Goal: Contribute content: Add original content to the website for others to see

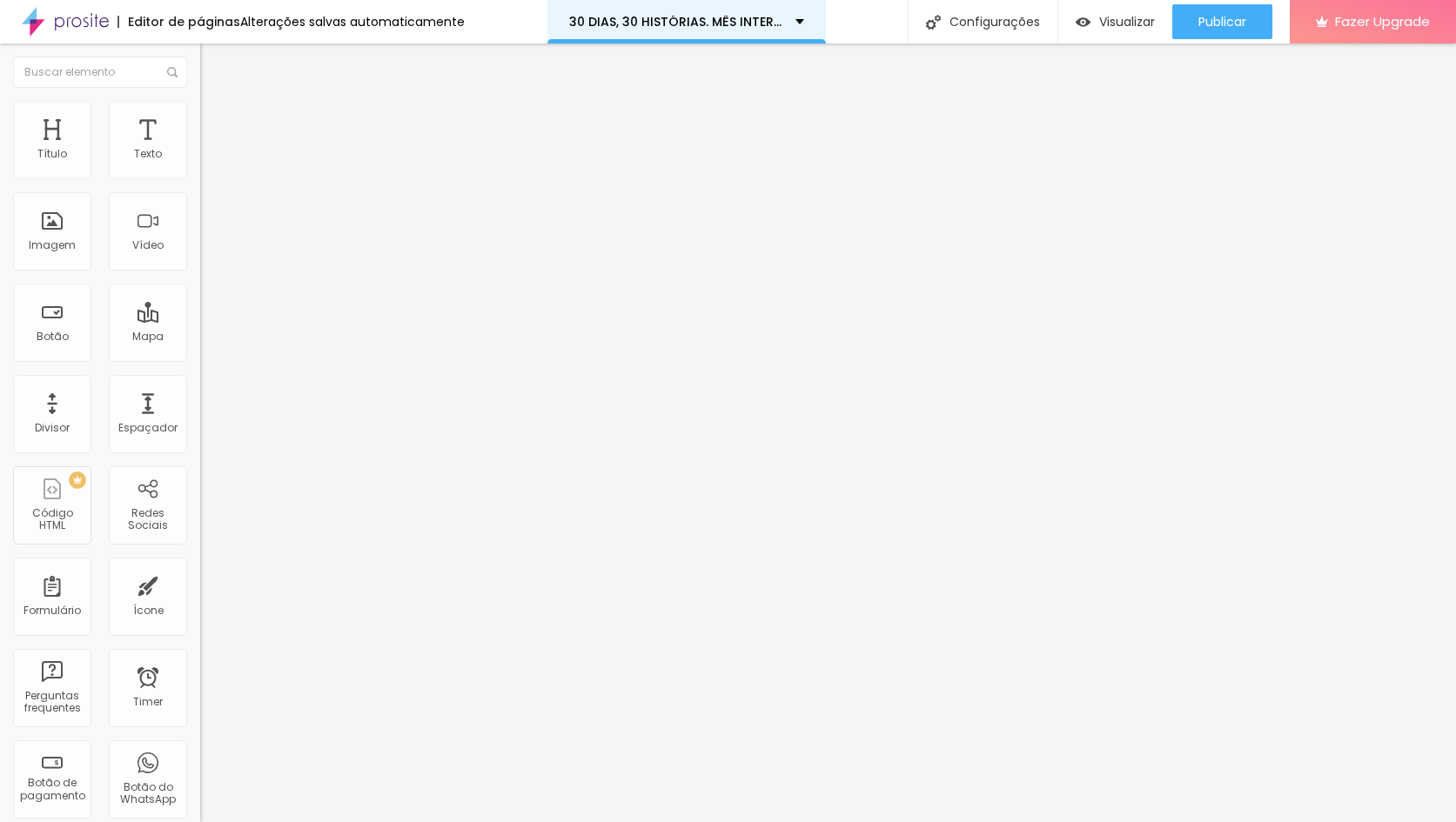
click at [689, 24] on p "30 DIAS, 30 HISTÓRIAS. MÊS INTERNACIONAL DA MULHER" at bounding box center [675, 21] width 213 height 12
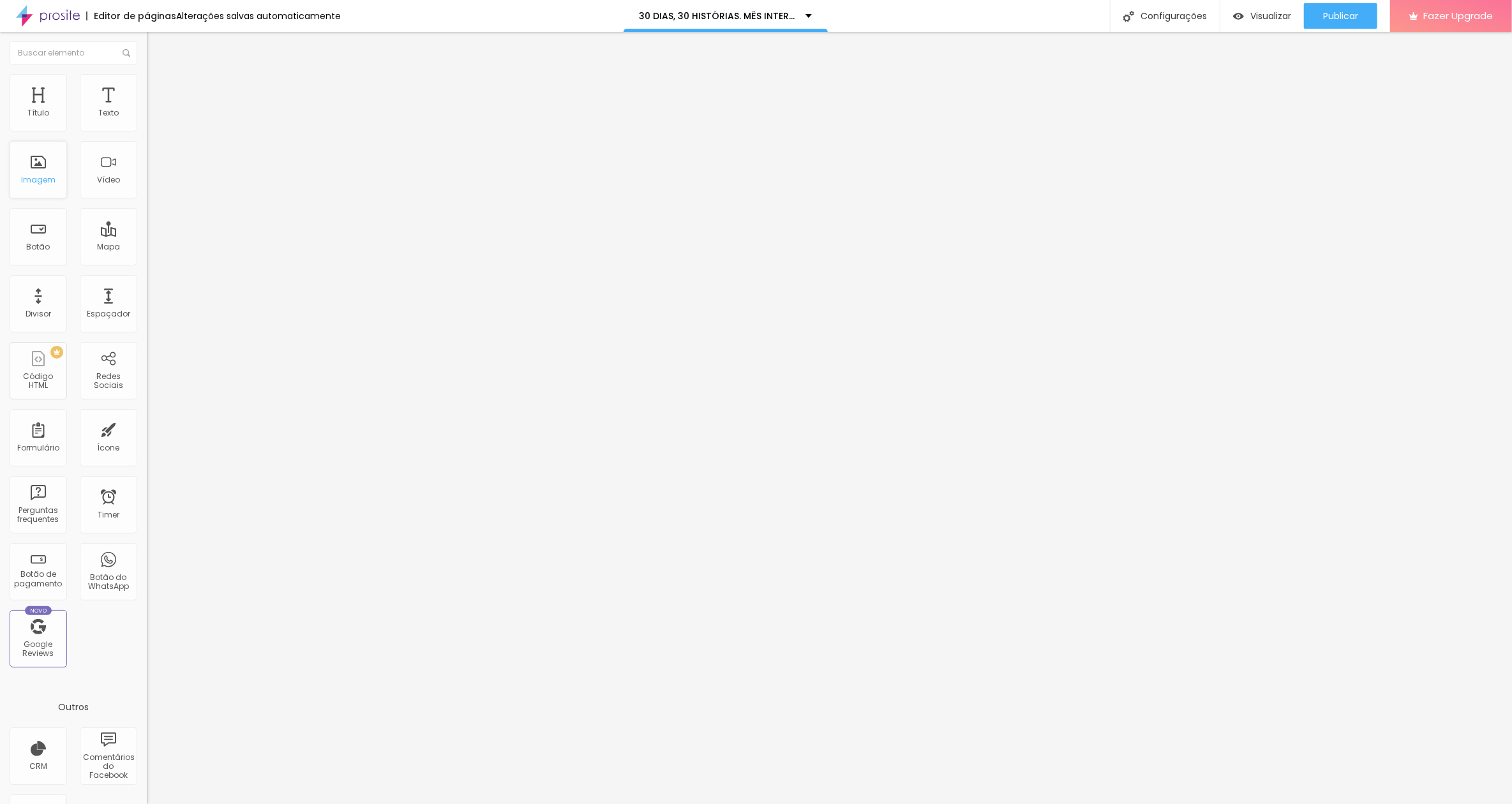
click at [39, 182] on div "Imagem" at bounding box center [38, 180] width 34 height 9
click at [157, 46] on img "button" at bounding box center [162, 46] width 11 height 11
click at [1067, 14] on span "Publicar" at bounding box center [1341, 15] width 35 height 11
click at [1067, 16] on span "Visualizar" at bounding box center [1271, 15] width 41 height 11
click at [147, 81] on li "Avançado" at bounding box center [220, 80] width 147 height 13
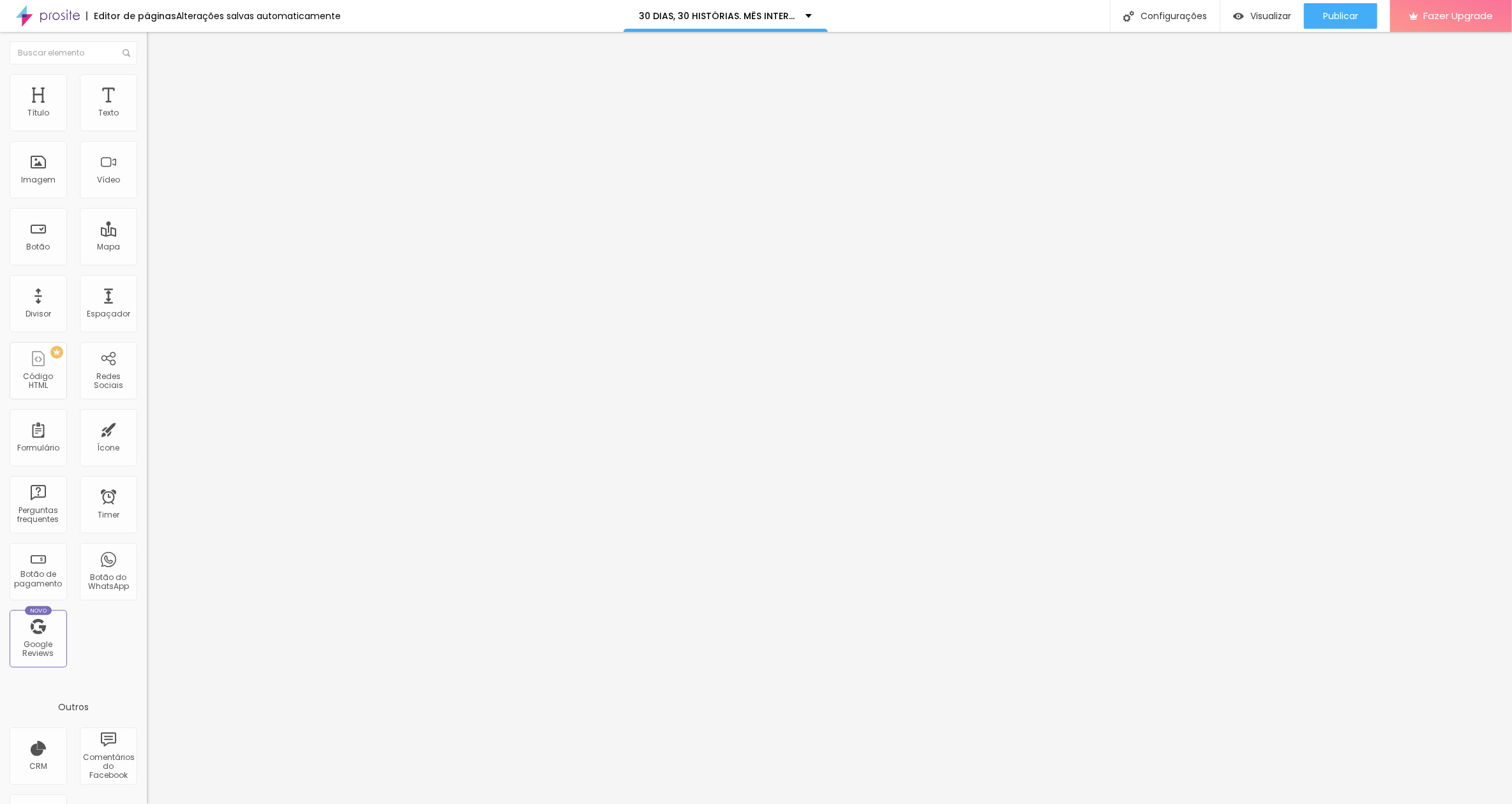
click at [147, 73] on img at bounding box center [152, 67] width 11 height 11
click at [152, 157] on icon "button" at bounding box center [155, 157] width 8 height 8
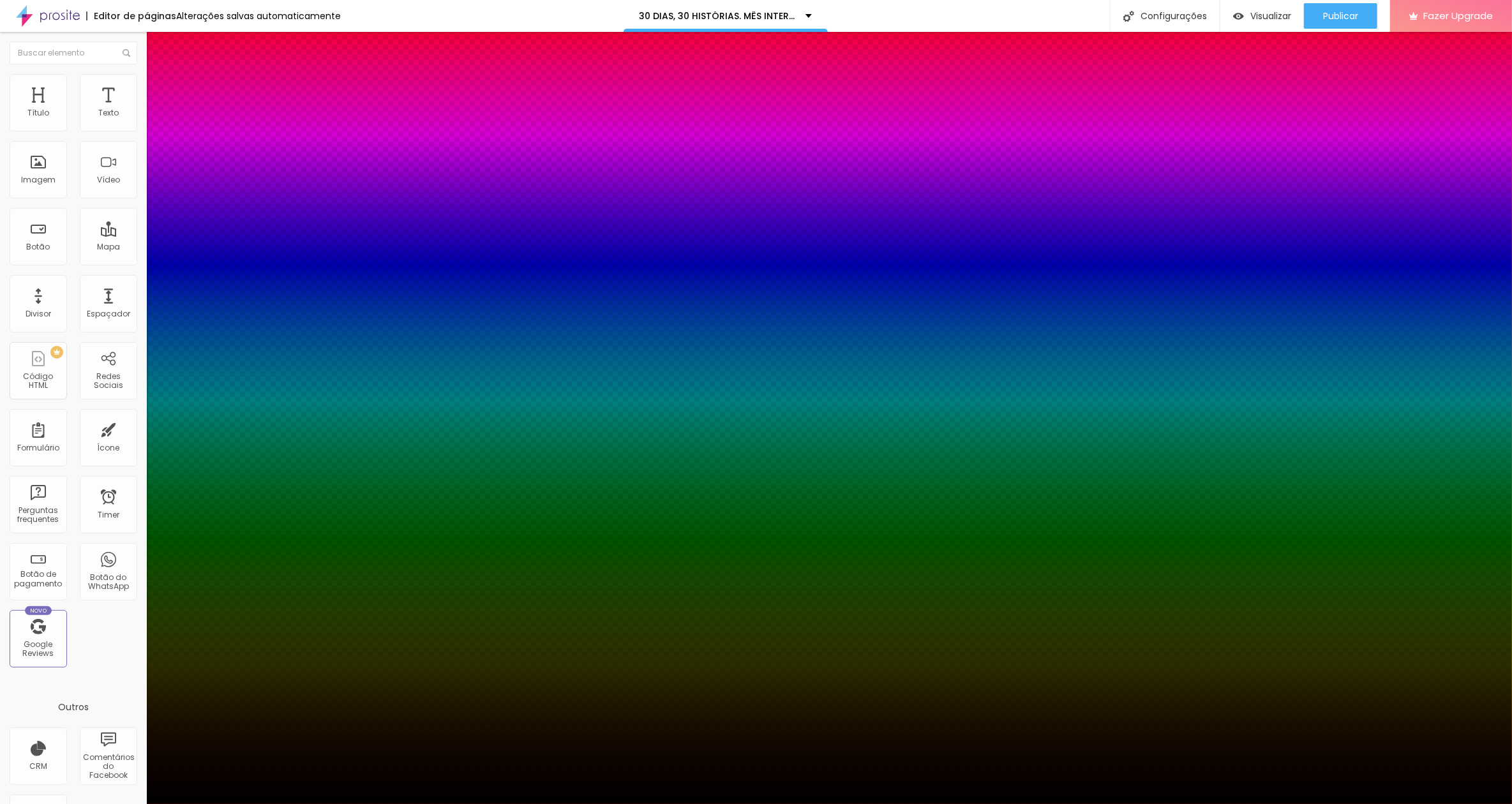
type input "-24"
type input "-27"
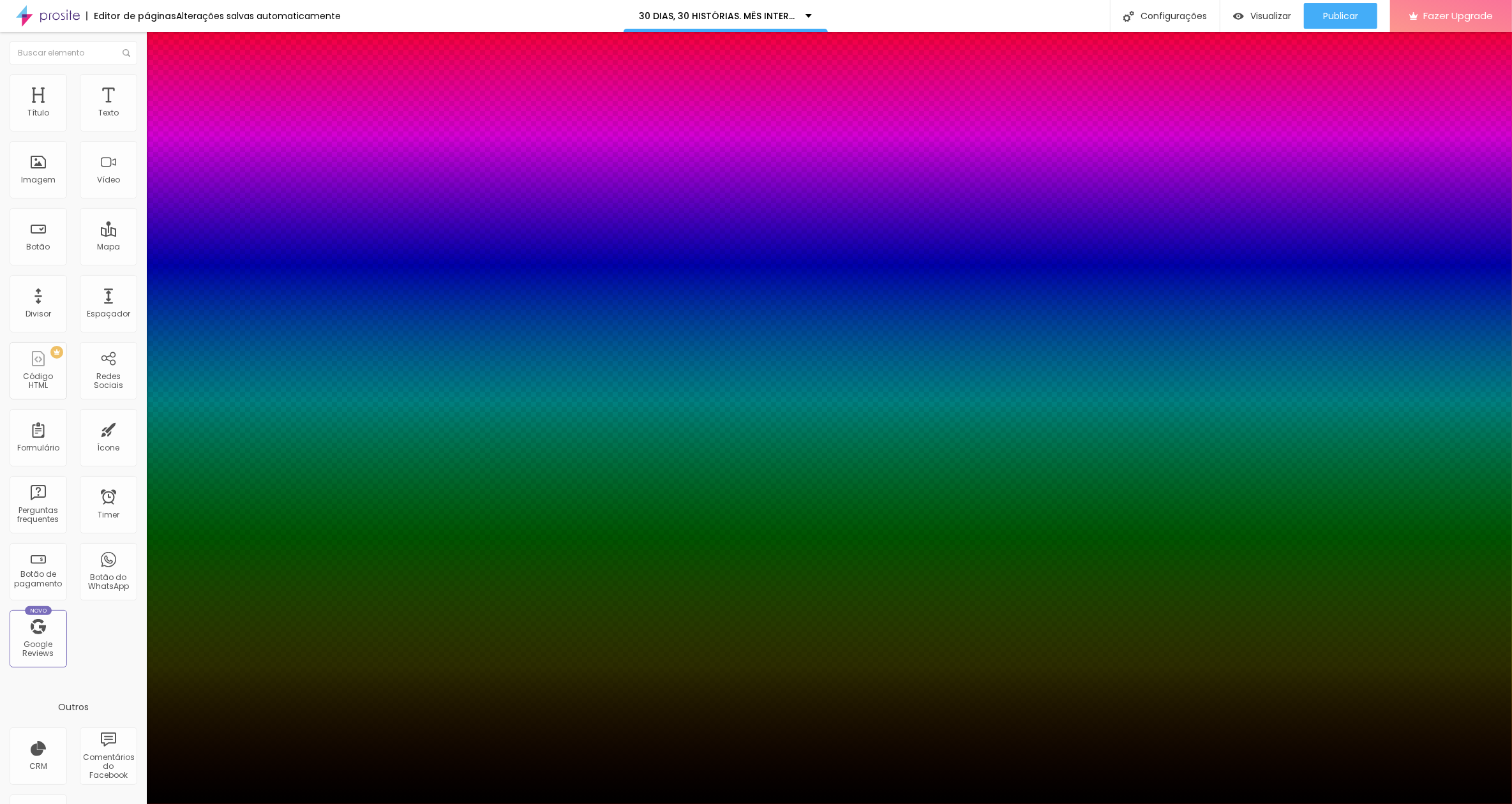
type input "29"
type input "25"
type input "23"
type input "24"
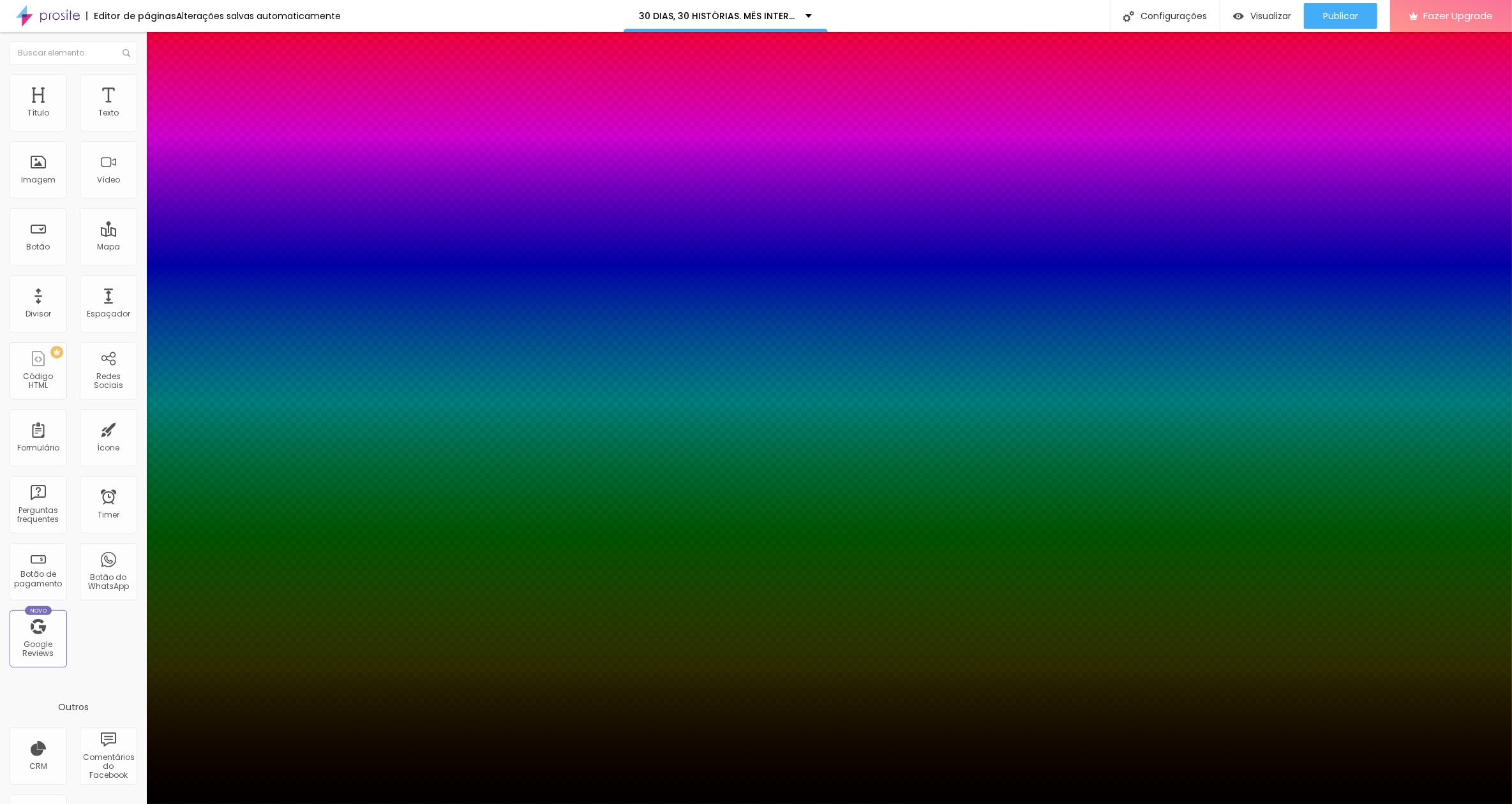
type input "22"
type input "19"
type input "21"
type input "18"
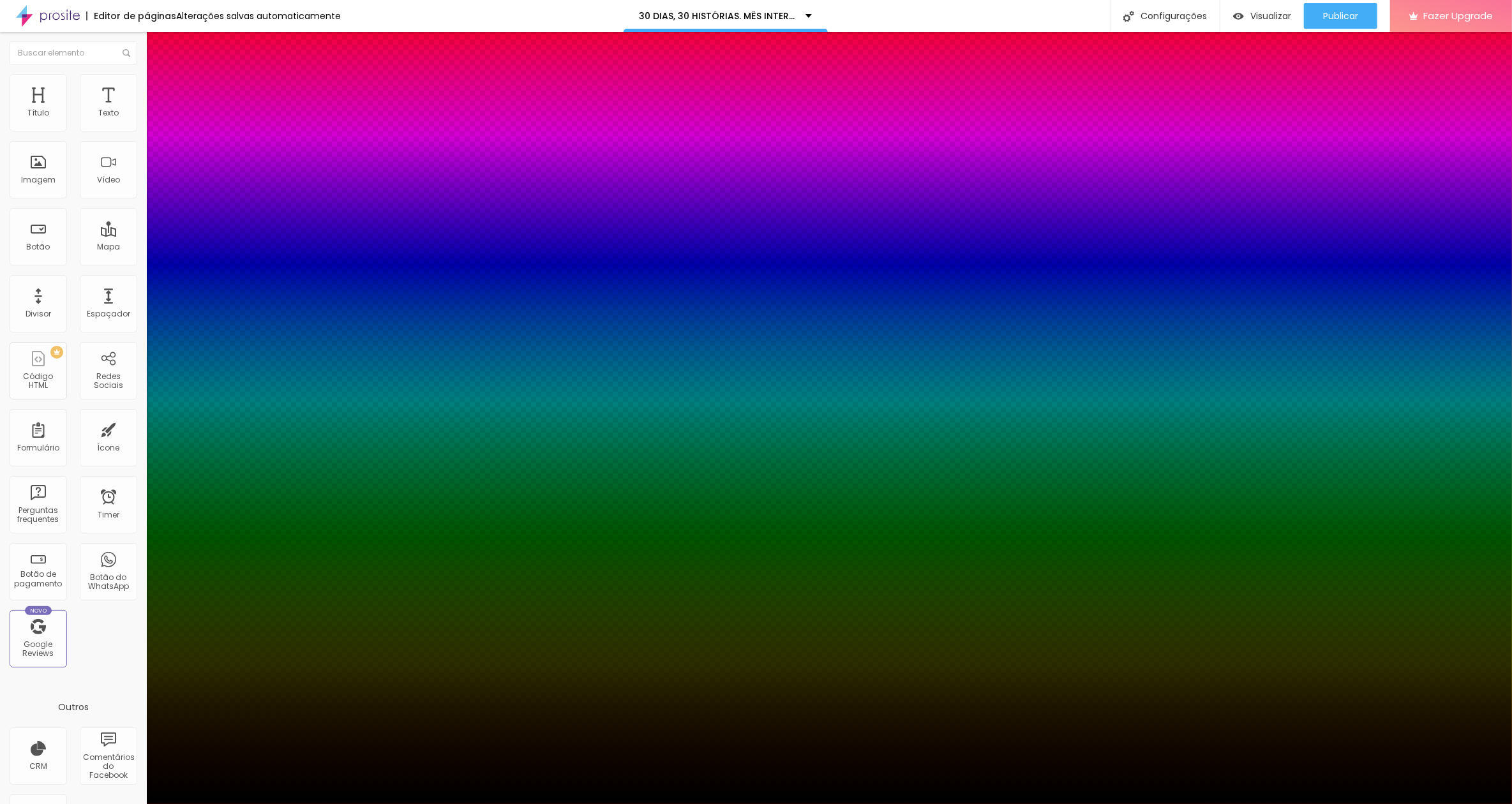
type input "20"
type input "17"
type input "16"
type input "15"
type input "9"
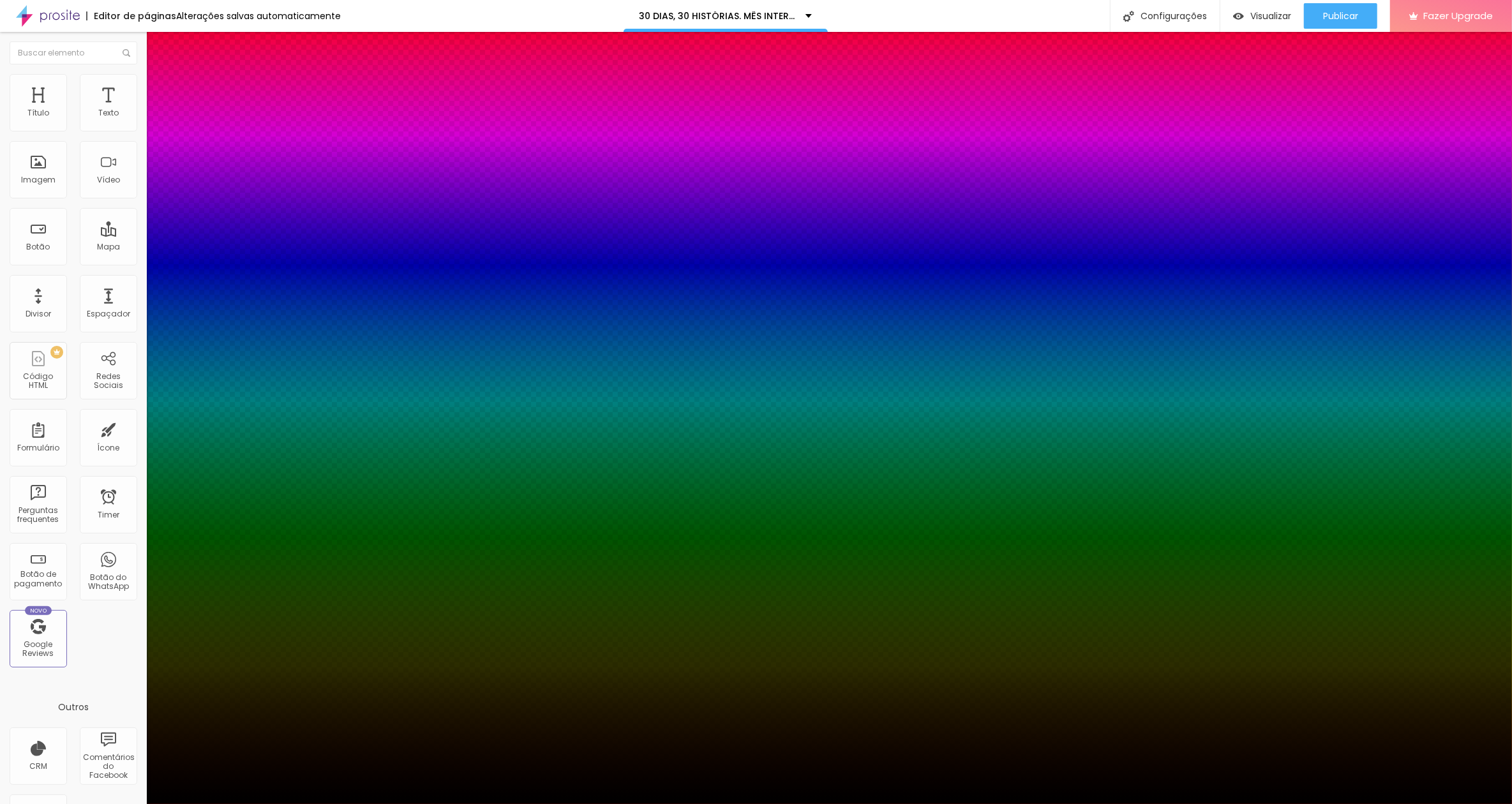
type input "14"
type input "-2"
type input "13"
type input "-16"
type input "10"
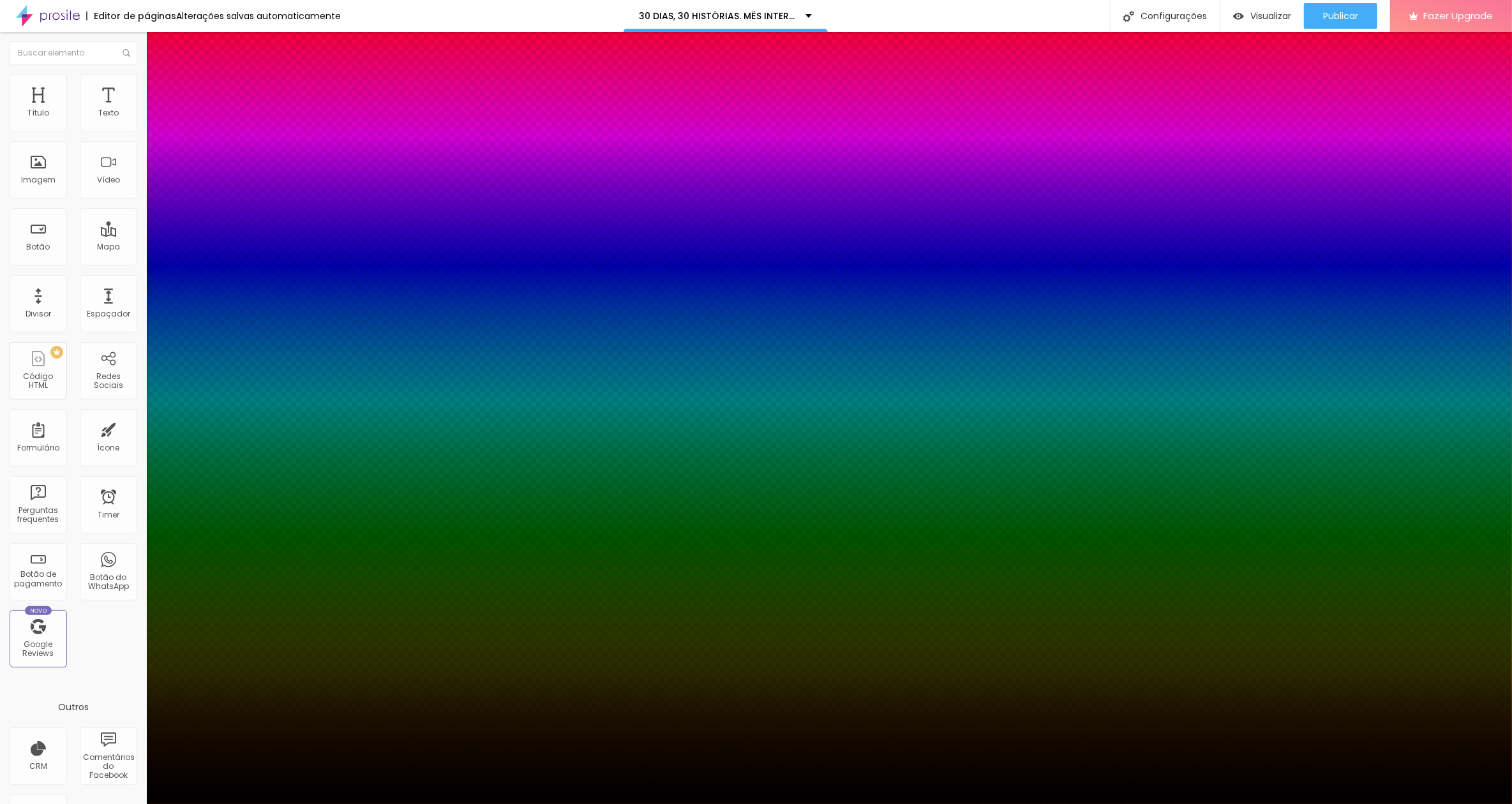
type input "-25"
type input "-2"
type input "25"
type input "9"
click at [360, 289] on body "Editor de páginas Alterações salvas automaticamente 30 DIAS, 30 HISTÓRIAS. MÊS …" at bounding box center [756, 402] width 1512 height 804
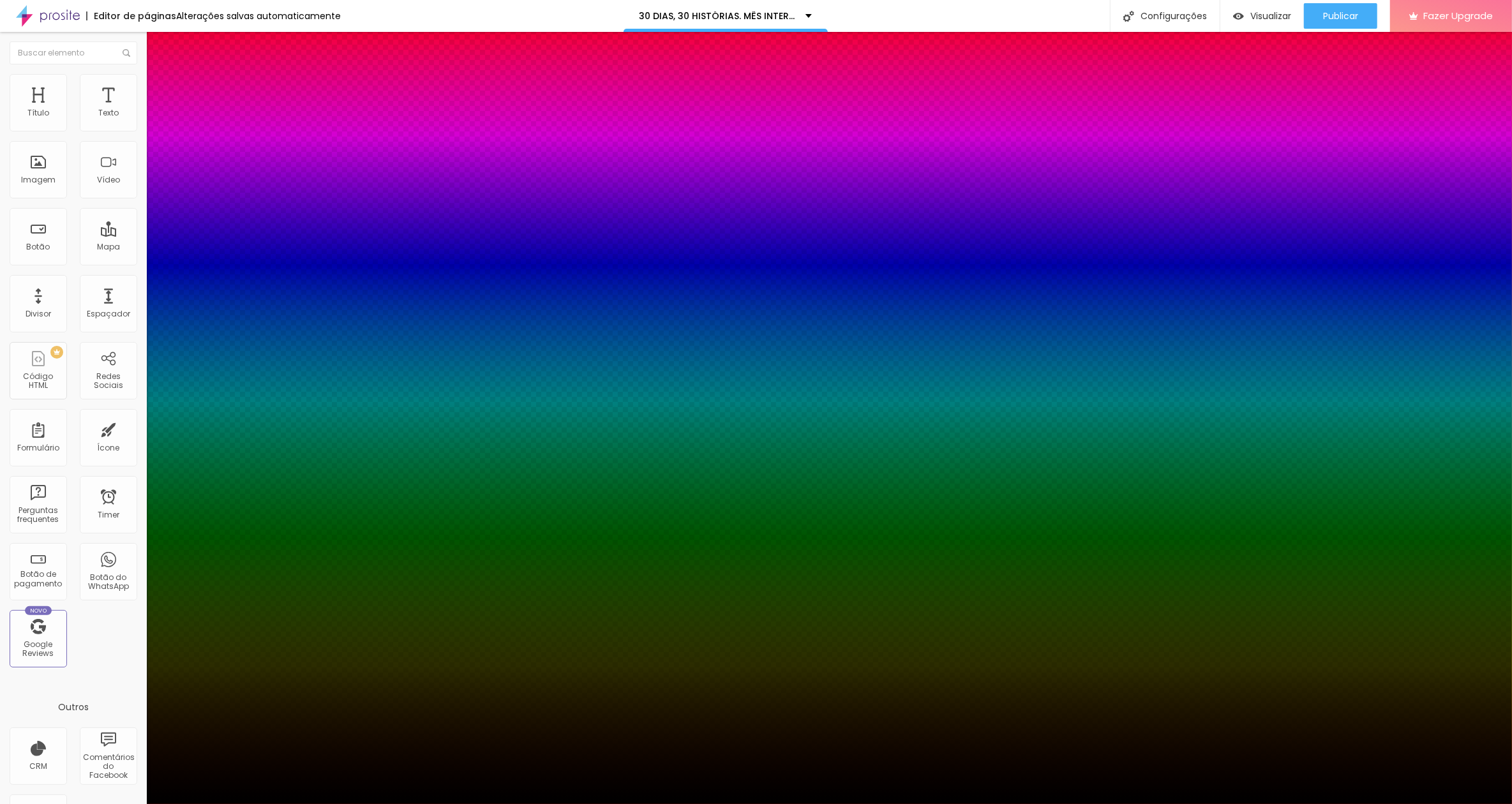
type input "0"
type input "3"
type input "9"
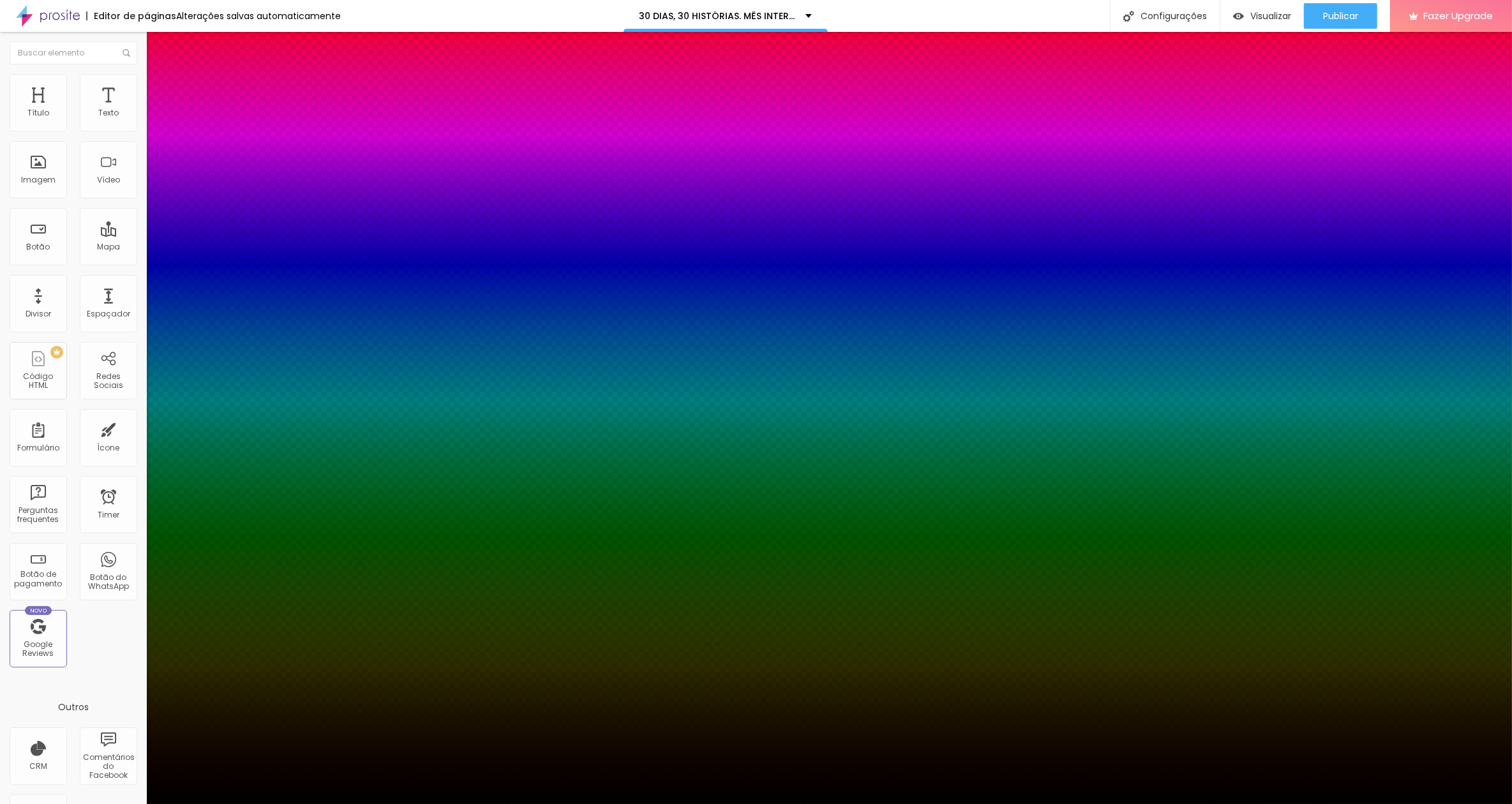
type input "9"
type input "12"
type input "24"
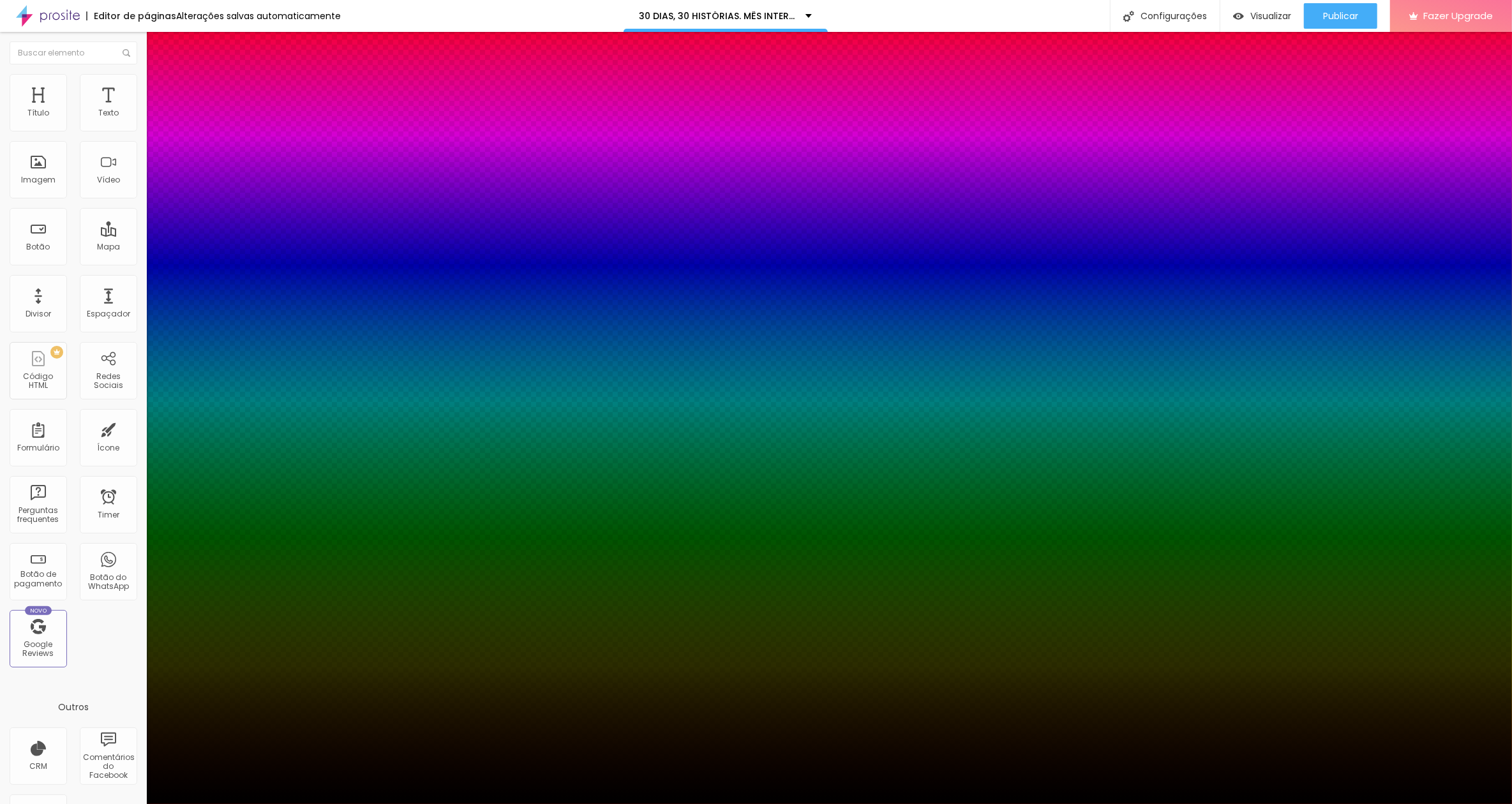
type input "39"
type input "60"
type input "68"
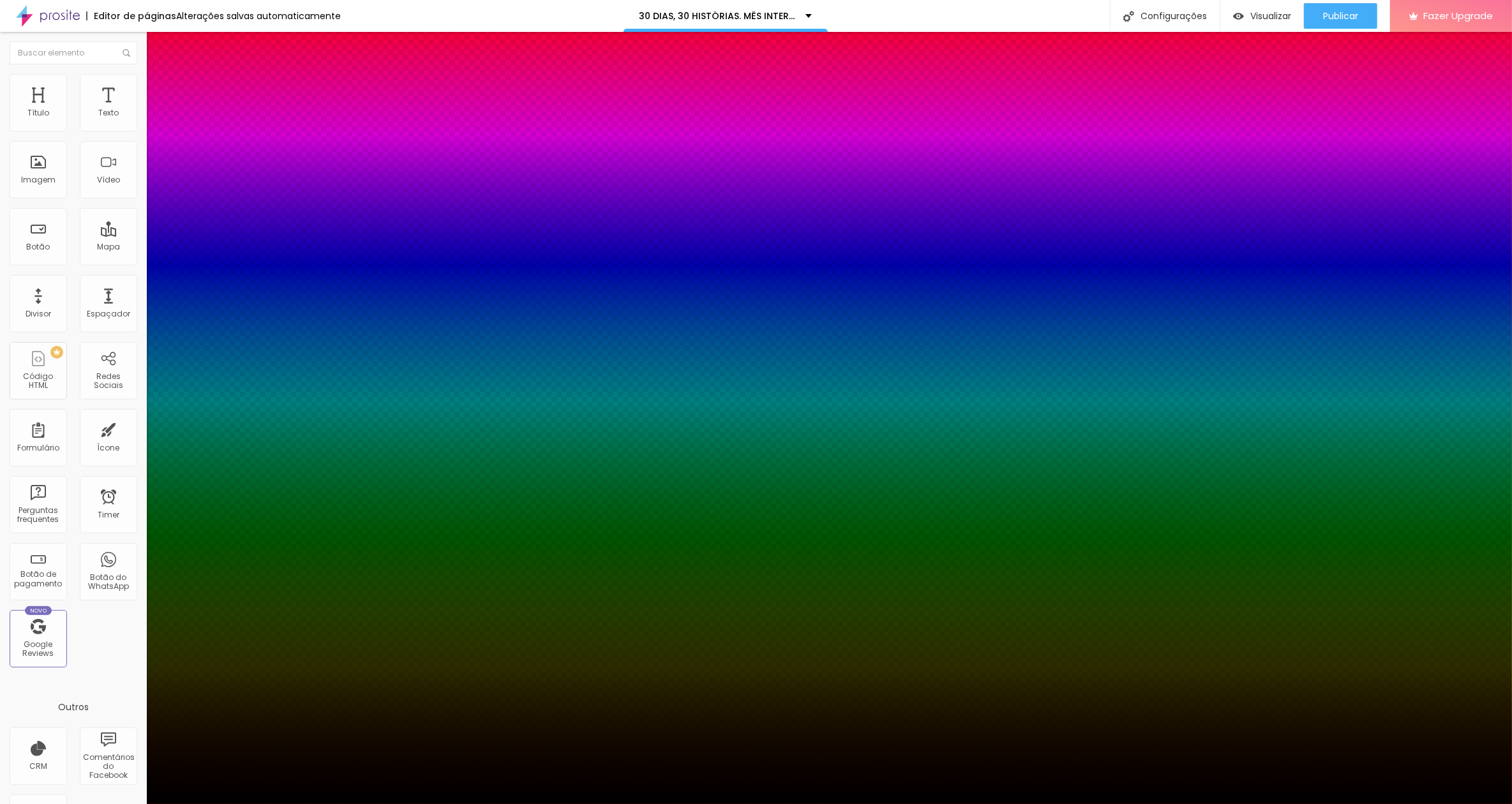
type input "68"
type input "71"
type input "83"
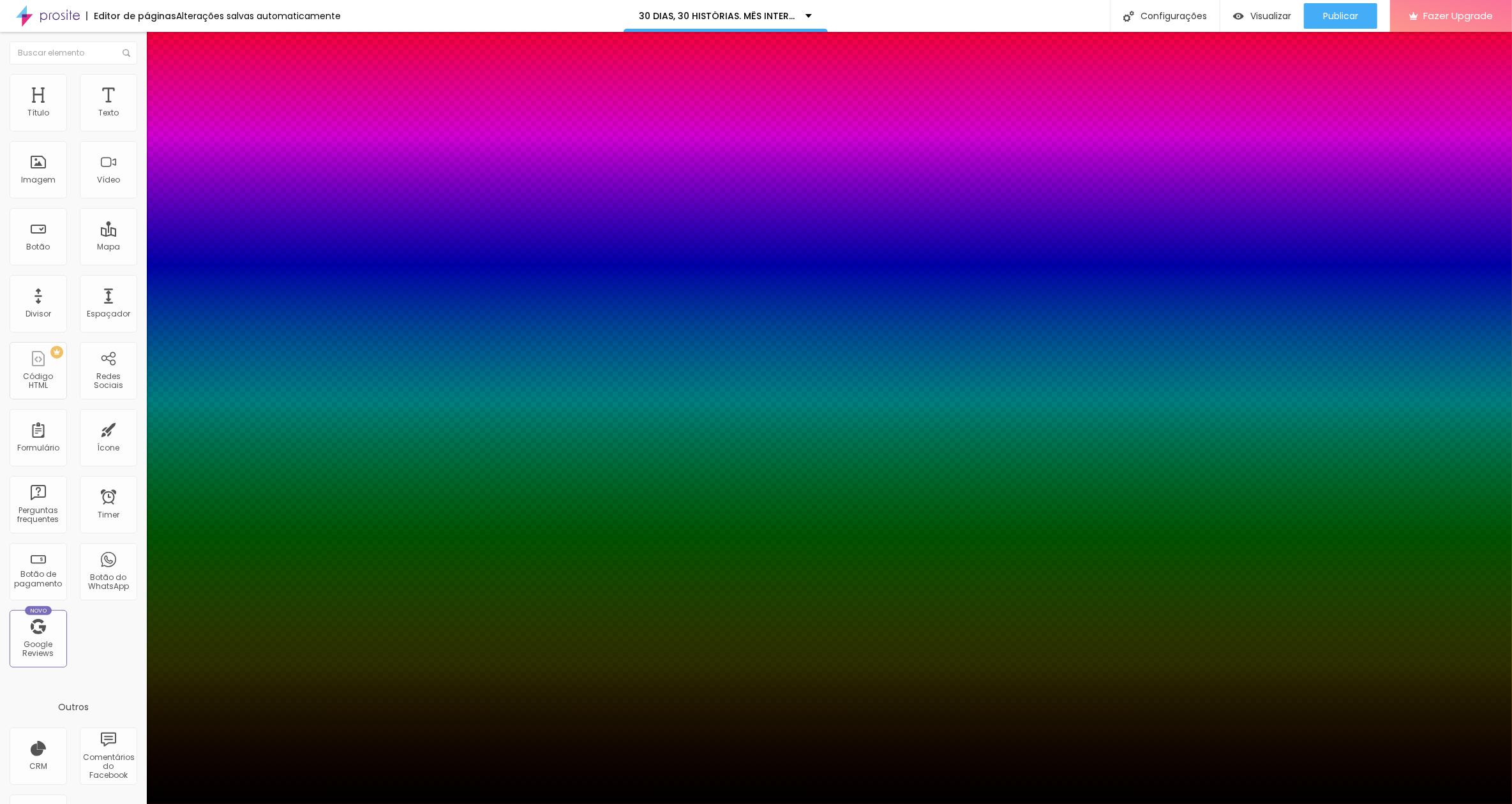
type input "89"
type input "95"
type input "100"
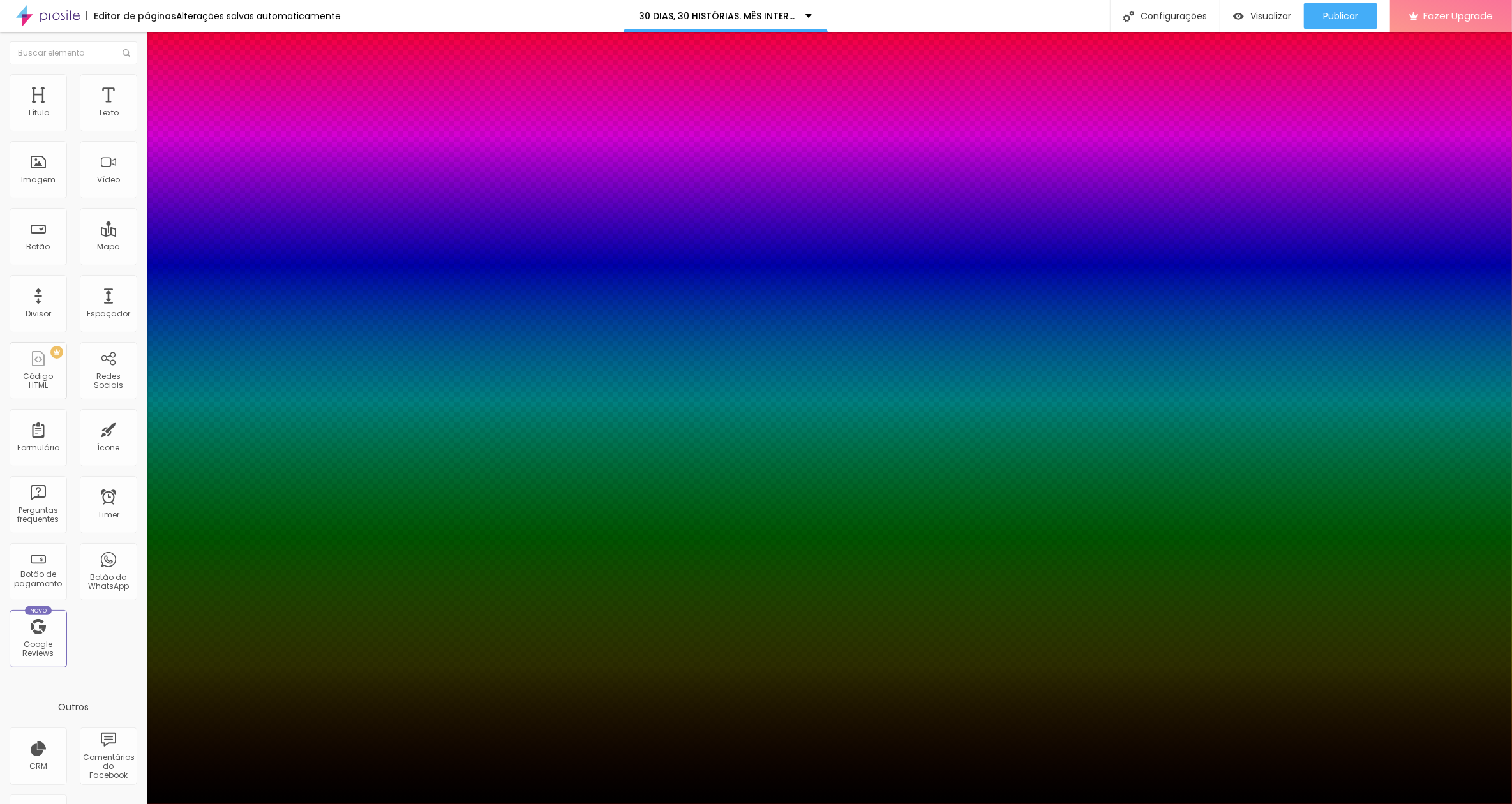
type input "100"
type input "98"
type input "90"
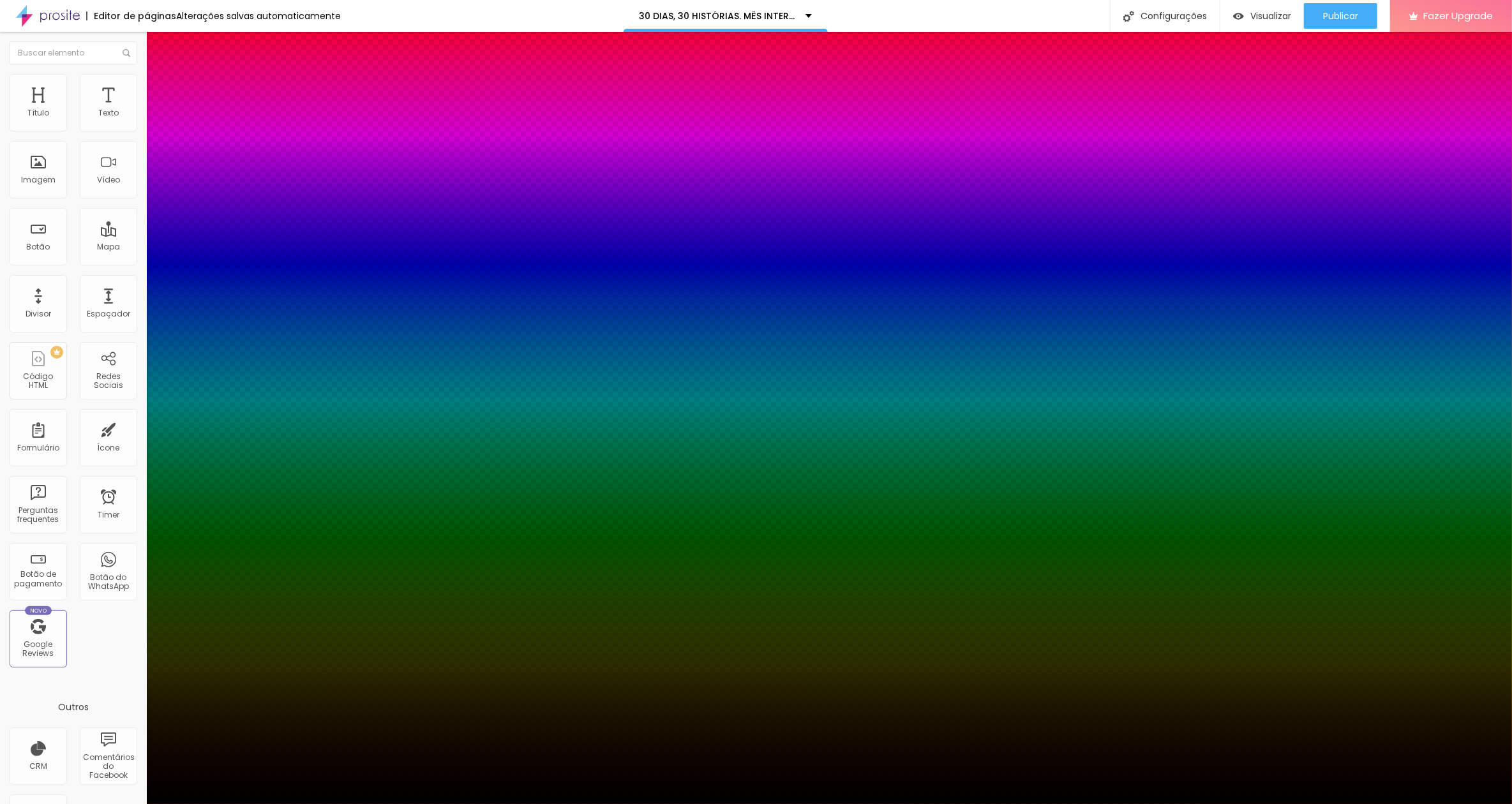
type input "80"
type input "45"
type input "0"
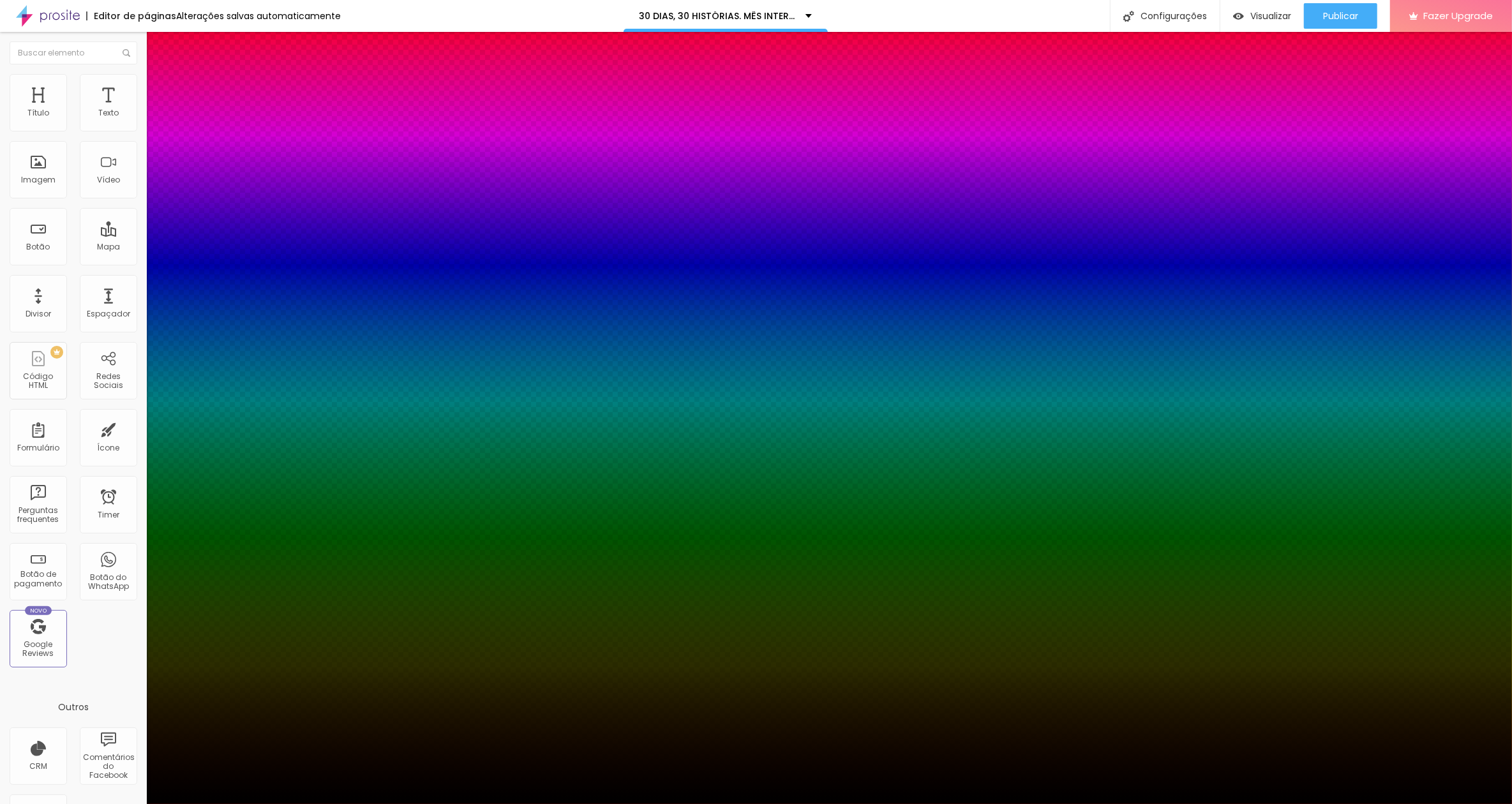
drag, startPoint x: 210, startPoint y: 319, endPoint x: 134, endPoint y: 312, distance: 76.3
type input "0"
type input "10"
type input "7"
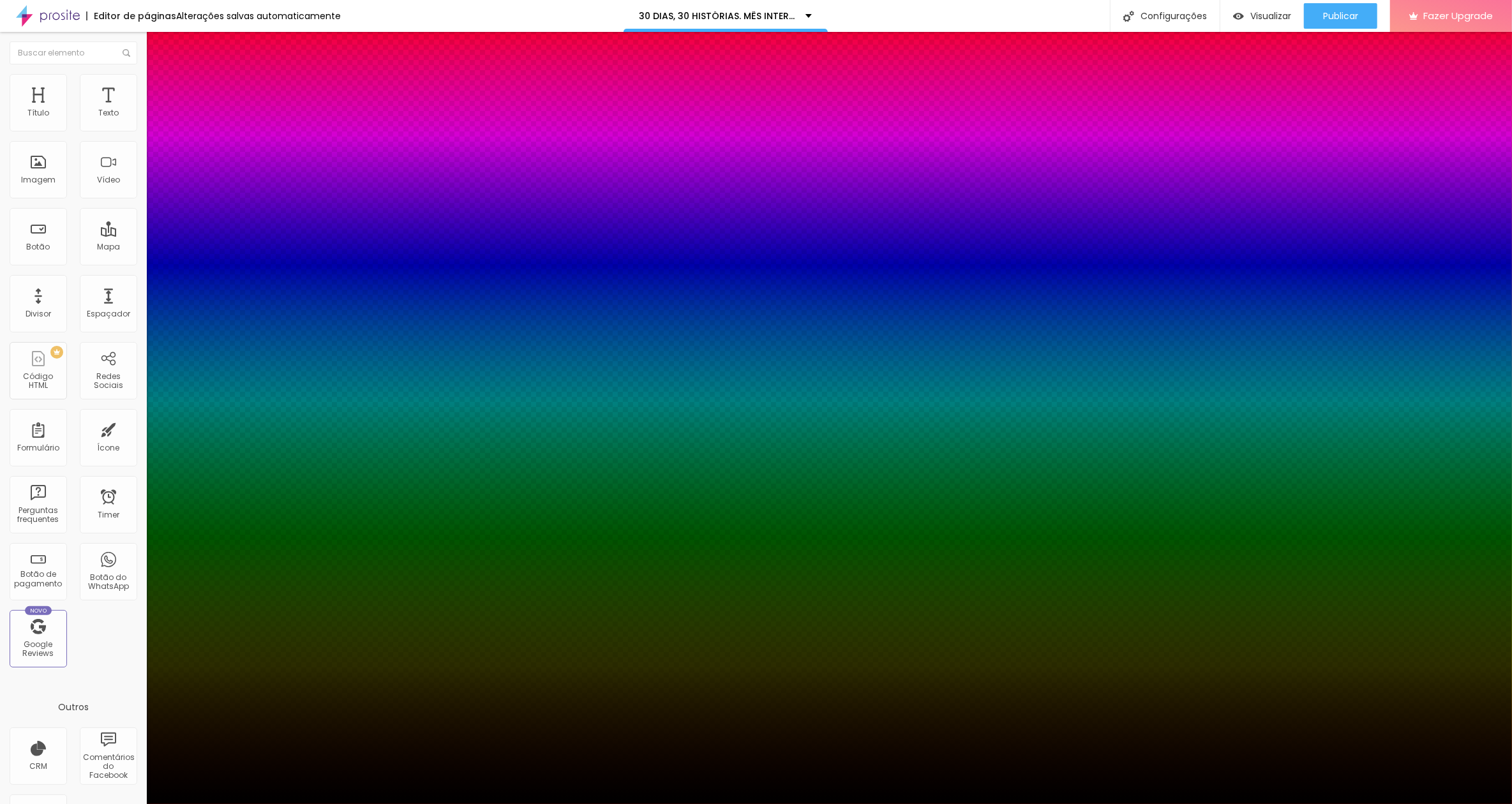
type input "5"
type input "7"
type input "6"
type input "9"
type input "8"
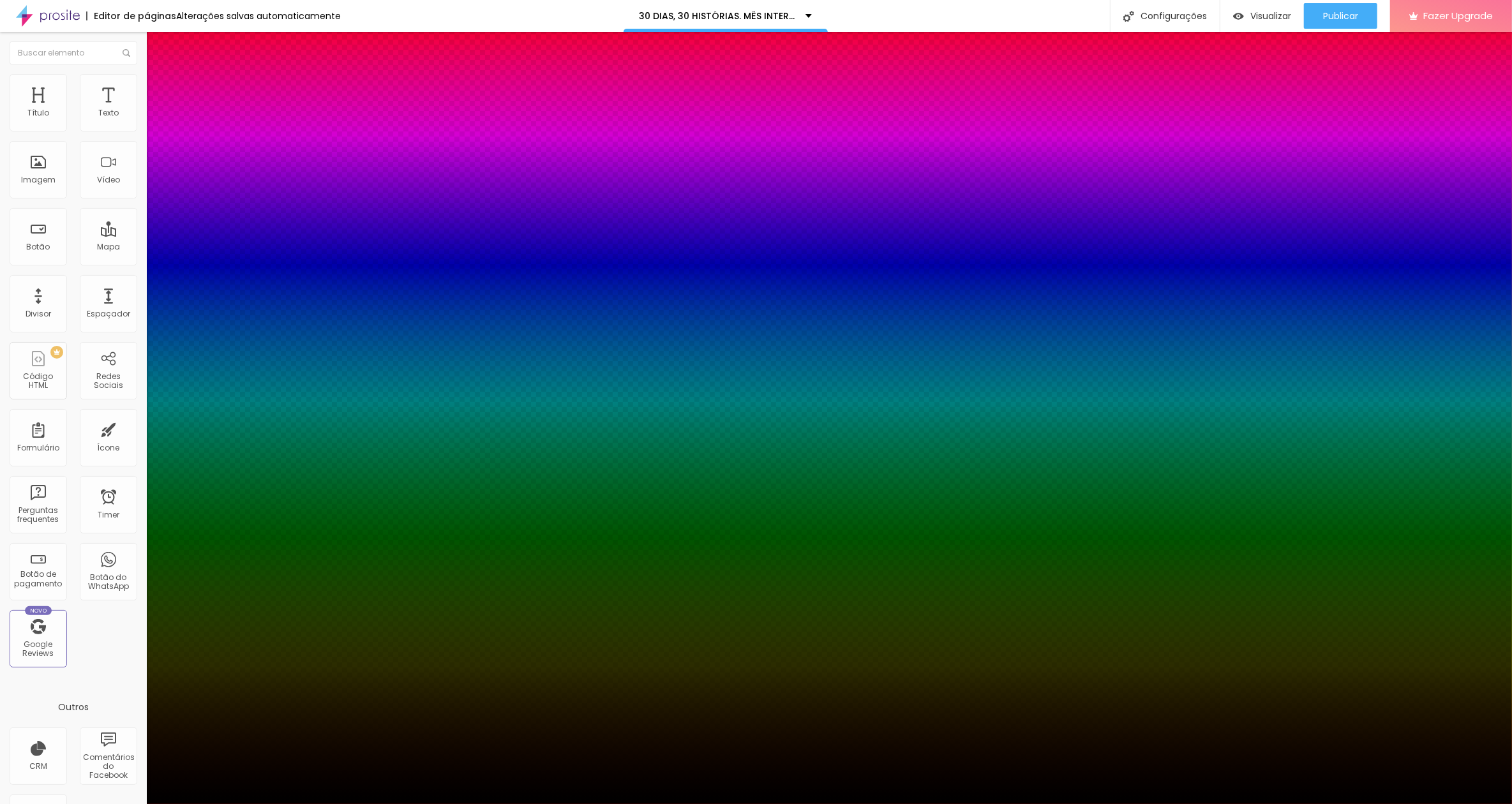
type input "10"
type input "9"
type input "13"
type input "10"
type input "15"
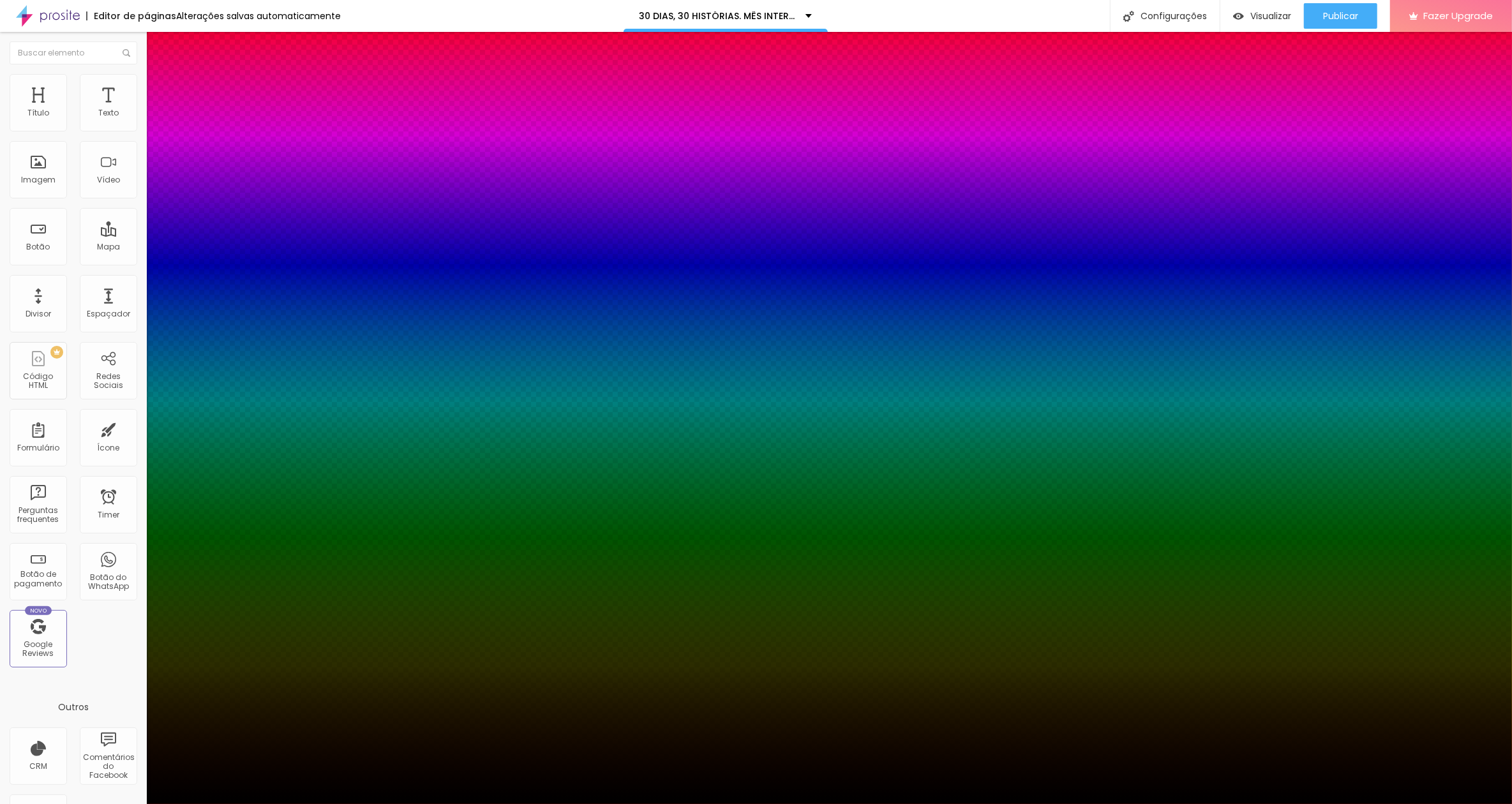
type input "12"
type input "17"
type input "13"
type input "14"
type input "12"
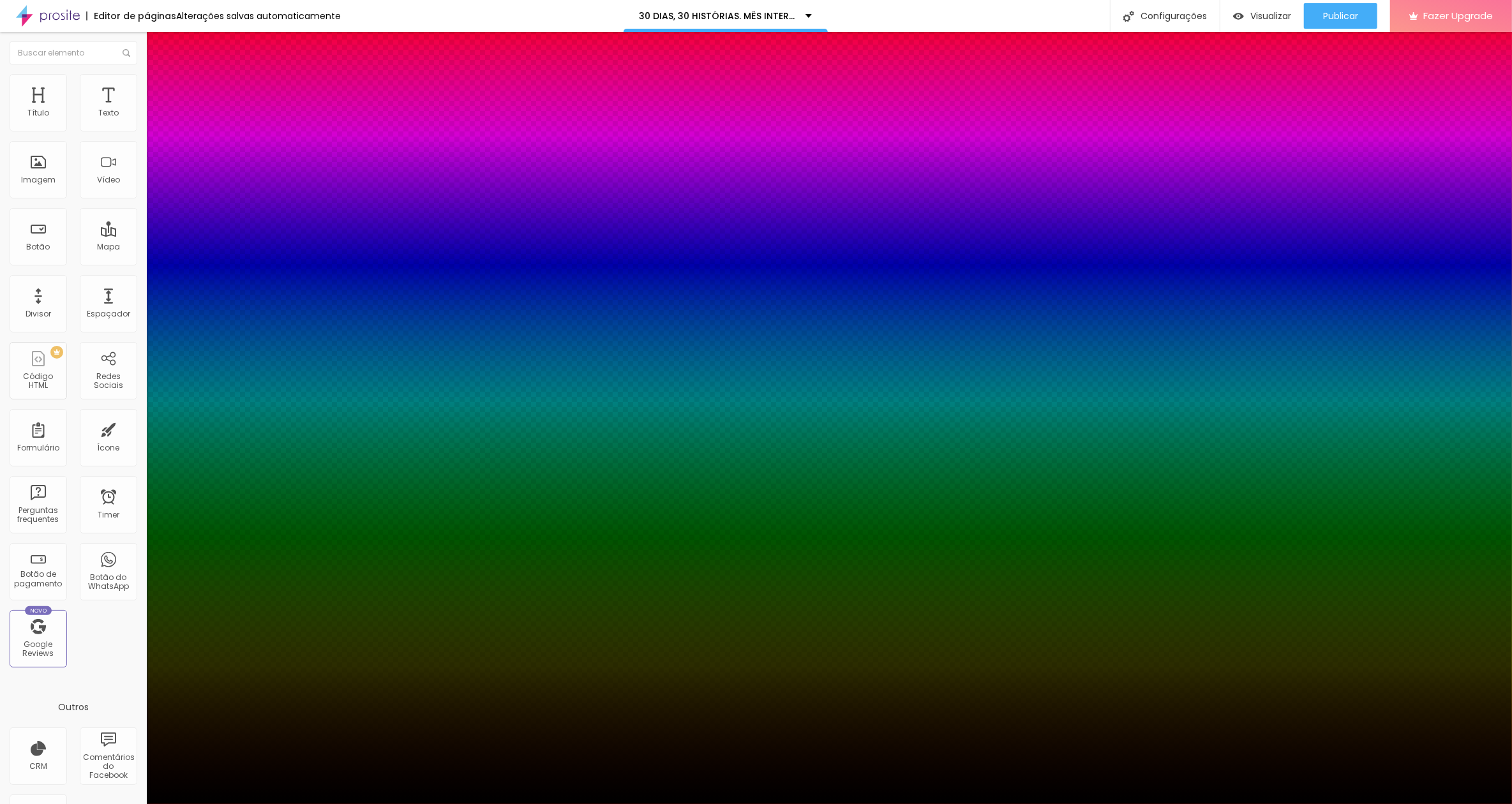
type input "9"
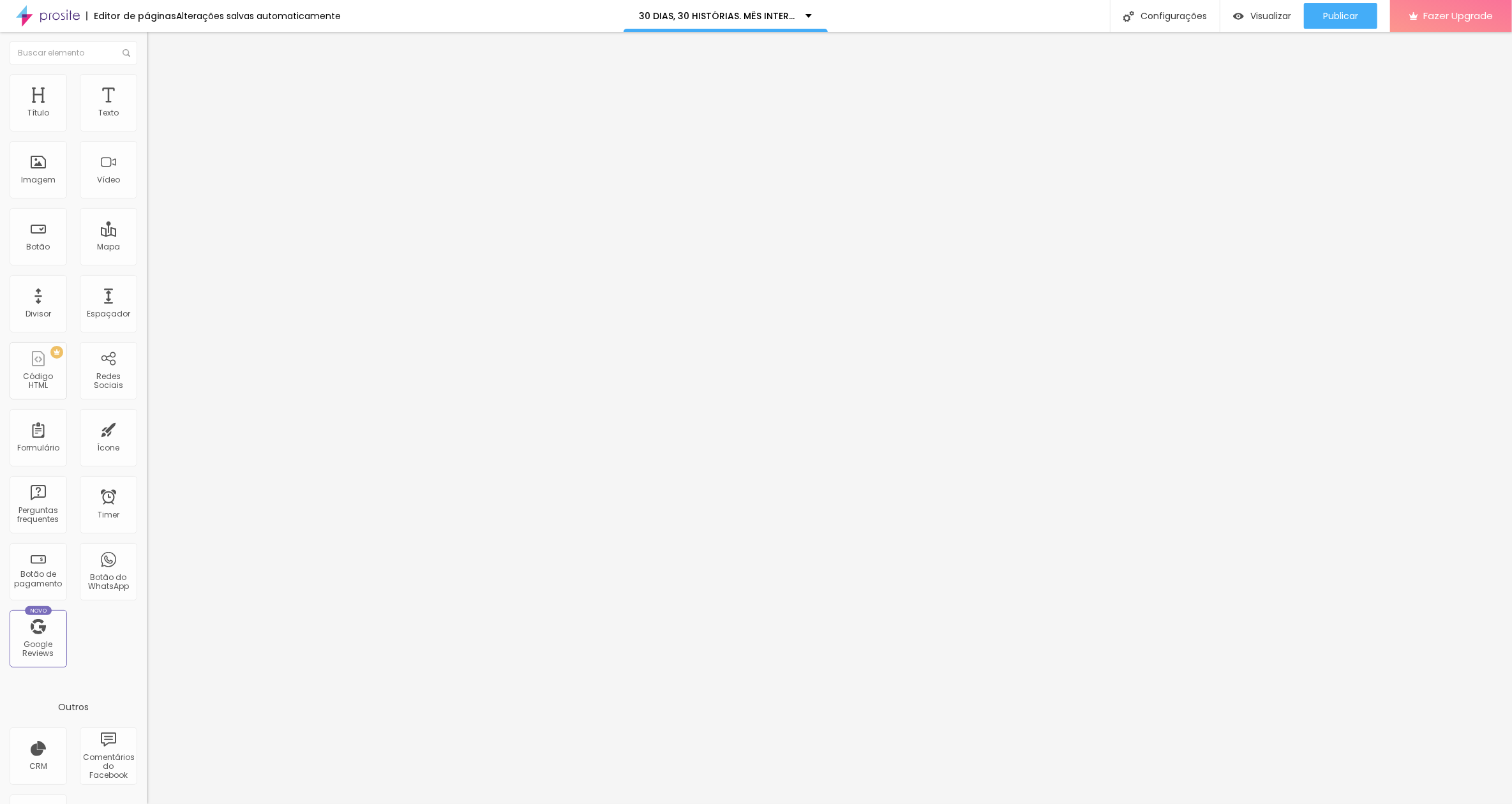
click at [157, 46] on img "button" at bounding box center [162, 46] width 11 height 11
click at [147, 84] on li "Avançado" at bounding box center [220, 80] width 147 height 13
click at [147, 74] on li "Estilo" at bounding box center [220, 67] width 147 height 13
click at [152, 119] on icon "button" at bounding box center [153, 117] width 3 height 3
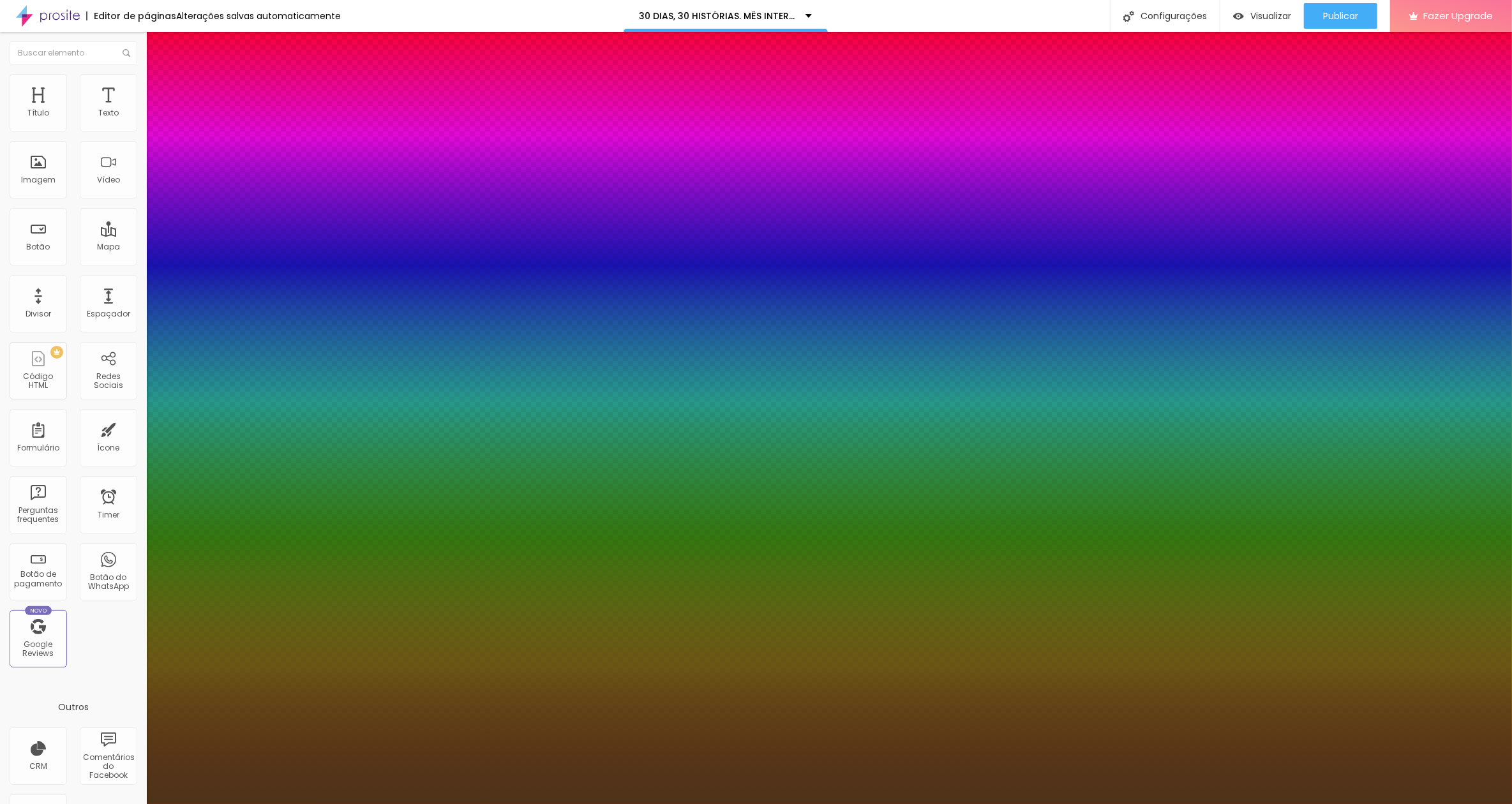
type input "1"
type input "0.2"
type input "1"
type input "0.4"
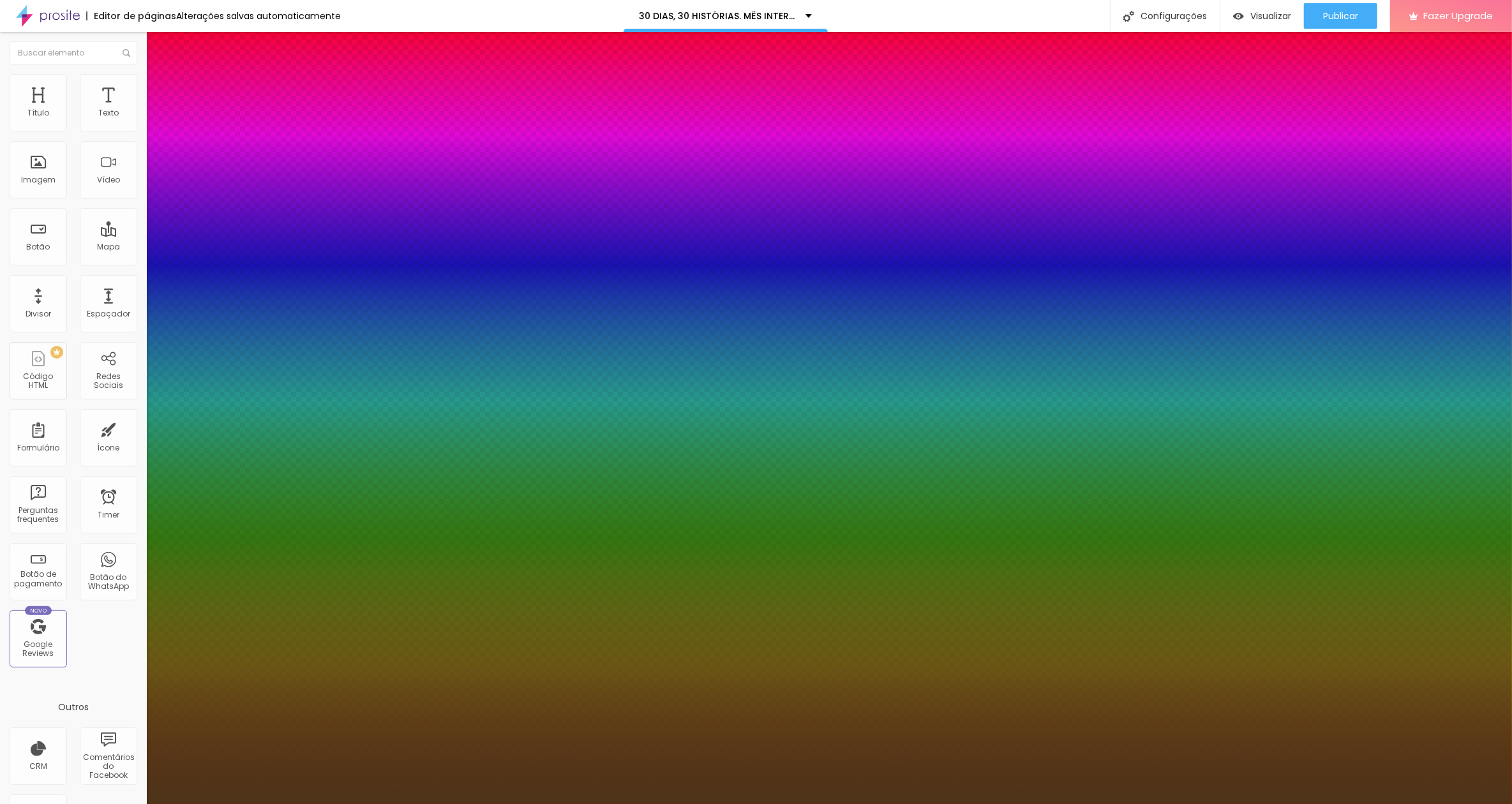
type input "0.4"
type input "1"
type input "0.6"
type input "1"
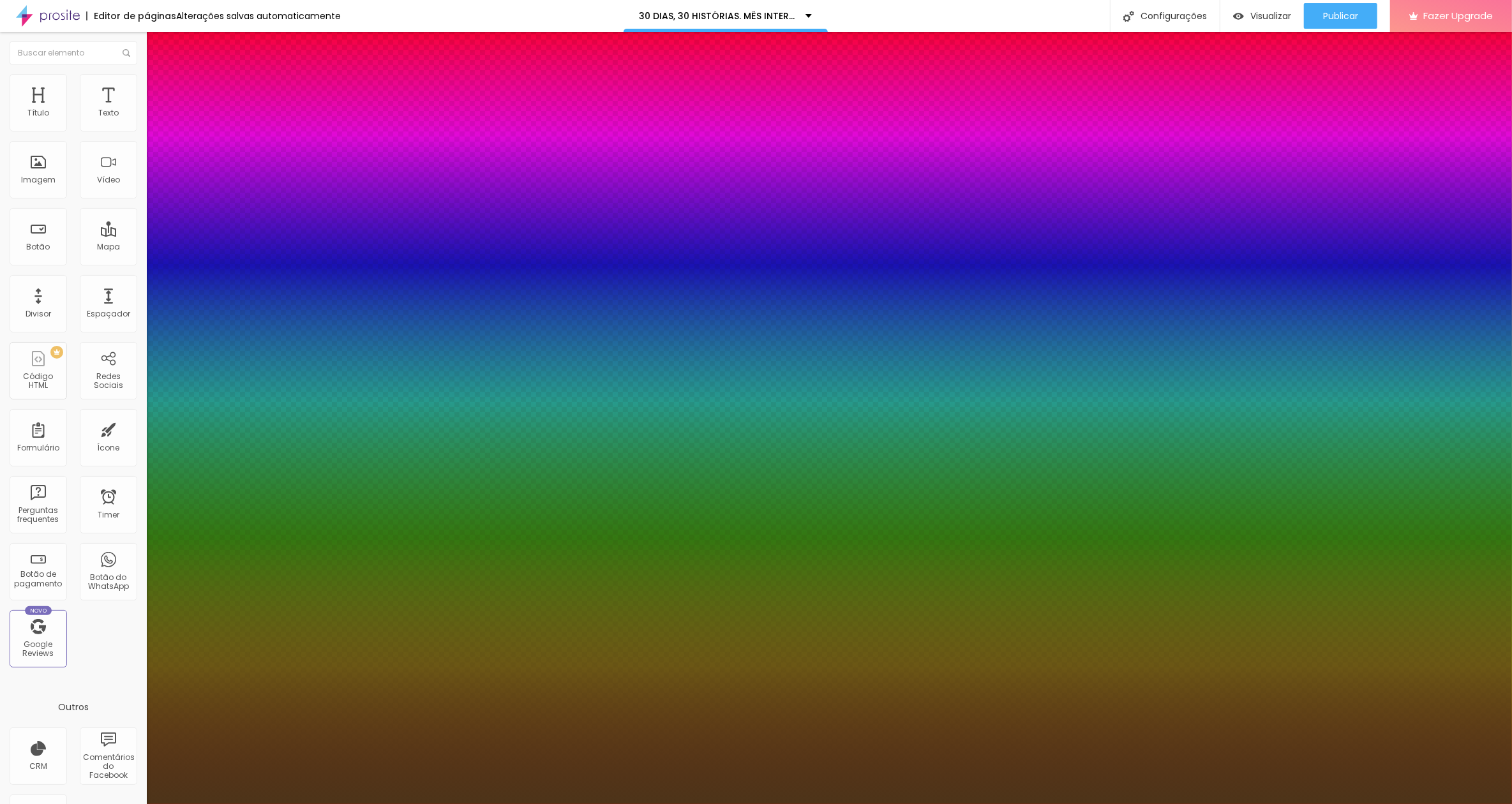
type input "1"
type input "1.3"
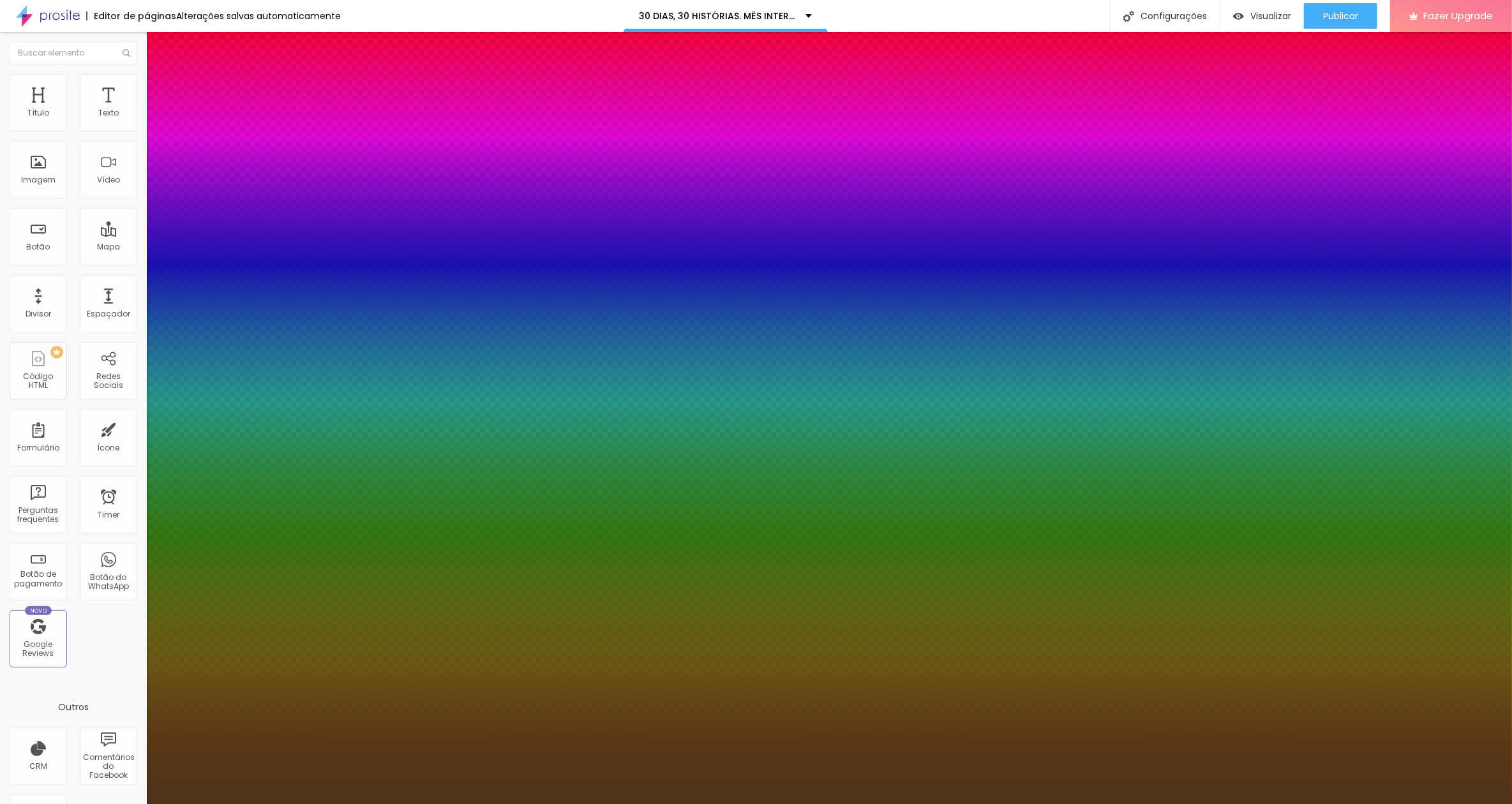
type input "1"
type input "1.6"
type input "1"
type input "1.9"
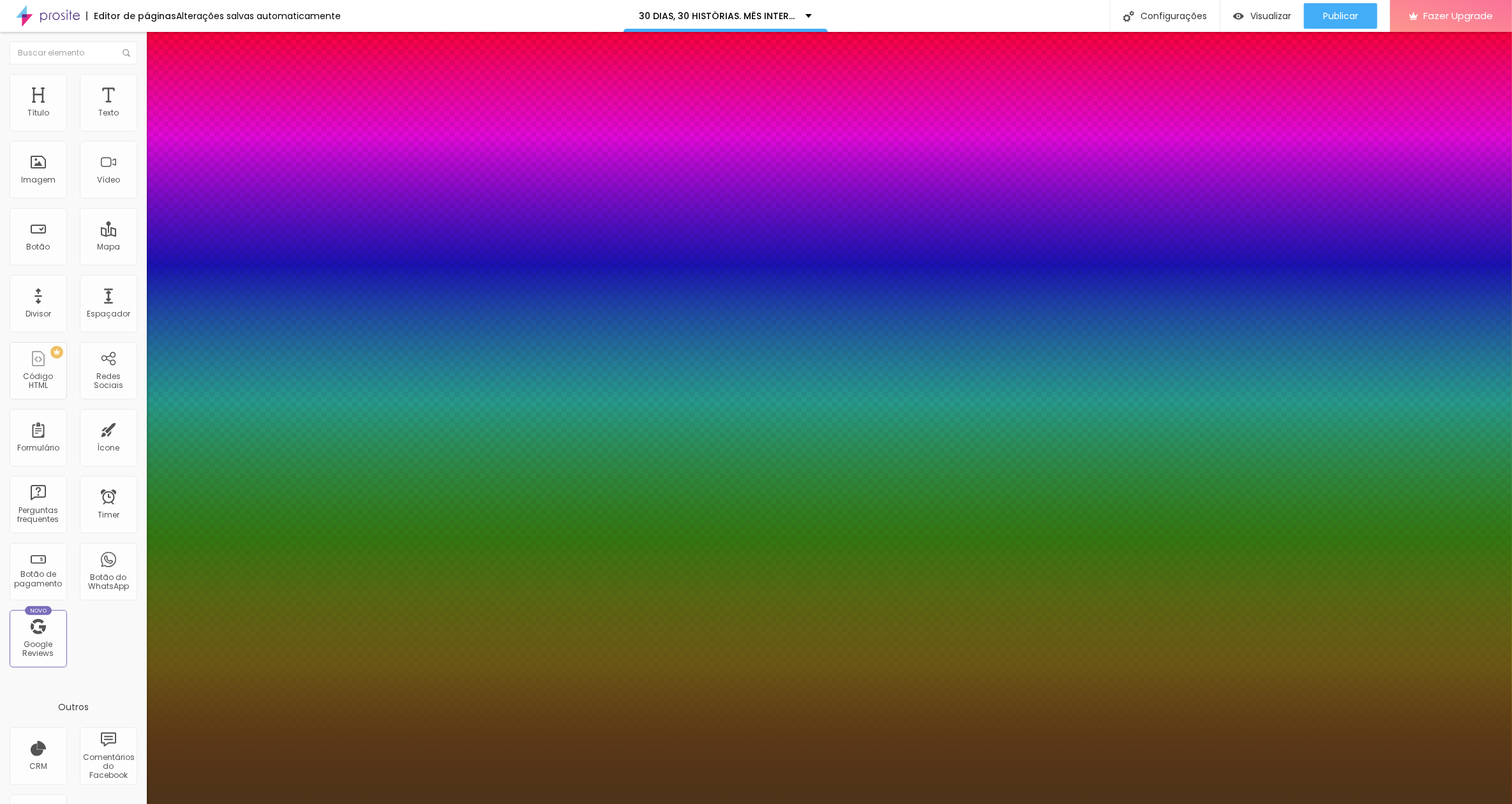
type input "1.9"
type input "1"
type input "2.2"
type input "1"
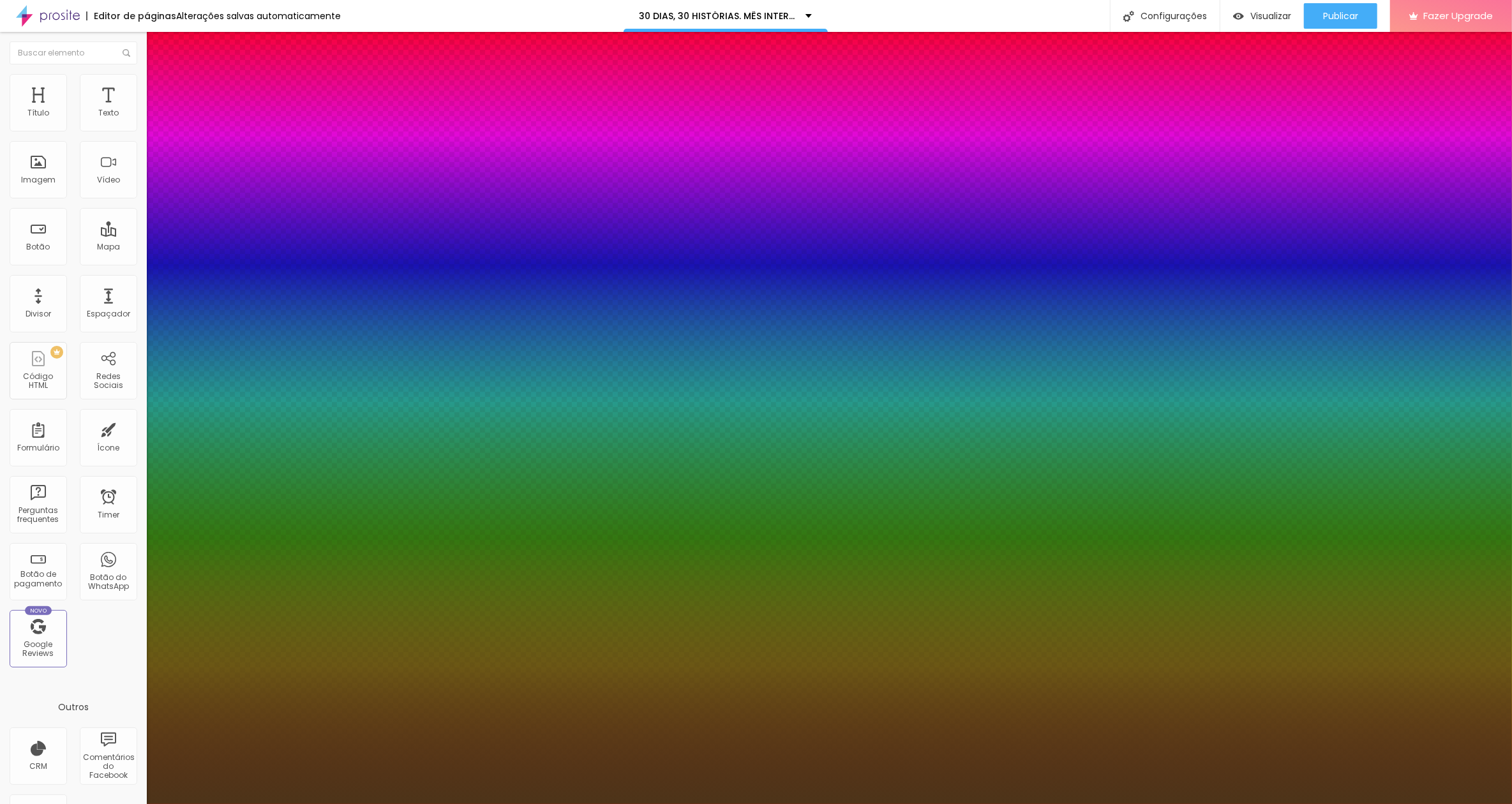
type input "2.5"
type input "1"
type input "2.7"
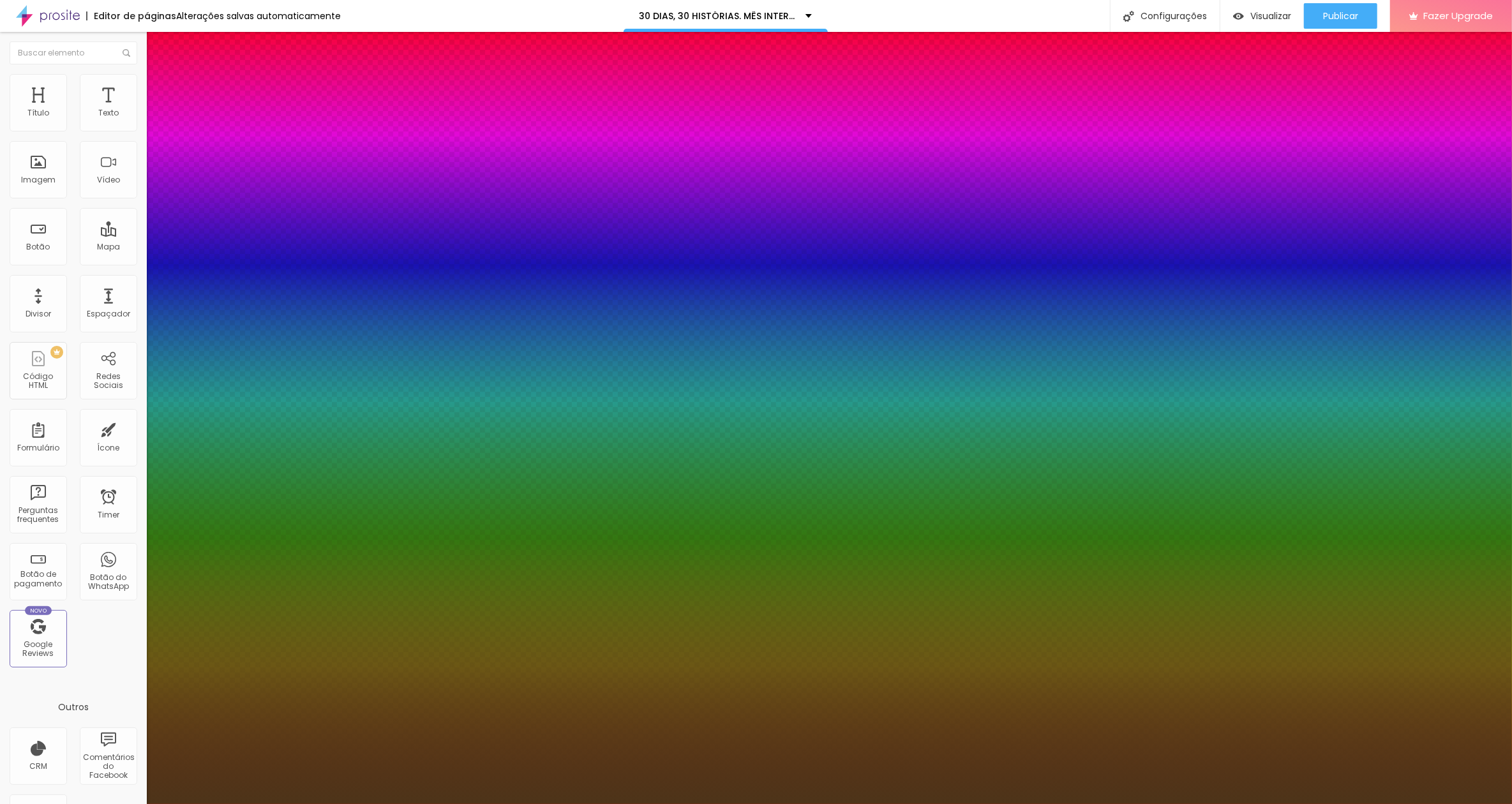
type input "1"
type input "2.8"
type input "1"
type input "3"
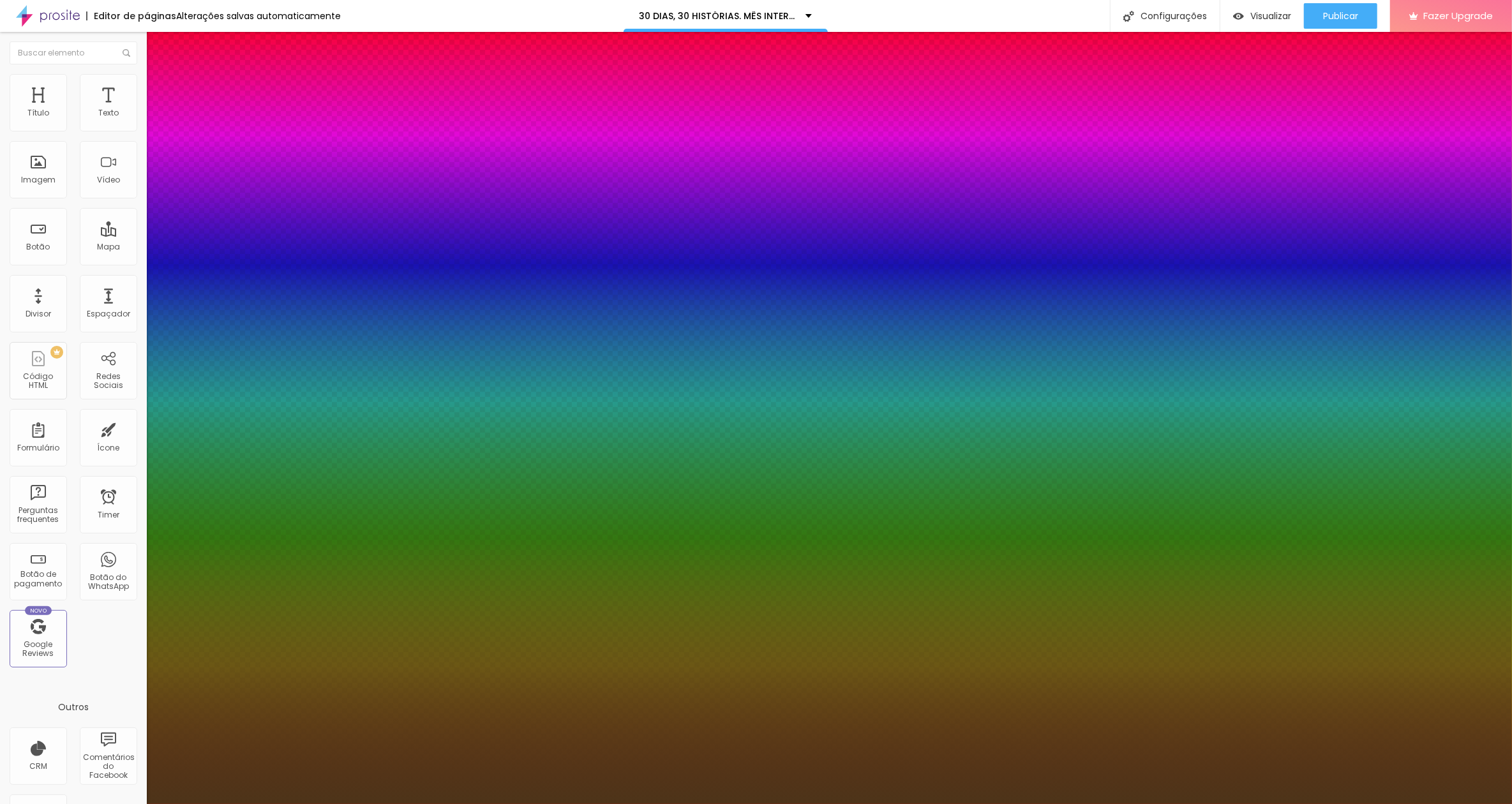
type input "3"
type input "1"
type input "3.1"
type input "1"
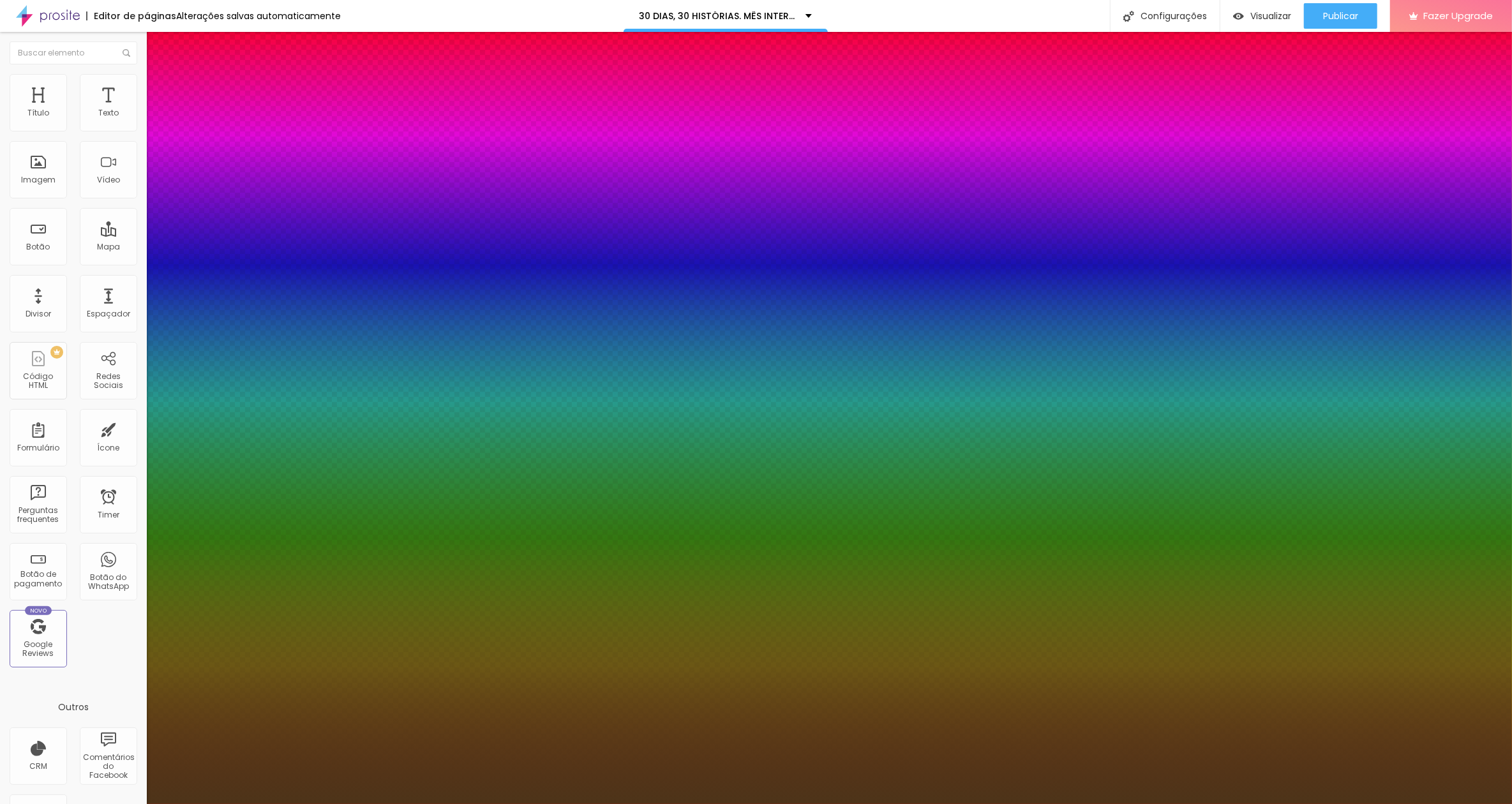
type input "3.2"
type input "1"
type input "3.3"
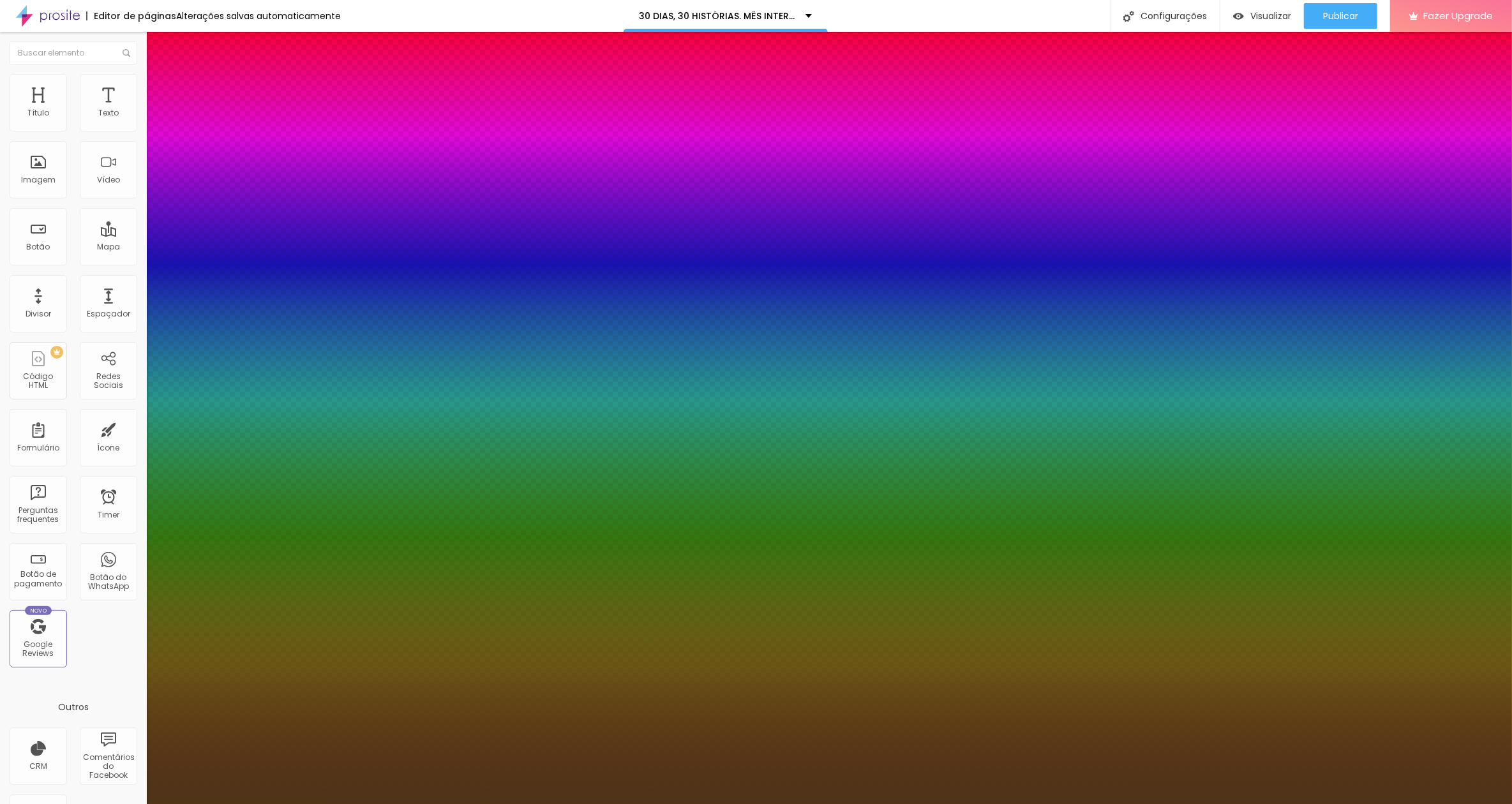
type input "1"
type input "3.5"
type input "1"
type input "3.7"
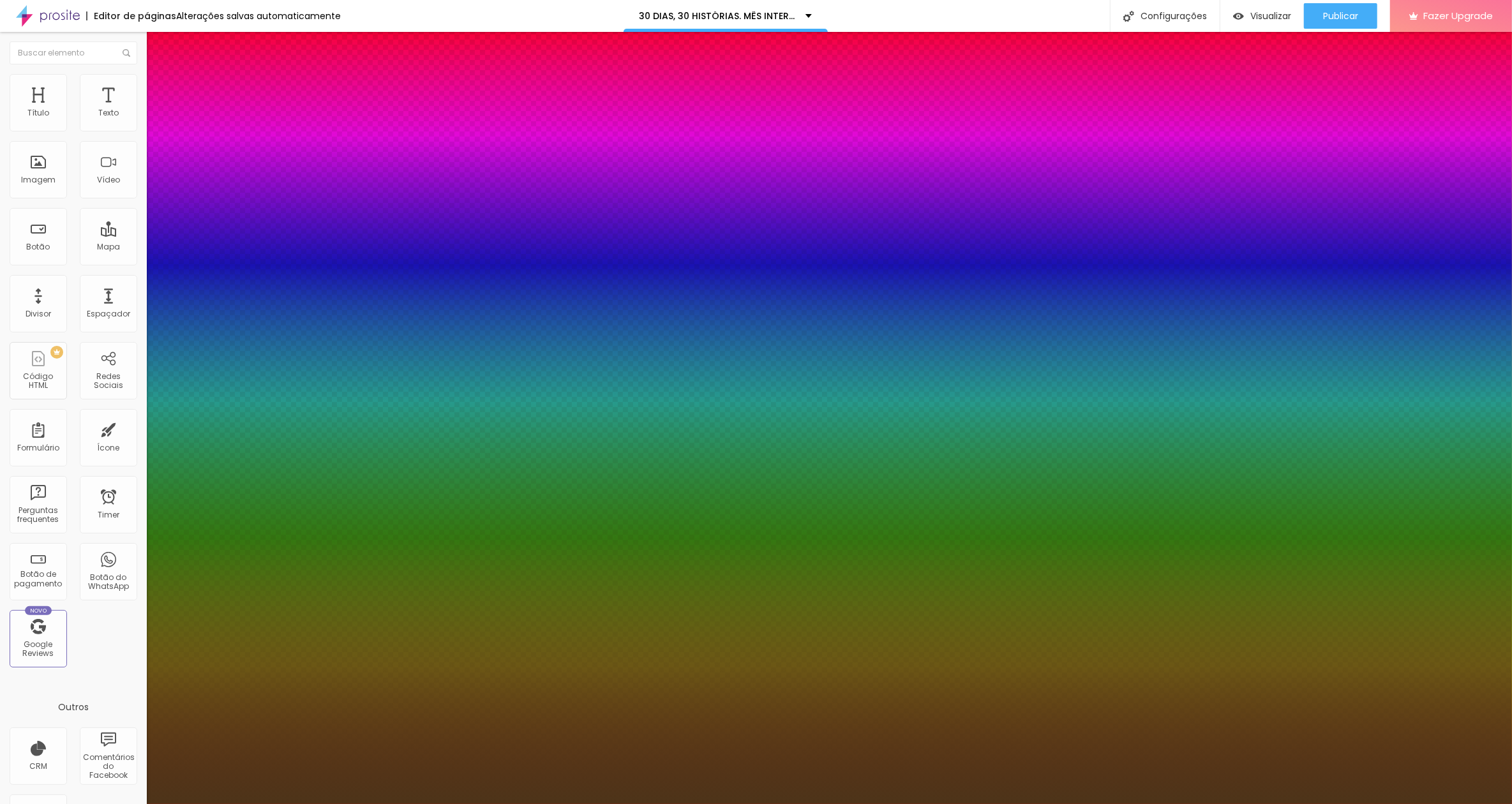
type input "3.7"
type input "1"
type input "4.1"
type input "1"
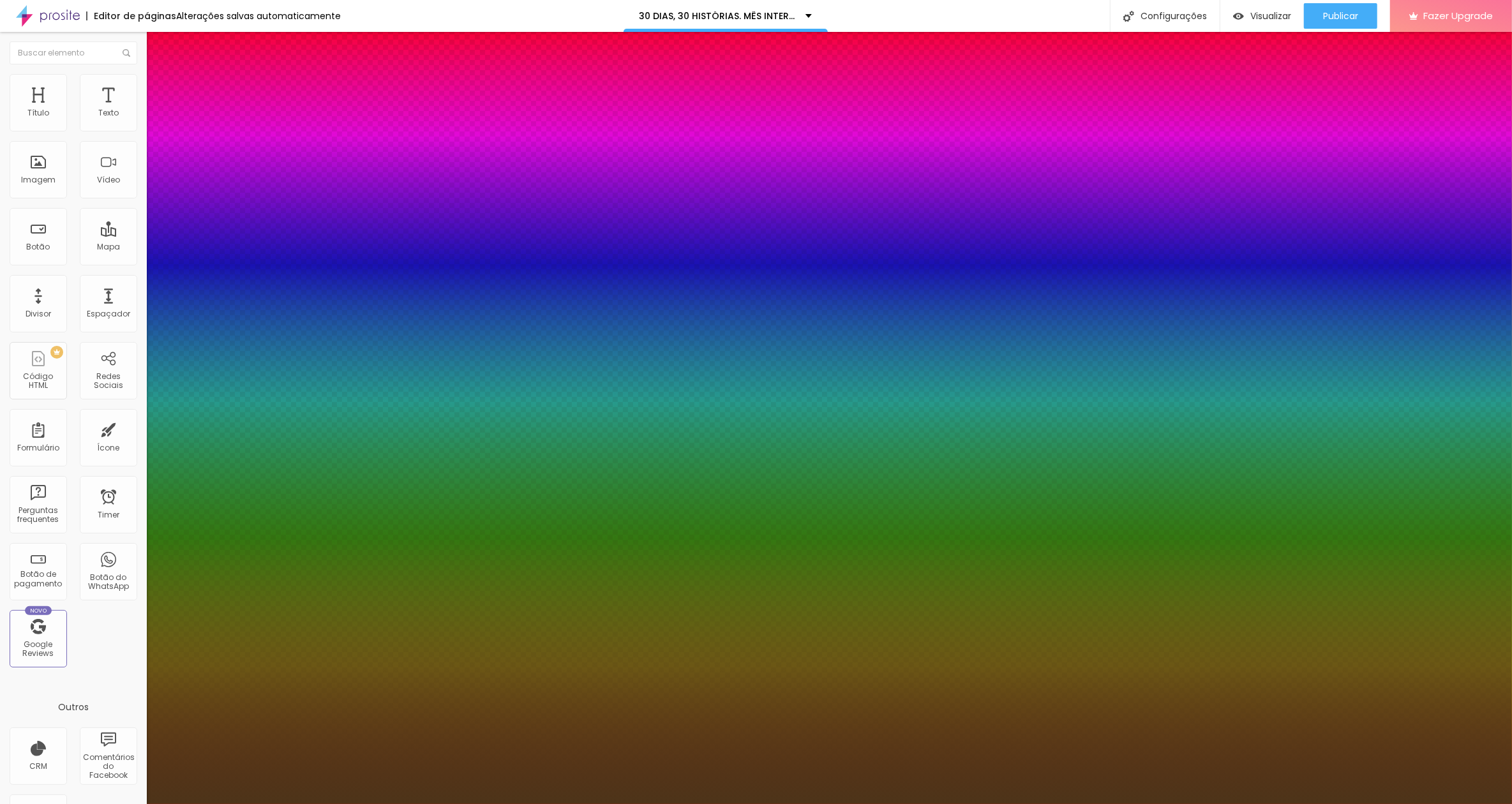
type input "4.3"
type input "1"
type input "4.5"
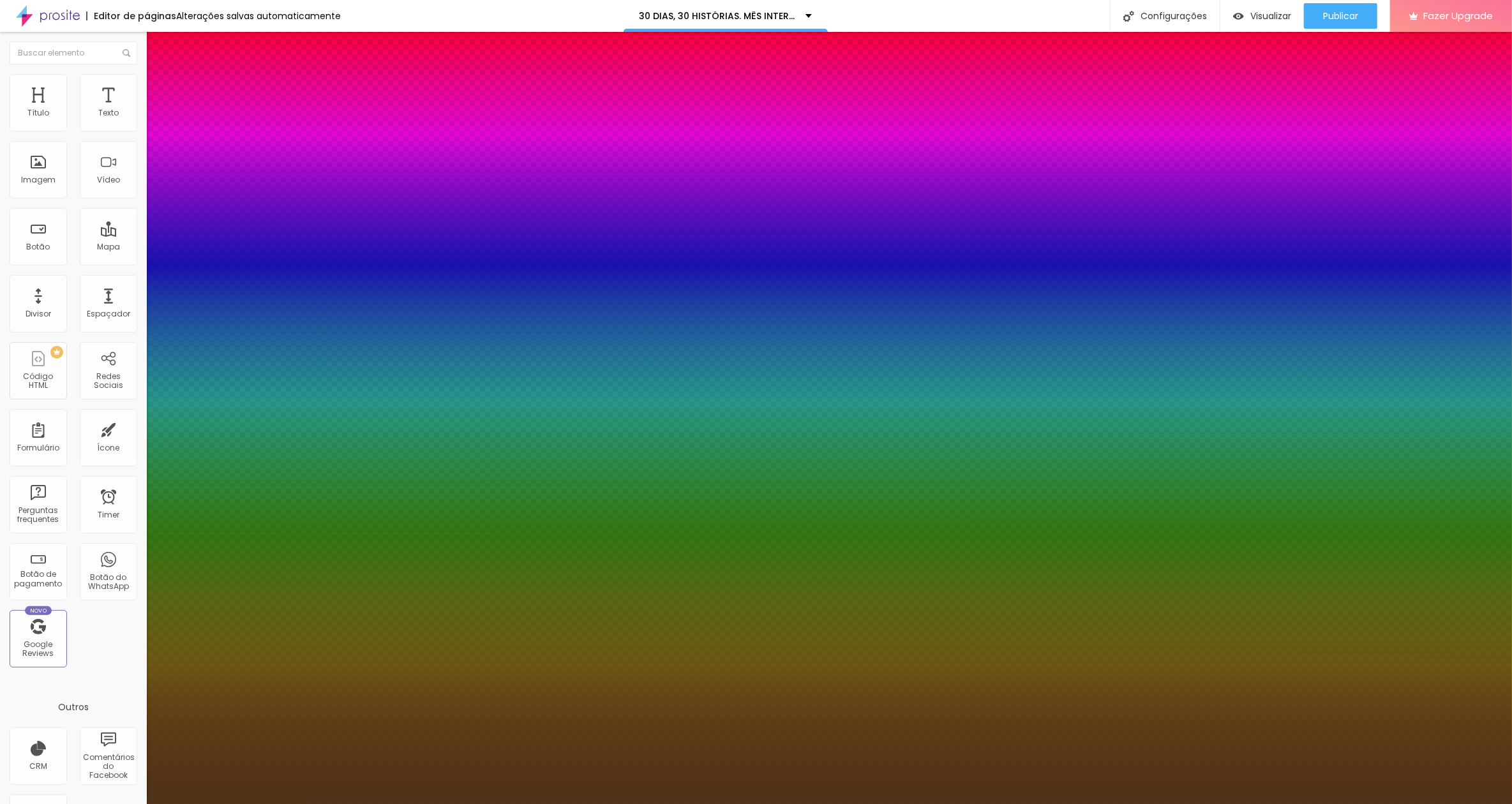
type input "1"
drag, startPoint x: 166, startPoint y: 246, endPoint x: 205, endPoint y: 248, distance: 39.1
type input "10"
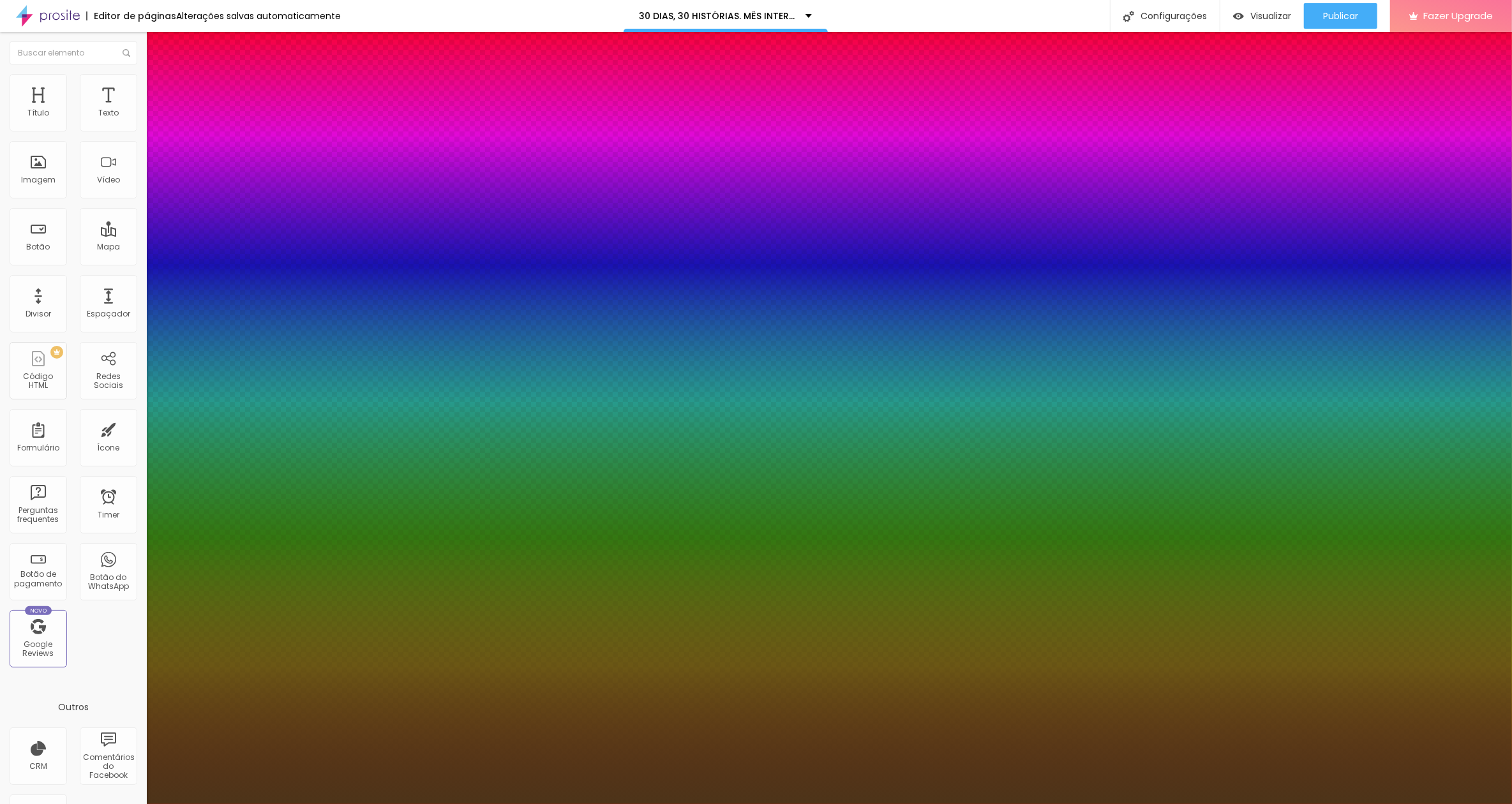
type input "1"
type input "10"
type input "1"
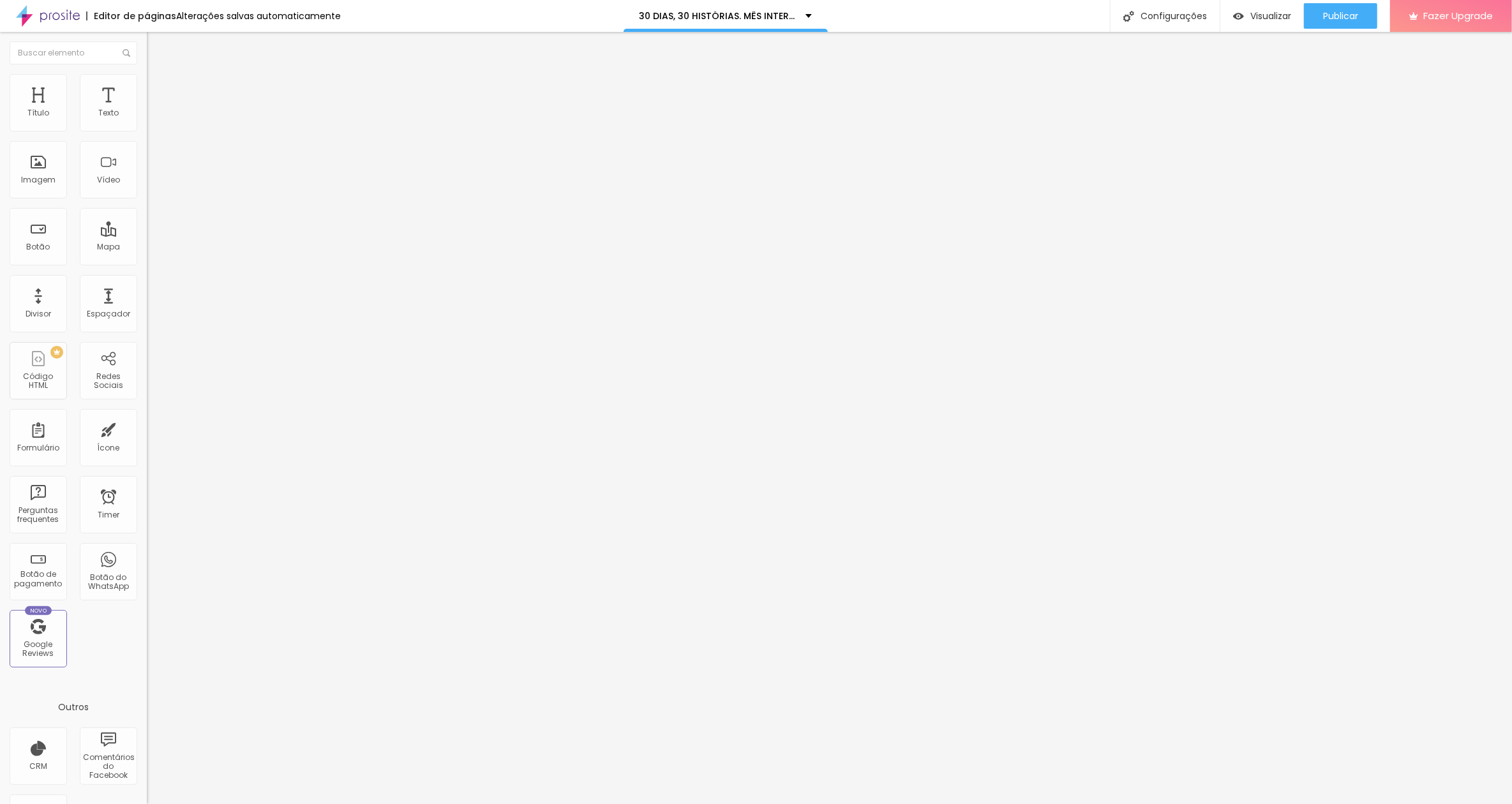
click at [147, 74] on li "Avançado" at bounding box center [220, 80] width 147 height 13
click at [147, 87] on ul "Estilo Avançado" at bounding box center [220, 74] width 147 height 25
click at [147, 74] on li "Estilo" at bounding box center [220, 67] width 147 height 13
click at [147, 123] on button "button" at bounding box center [155, 115] width 18 height 13
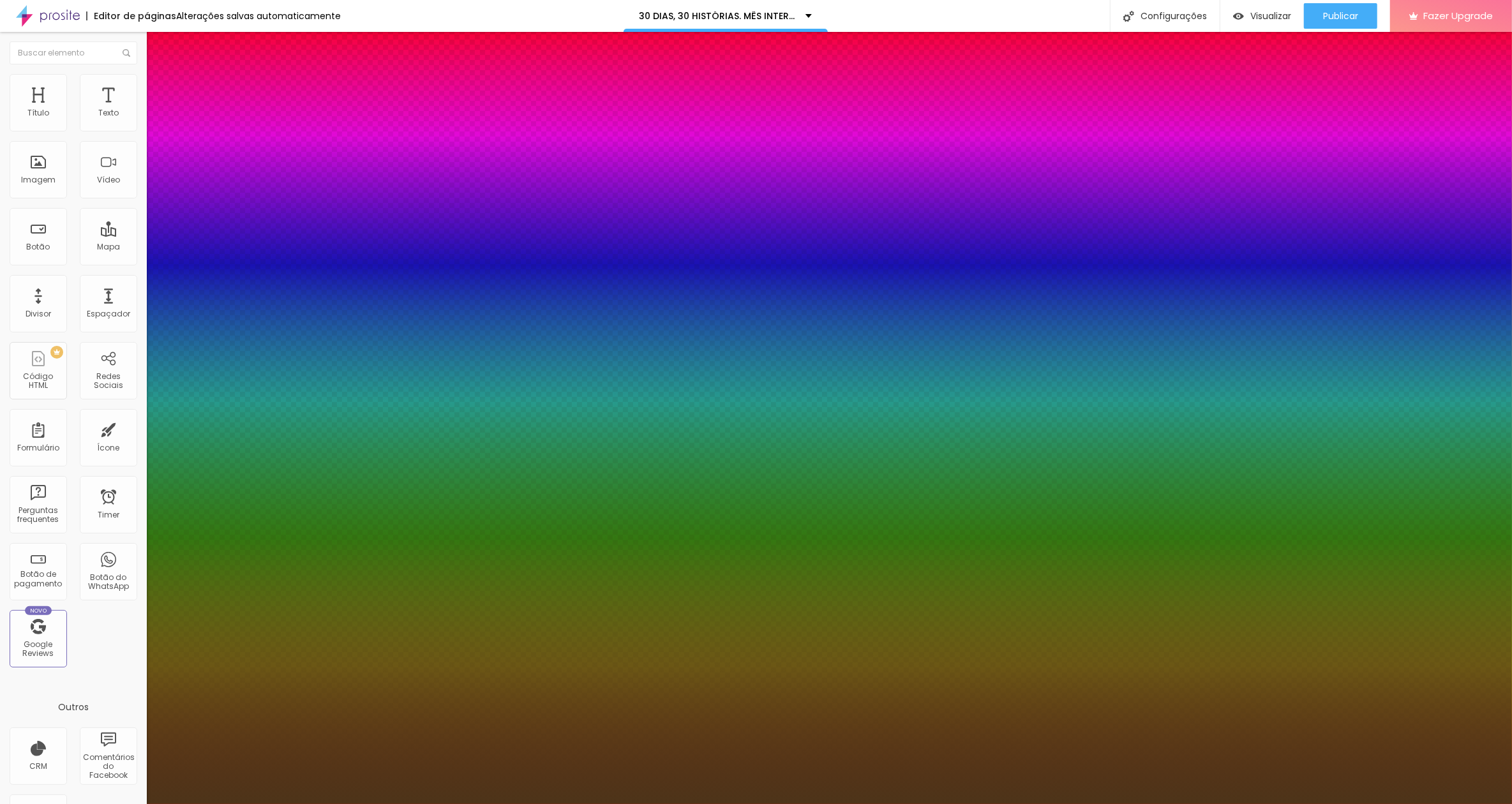
type input "1"
select select "AmaticaSC"
type input "1"
select select "Assistant"
type input "1"
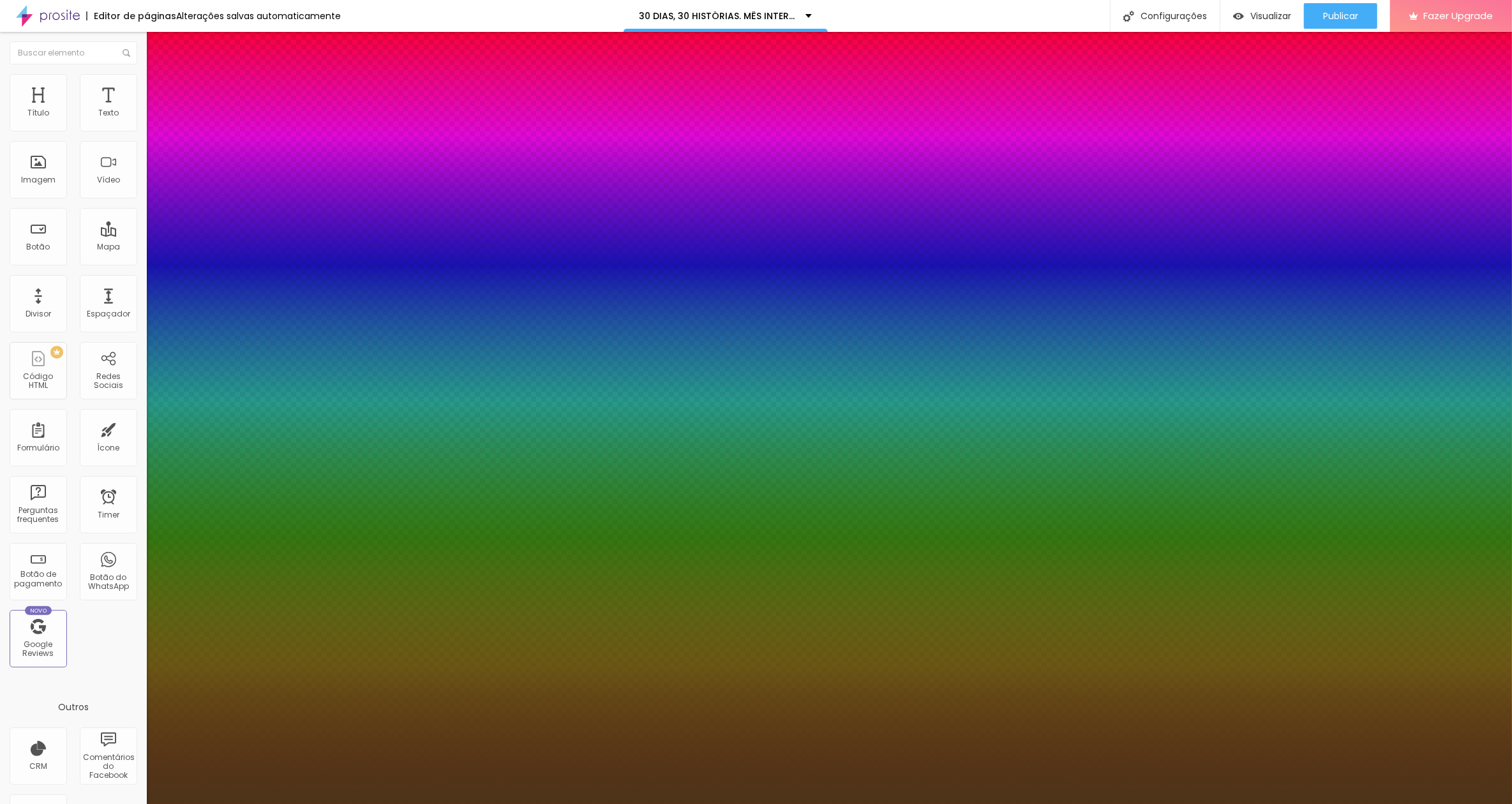
select select "AnonymousPro-Italic"
type input "1"
select select "ChangaOne-Regular"
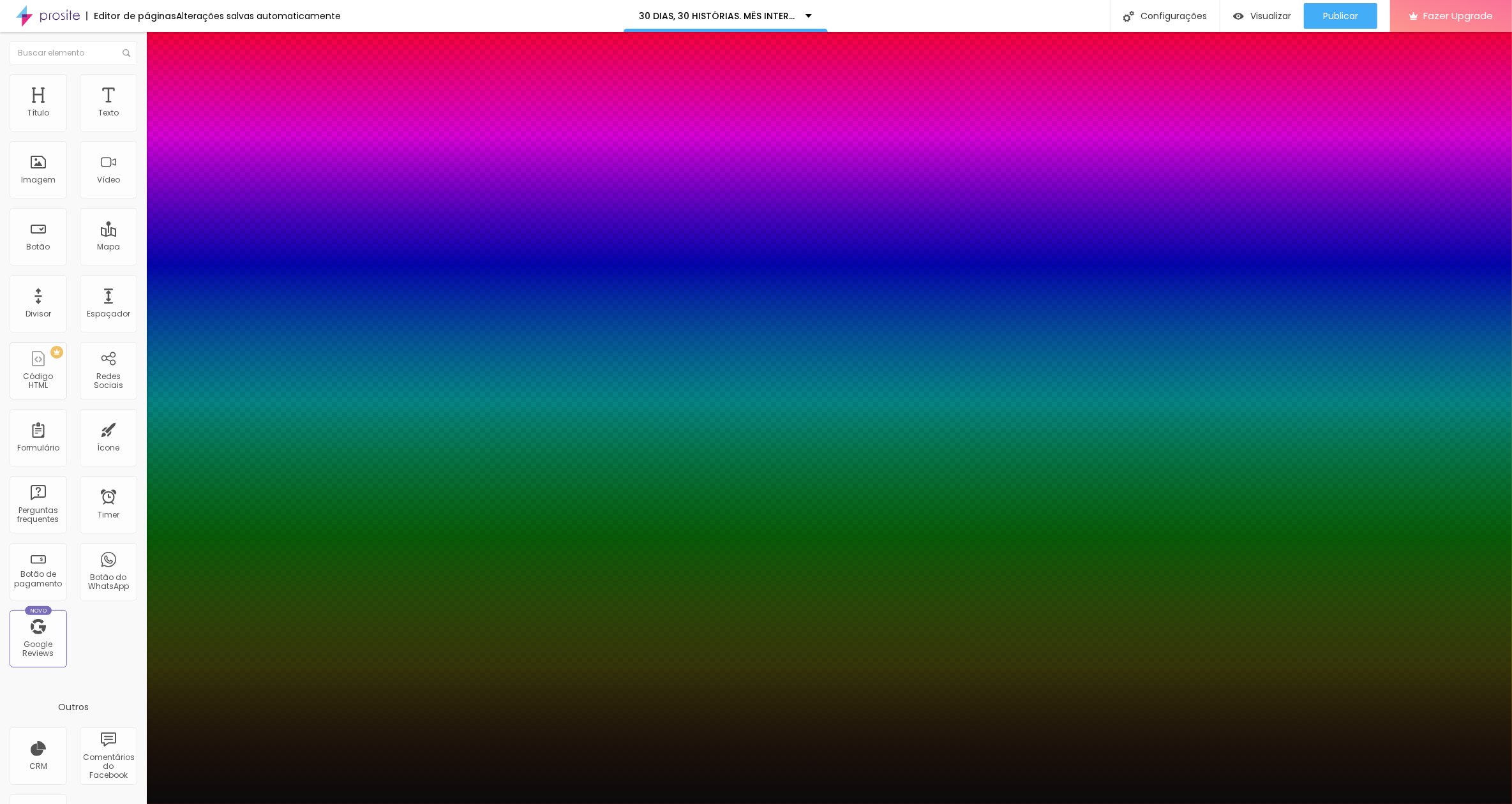
click at [179, 442] on div at bounding box center [756, 402] width 1512 height 804
type input "2"
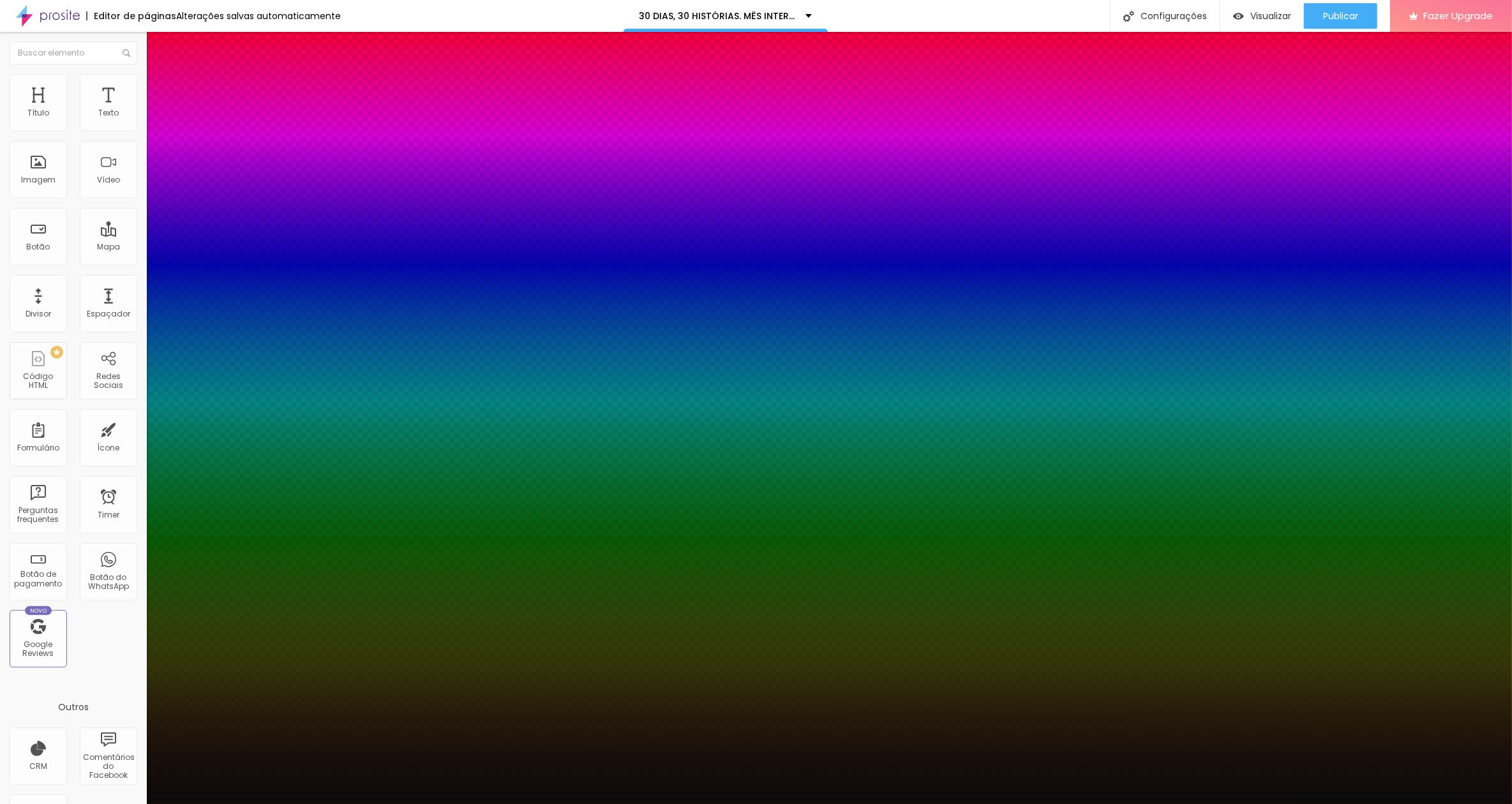
type input "7"
type input "29"
type input "39"
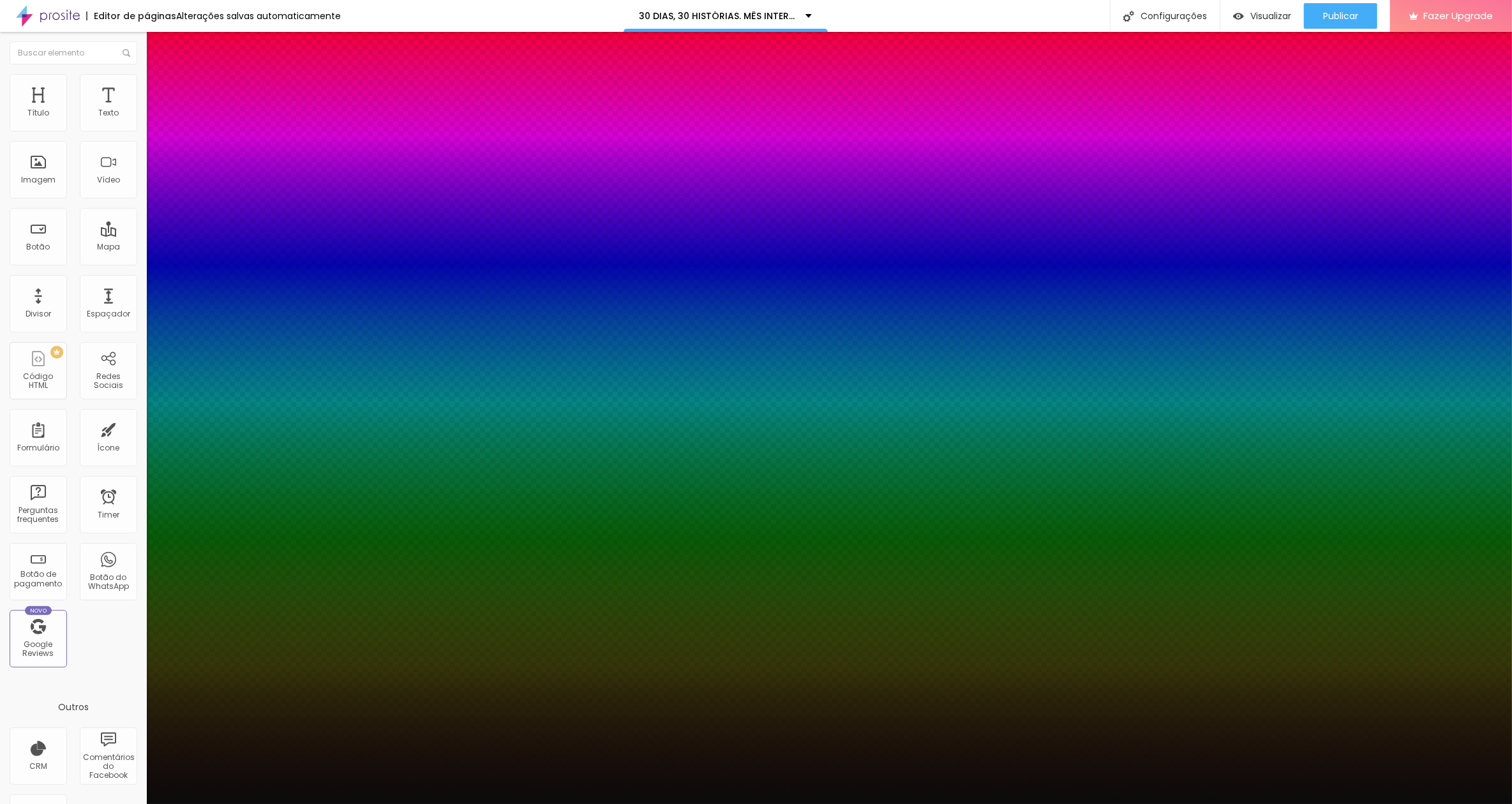
type input "39"
type input "40"
type input "39"
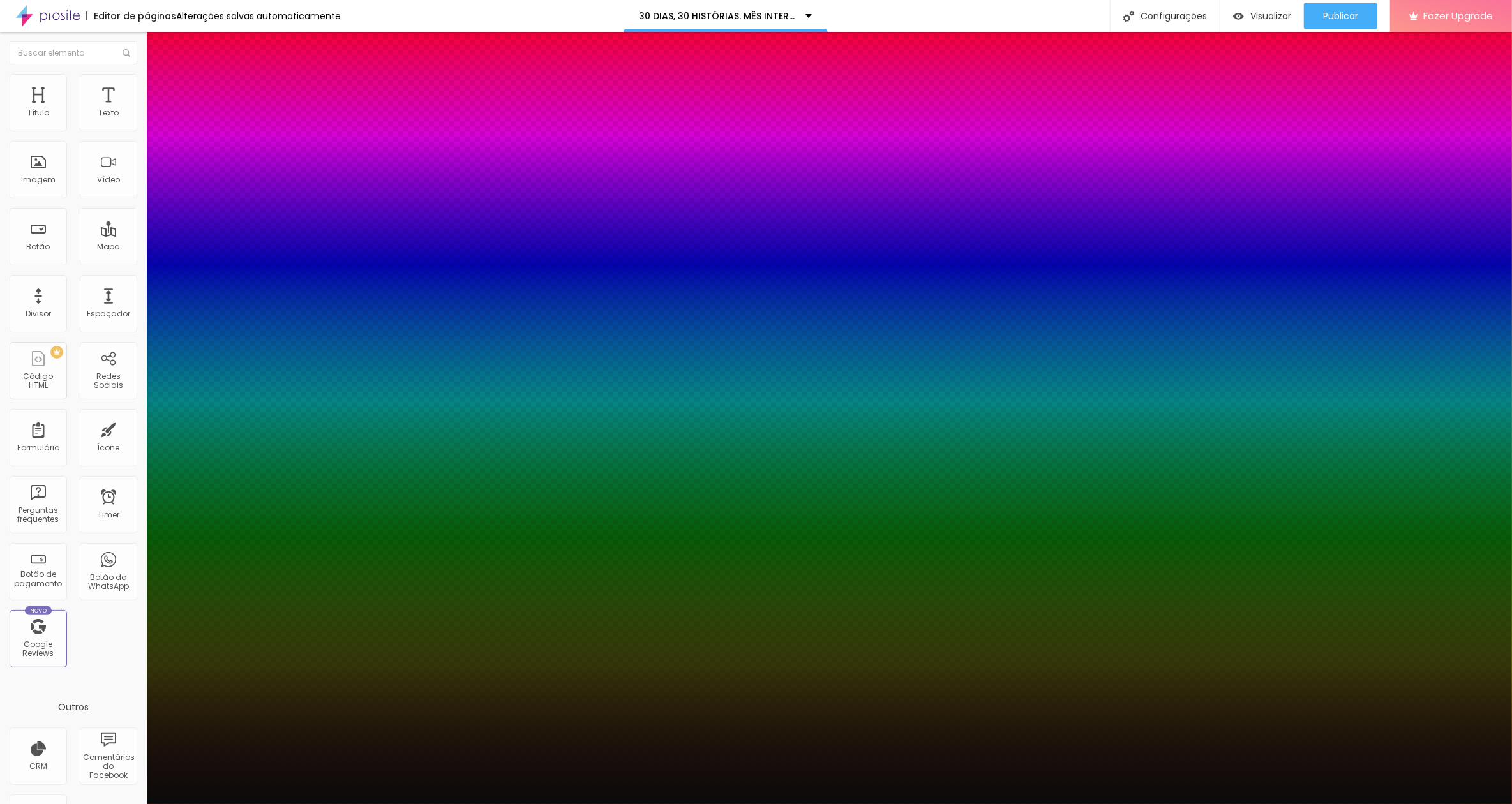
type input "38"
type input "36"
type input "33"
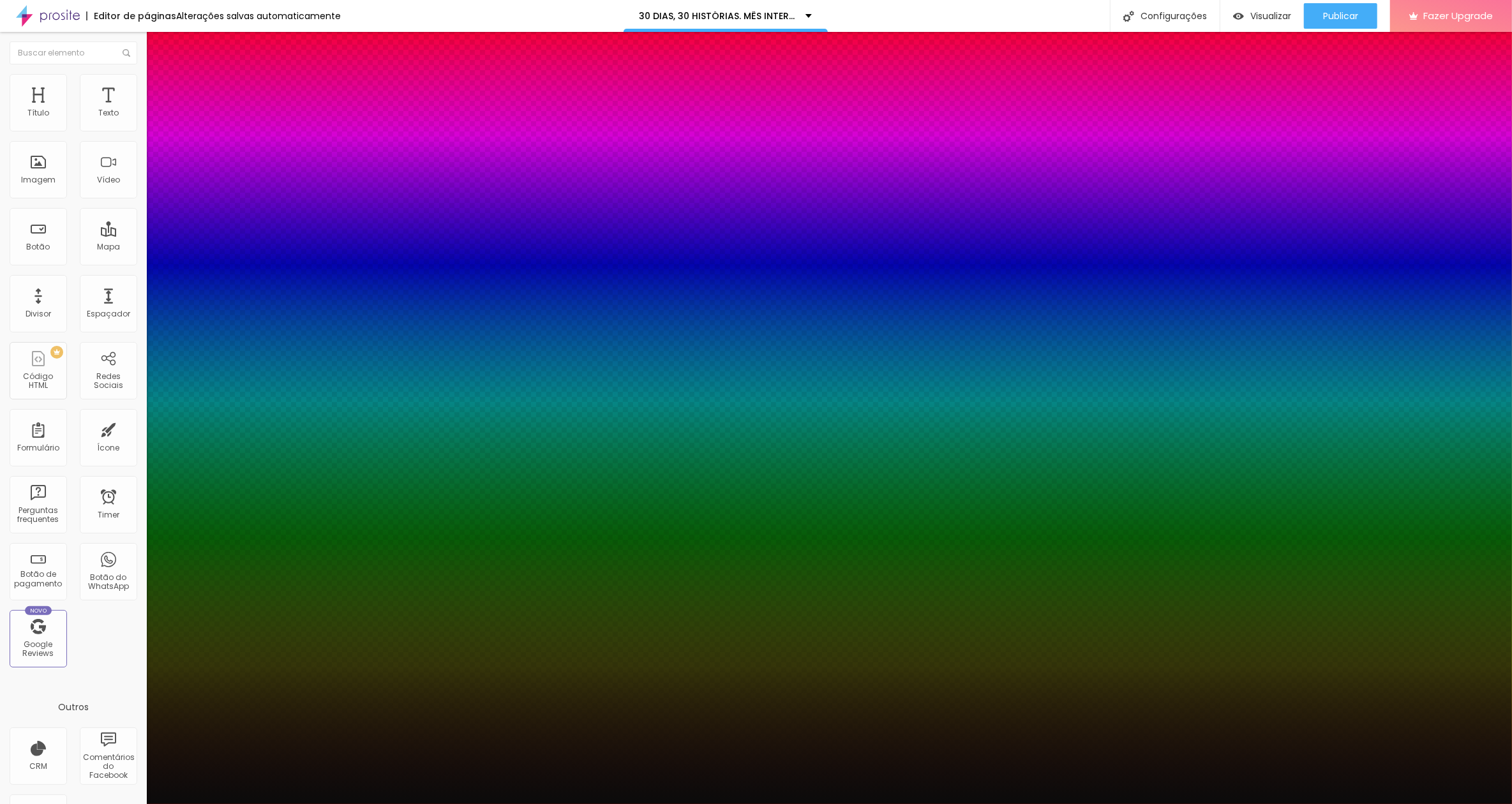
type input "33"
type input "32"
type input "31"
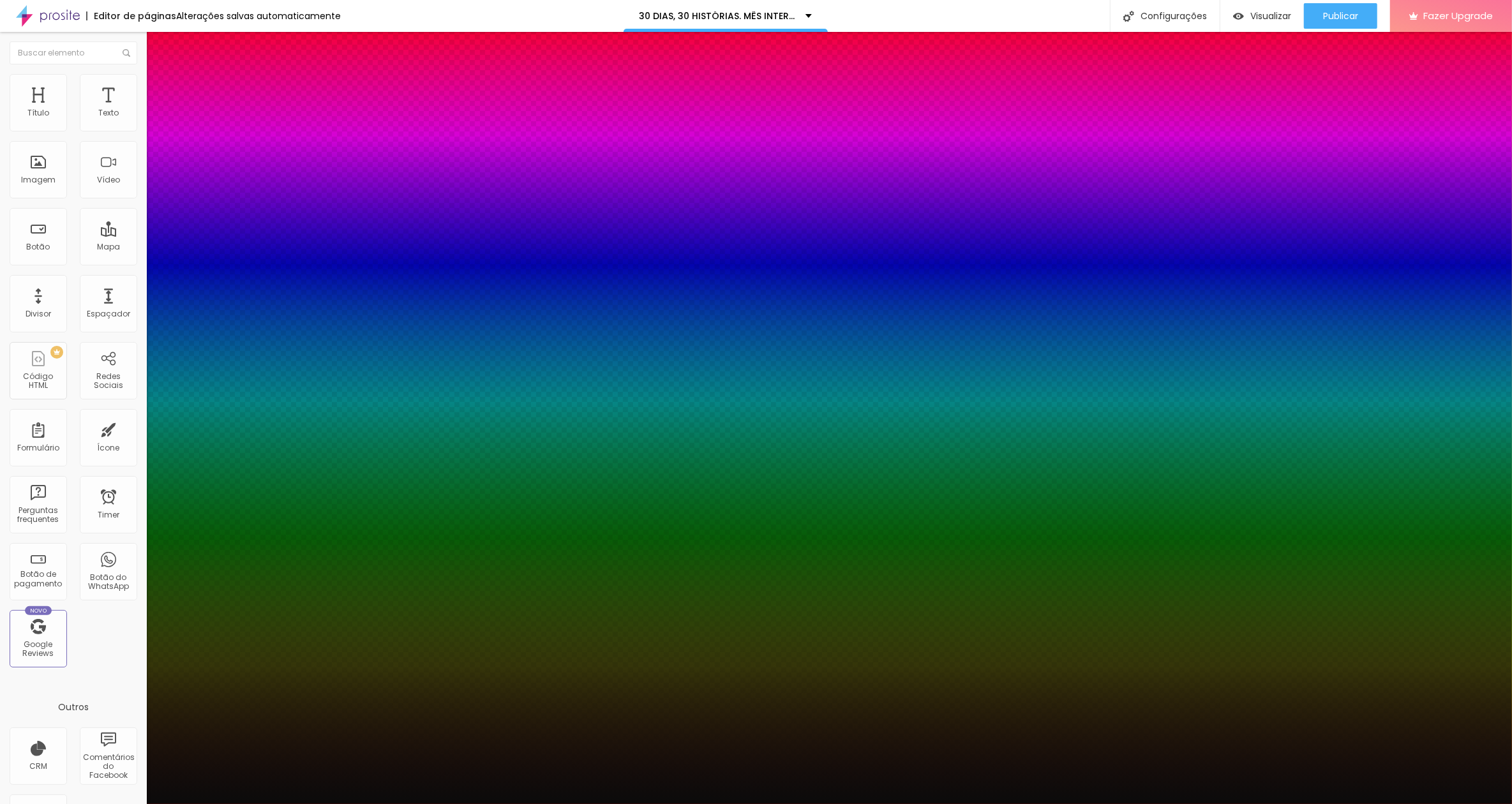
type input "29"
type input "28"
type input "27"
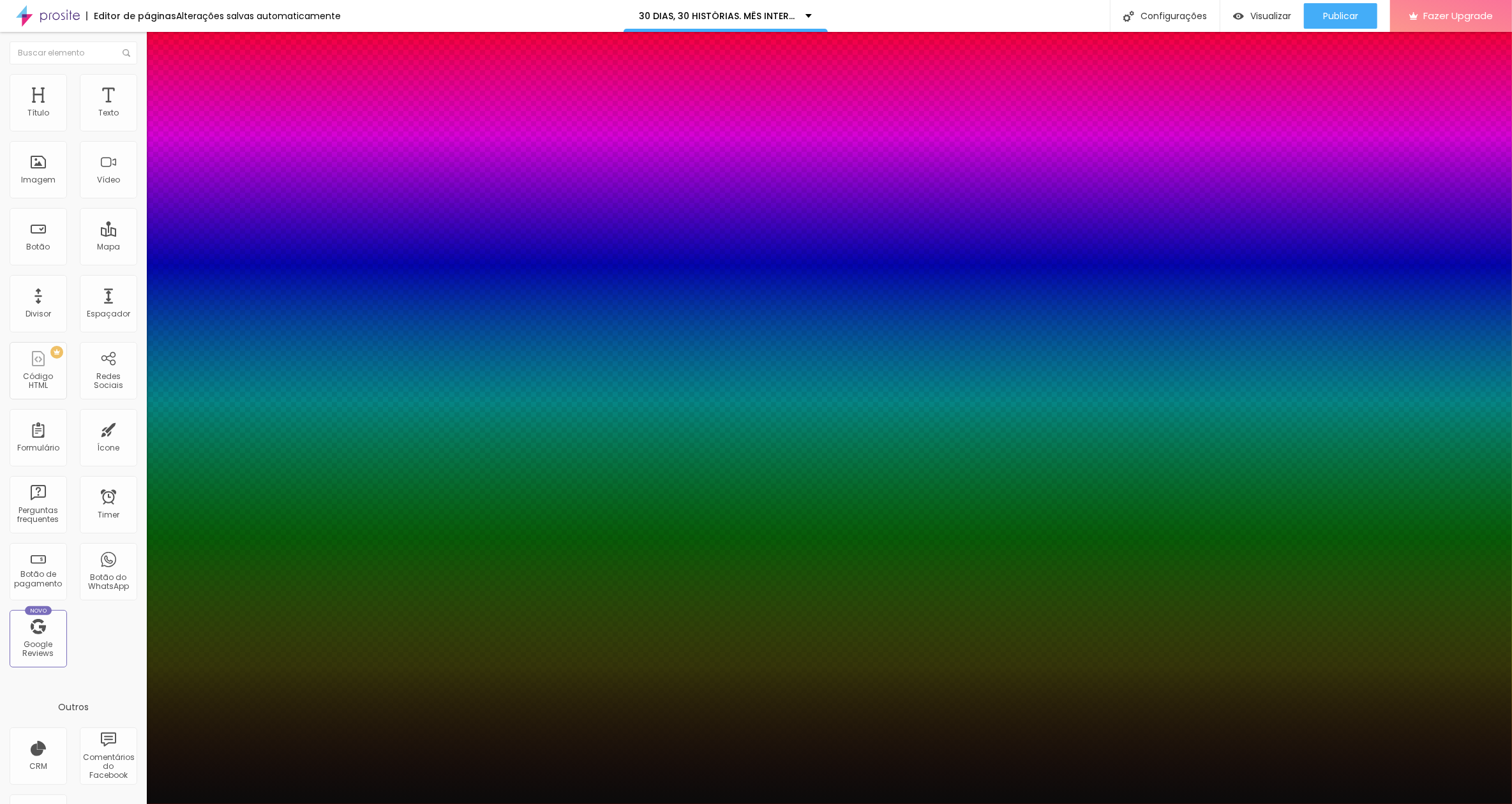
type input "27"
type input "26"
type input "25"
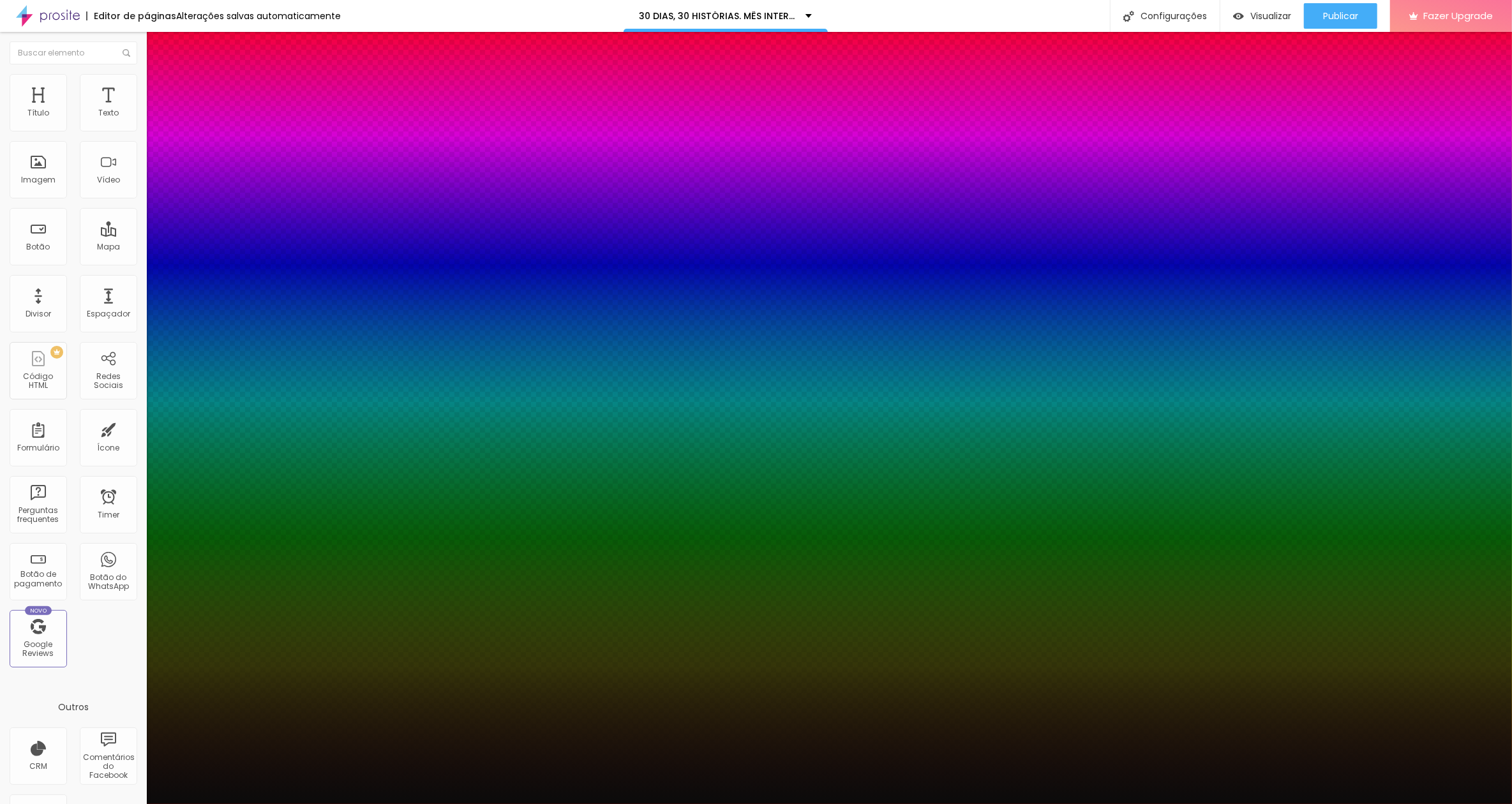
type input "24"
type input "22"
type input "21"
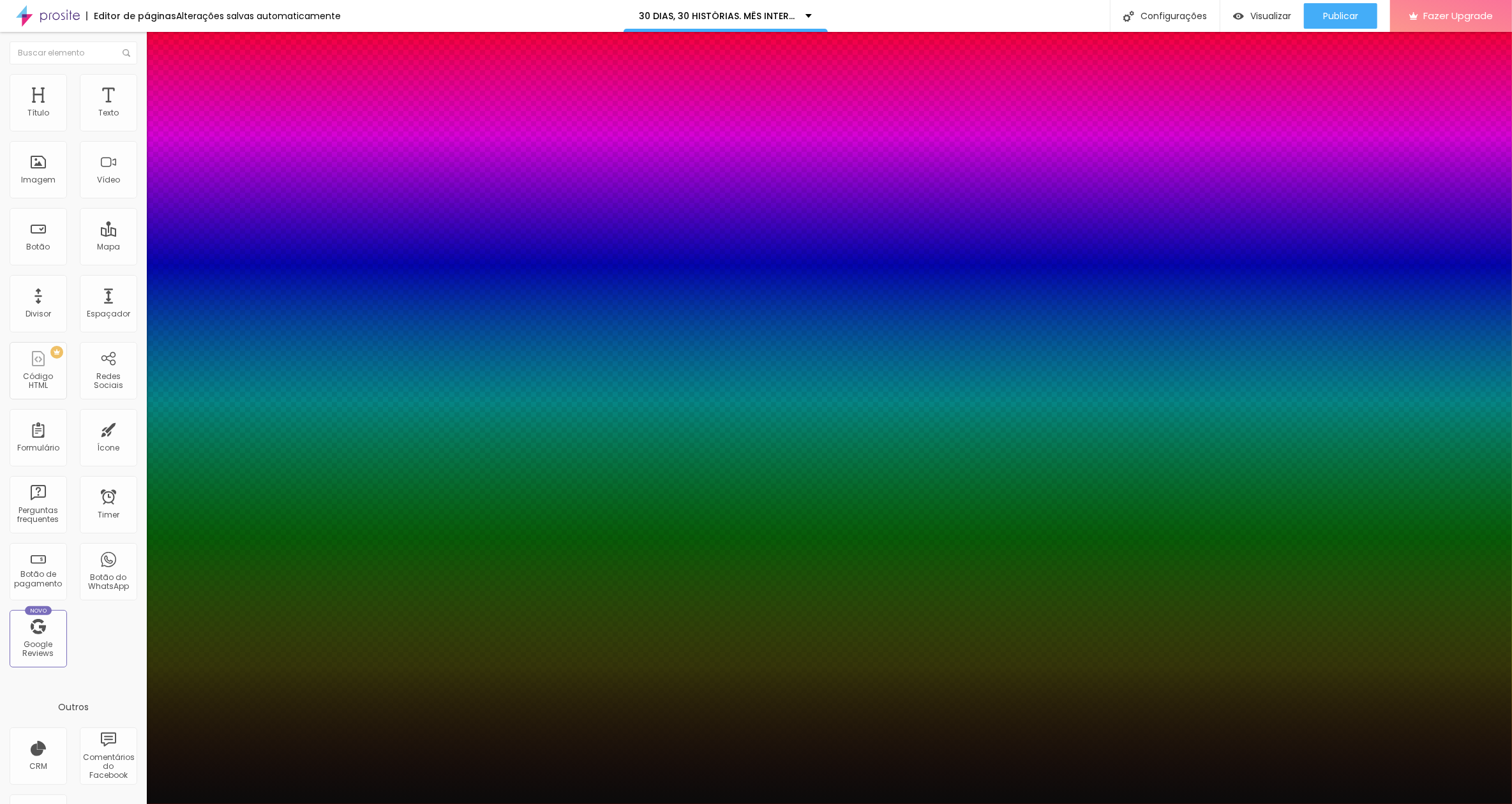
type input "21"
type input "19"
type input "17"
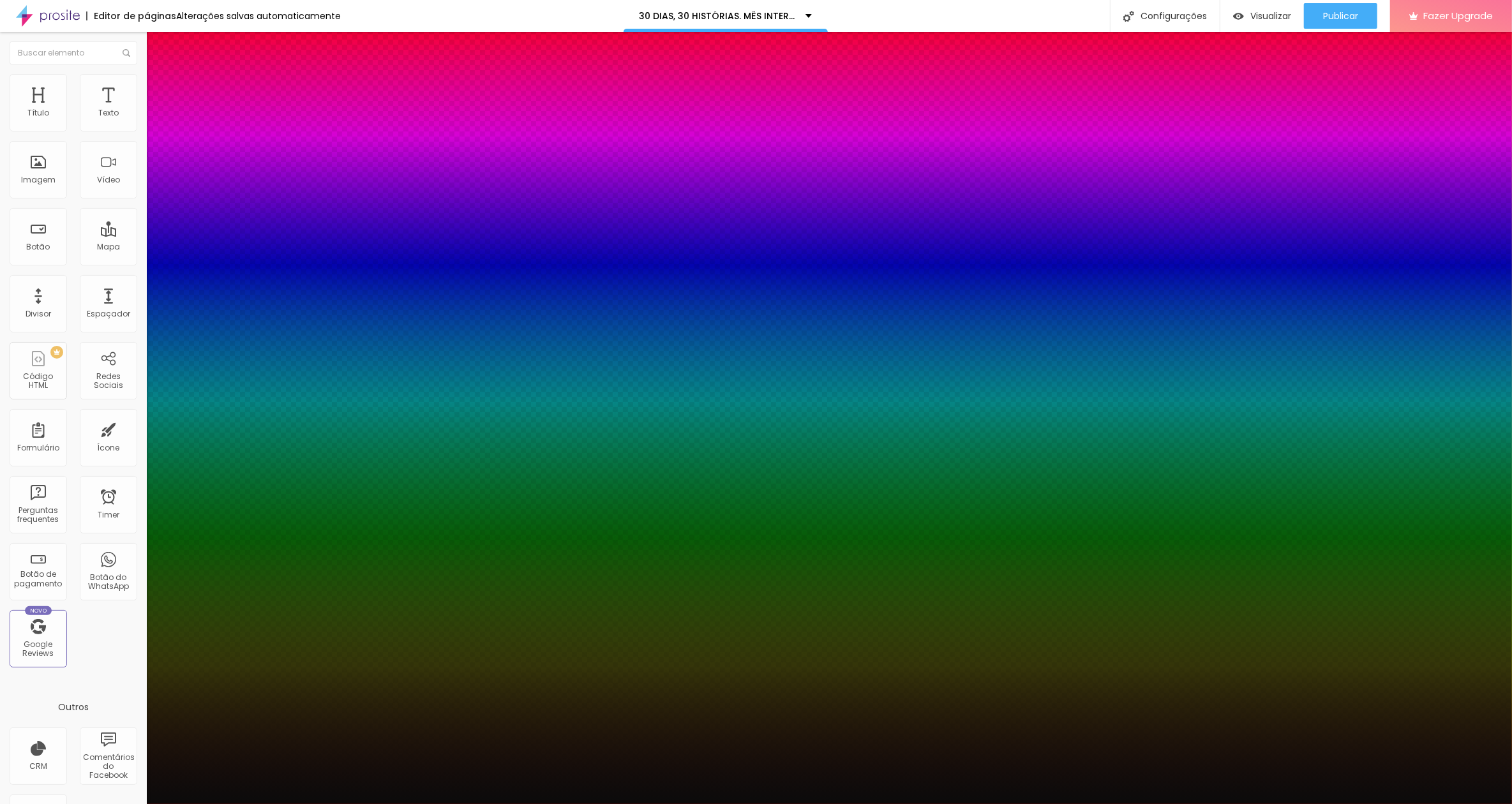
type input "13"
type input "11"
drag, startPoint x: 166, startPoint y: 277, endPoint x: 173, endPoint y: 274, distance: 7.6
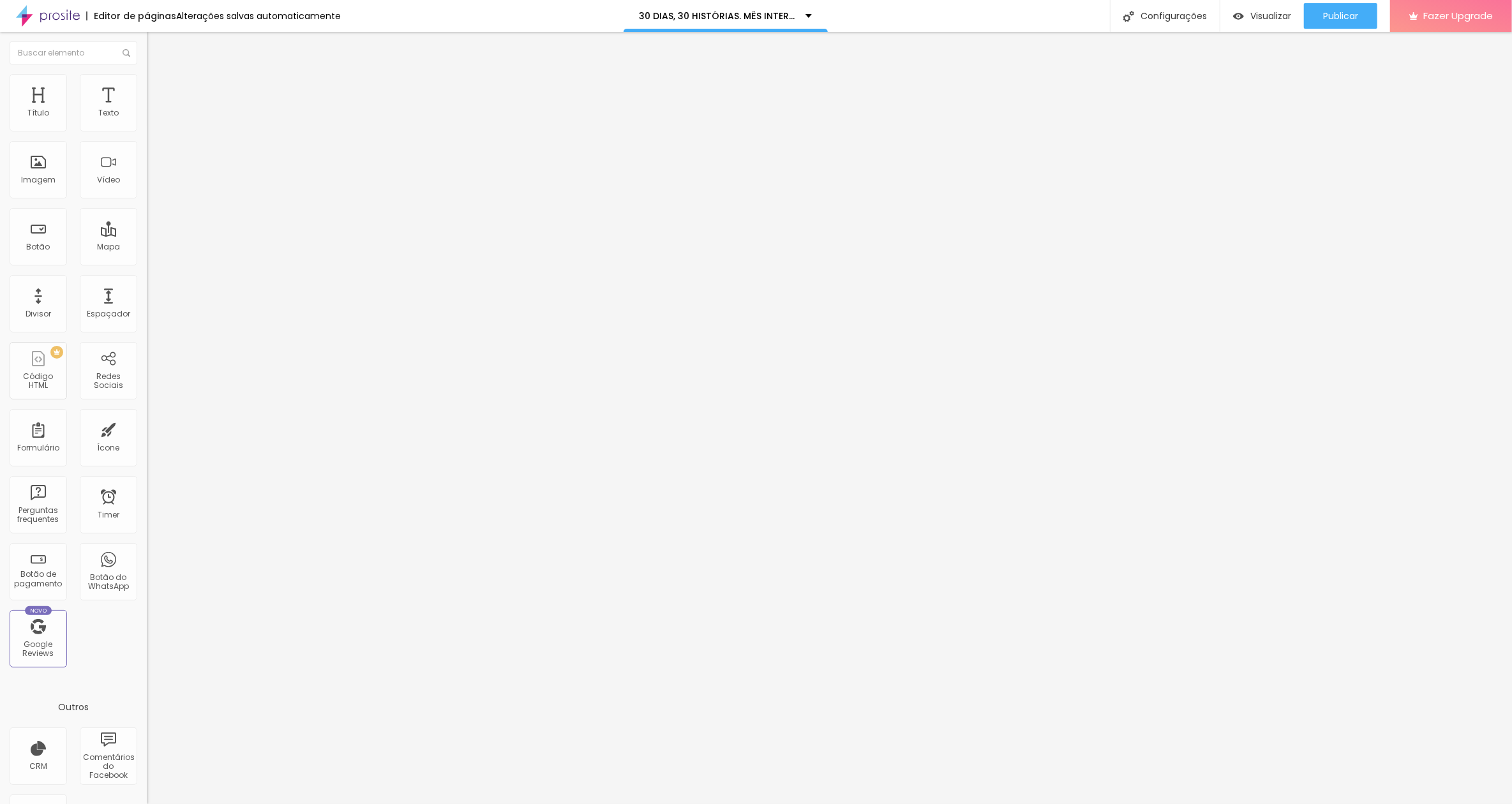
click at [222, 602] on div at bounding box center [756, 812] width 1512 height 0
click at [158, 88] on span "Estilo" at bounding box center [168, 82] width 20 height 11
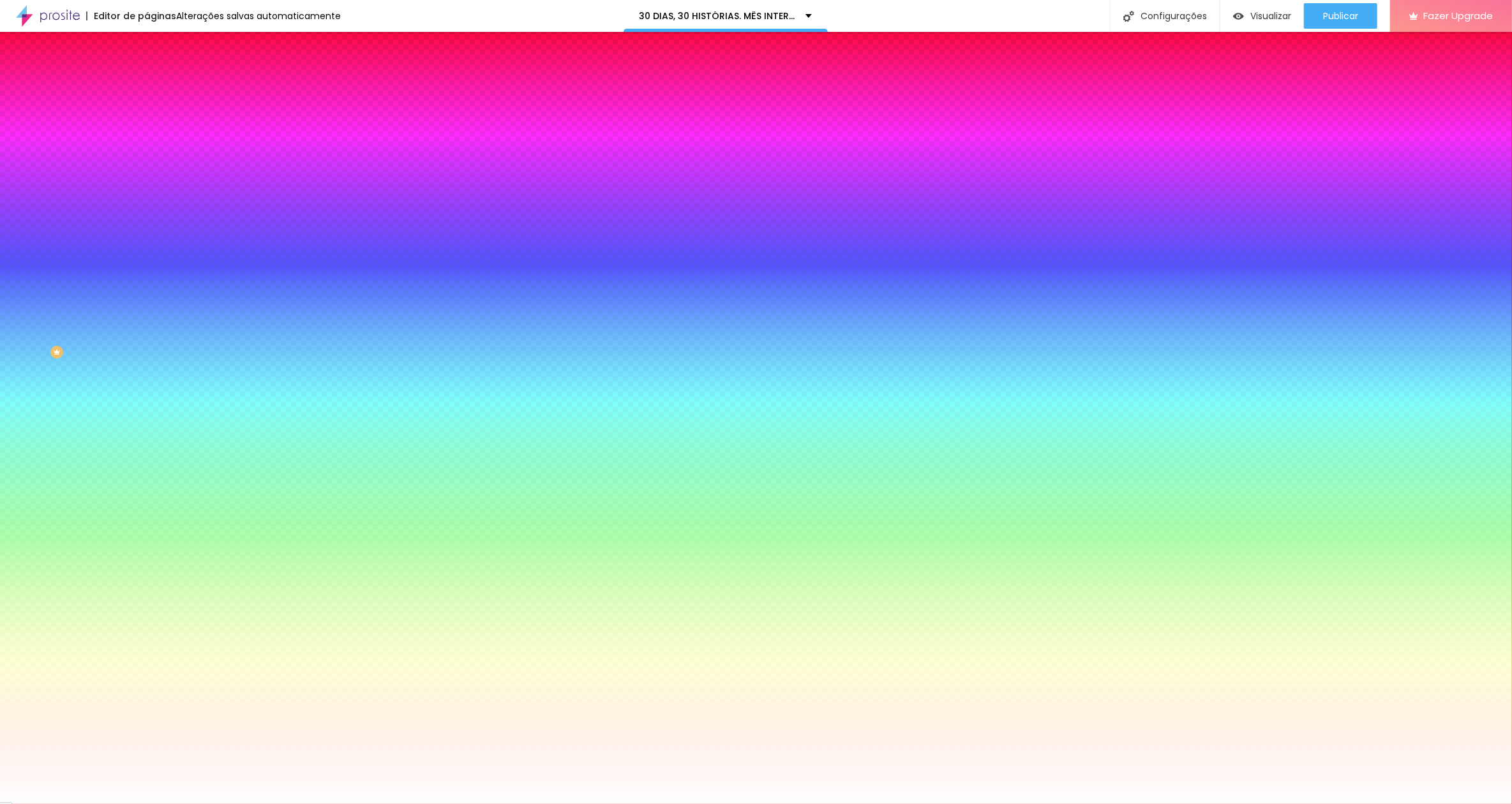
click at [158, 90] on span "Avançado" at bounding box center [179, 95] width 42 height 11
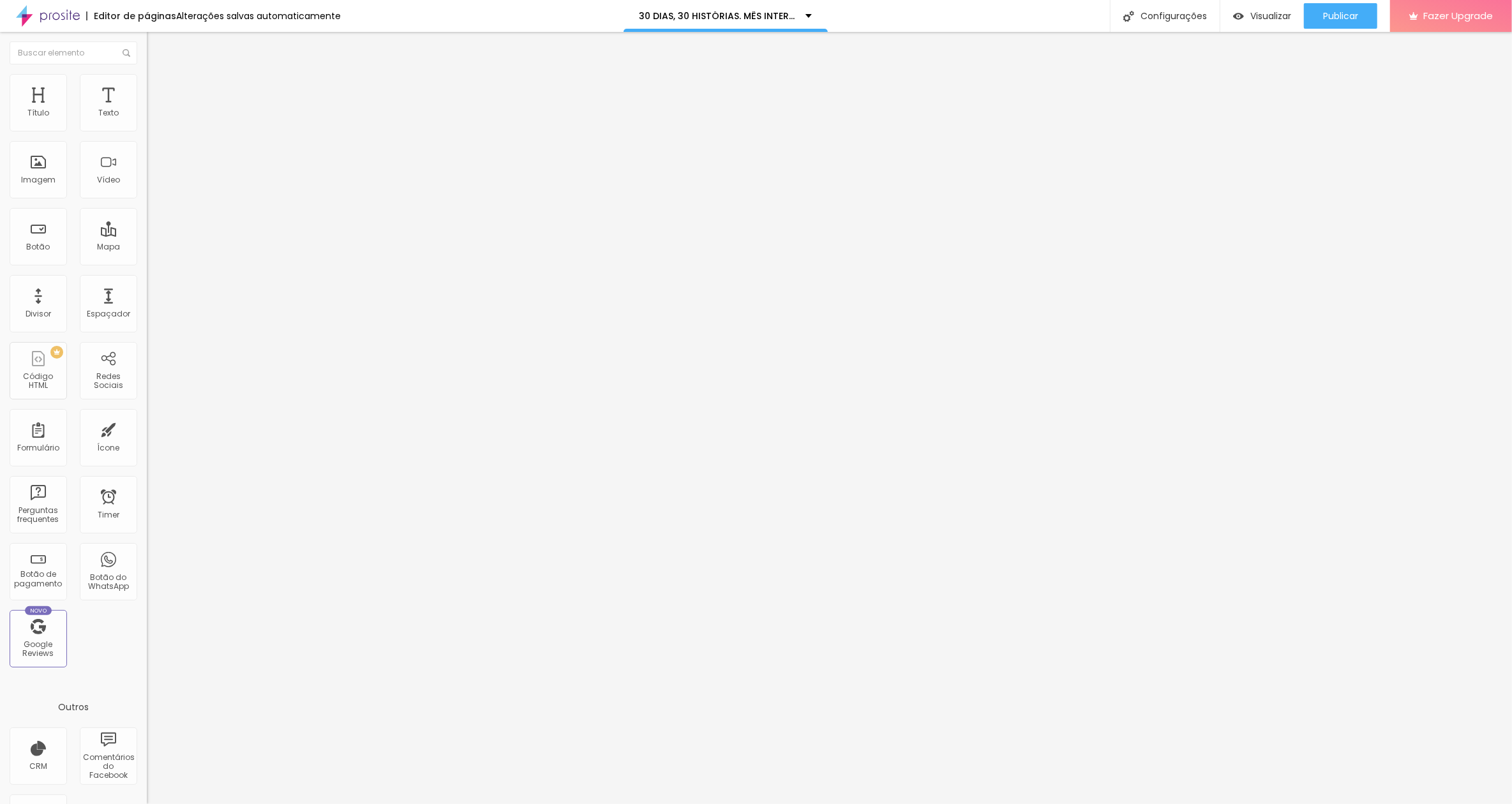
click at [147, 87] on li "Avançado" at bounding box center [220, 80] width 147 height 13
click at [158, 75] on span "Estilo" at bounding box center [168, 70] width 20 height 11
click at [147, 81] on li "Avançado" at bounding box center [220, 80] width 147 height 13
click at [158, 75] on span "Estilo" at bounding box center [168, 70] width 20 height 11
click at [157, 157] on icon "button" at bounding box center [159, 156] width 3 height 3
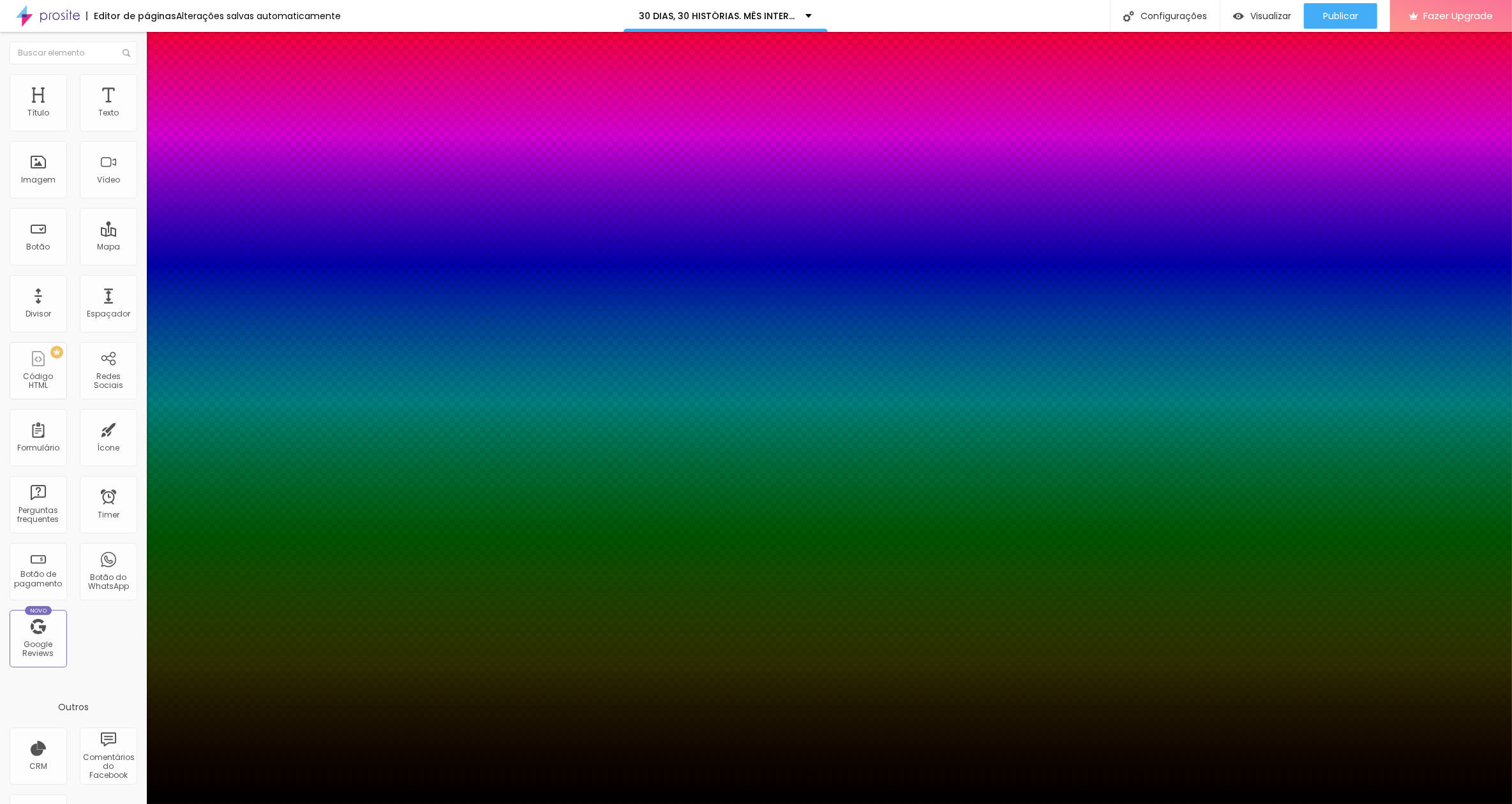
click at [123, 602] on div at bounding box center [756, 804] width 1512 height 0
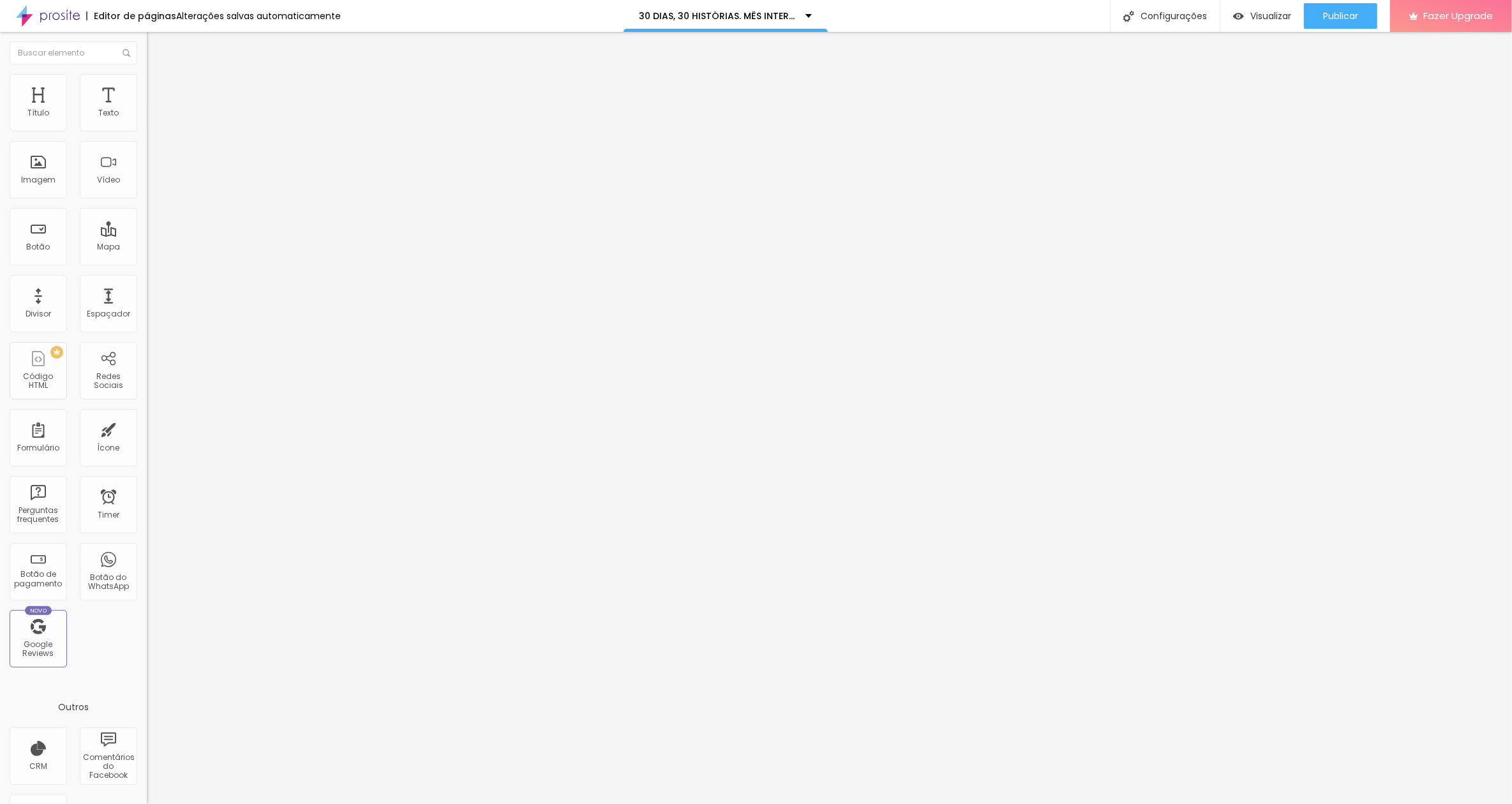
click at [147, 129] on img at bounding box center [150, 133] width 8 height 8
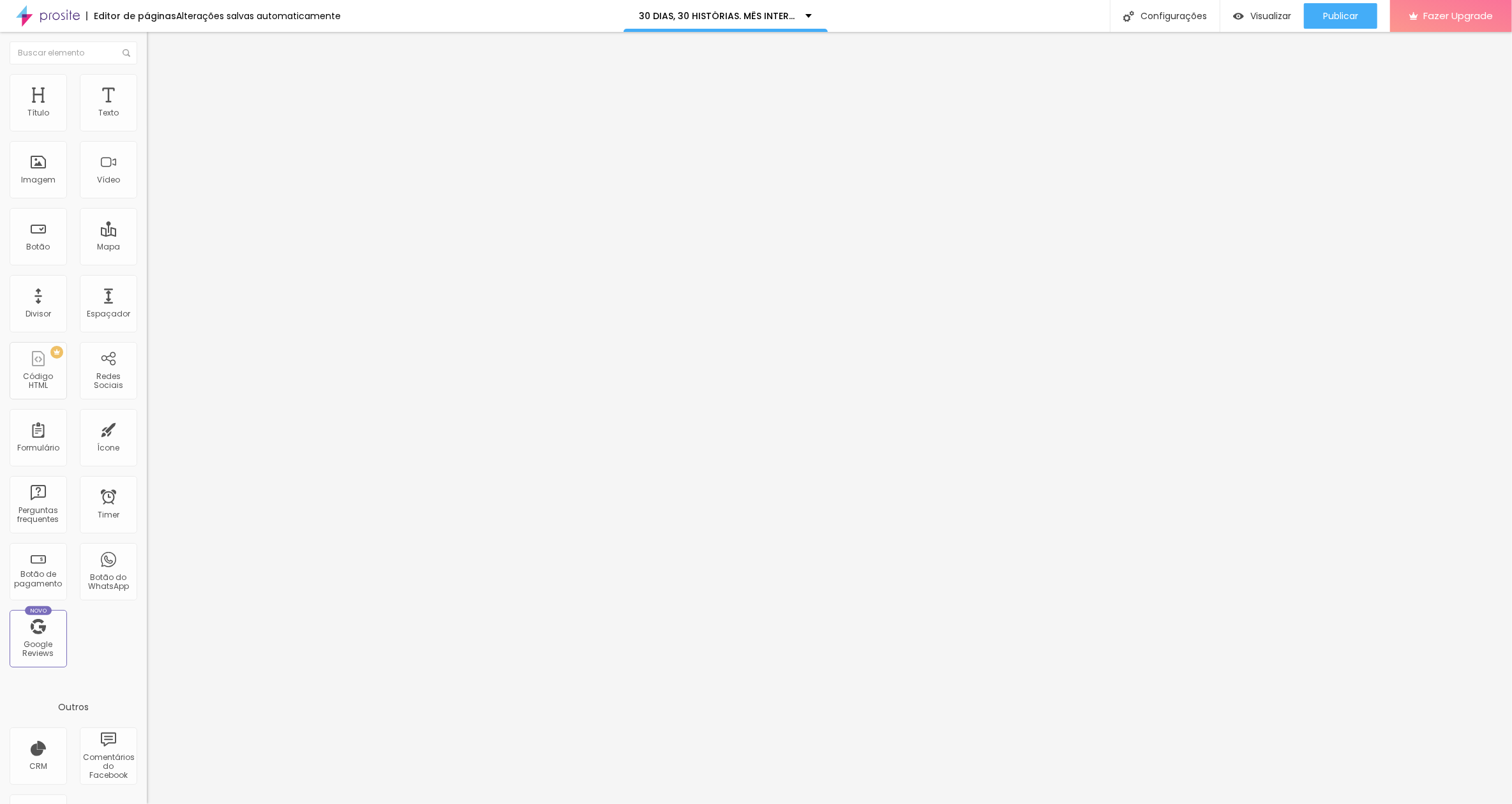
scroll to position [251, 0]
drag, startPoint x: 739, startPoint y: 374, endPoint x: 580, endPoint y: 367, distance: 159.2
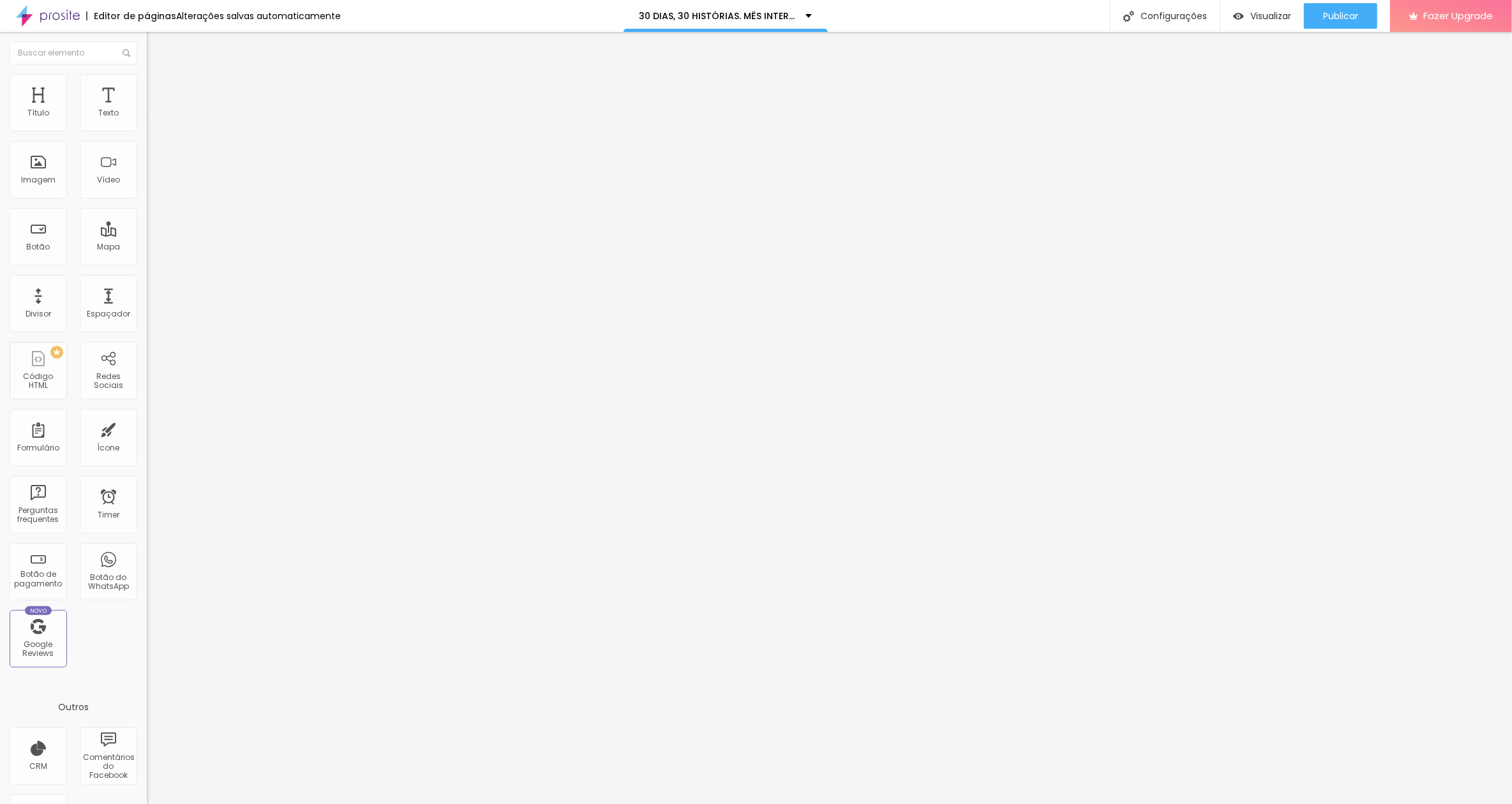
click at [147, 129] on img at bounding box center [150, 133] width 8 height 8
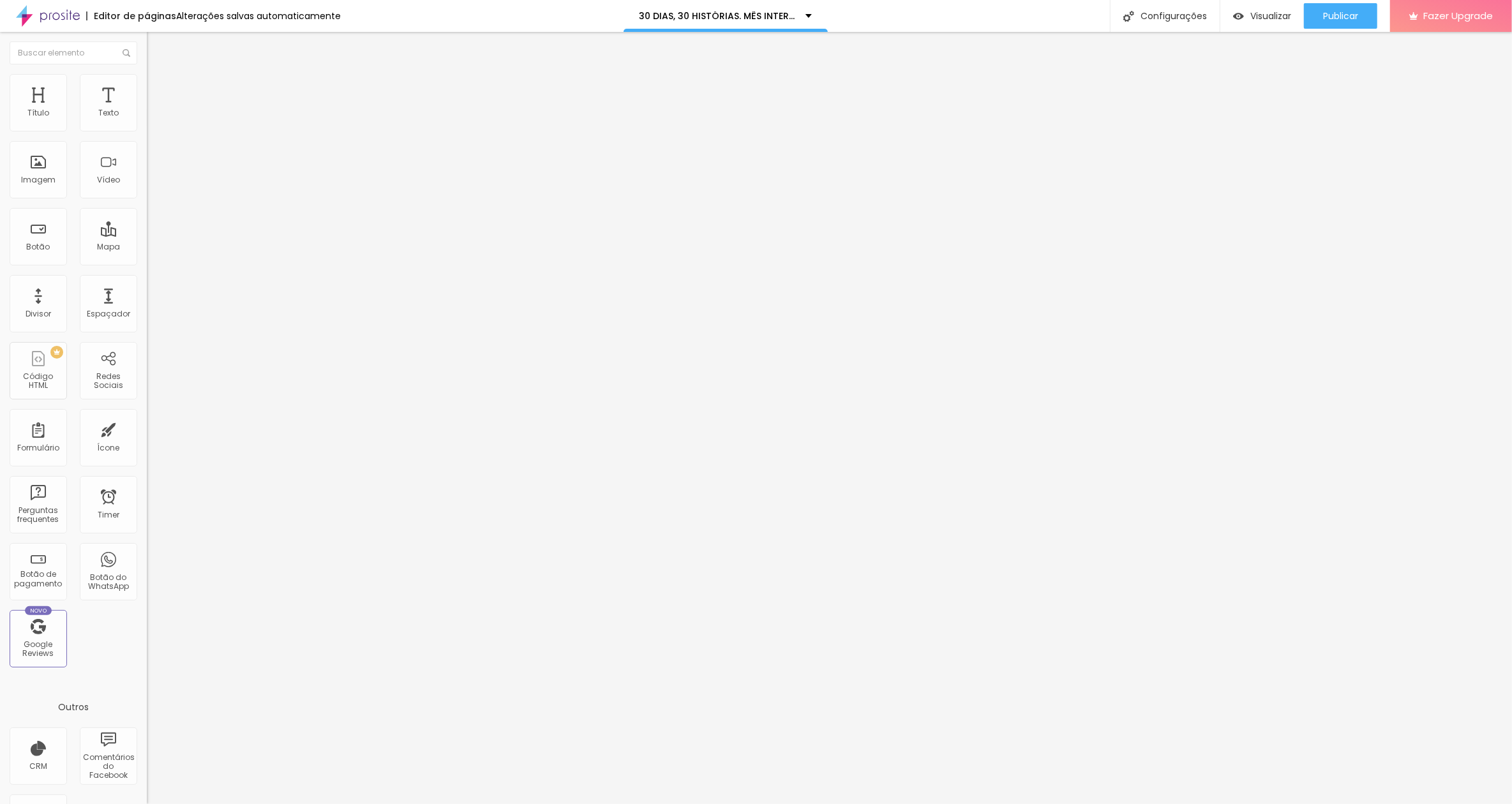
scroll to position [363, 0]
drag, startPoint x: 725, startPoint y: 542, endPoint x: 704, endPoint y: 507, distance: 40.8
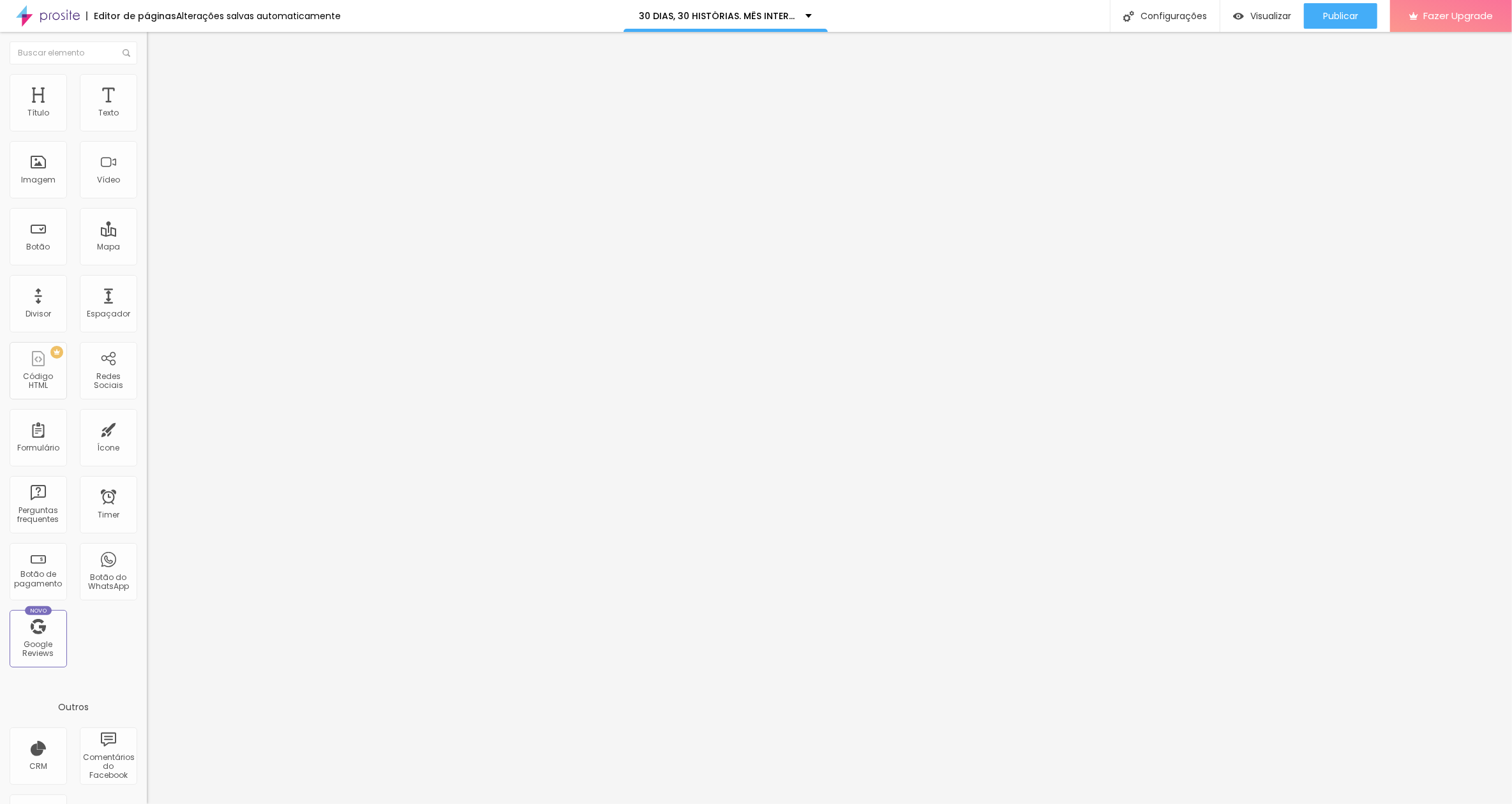
drag, startPoint x: 639, startPoint y: 547, endPoint x: 560, endPoint y: 547, distance: 79.0
drag, startPoint x: 738, startPoint y: 553, endPoint x: 589, endPoint y: 551, distance: 149.0
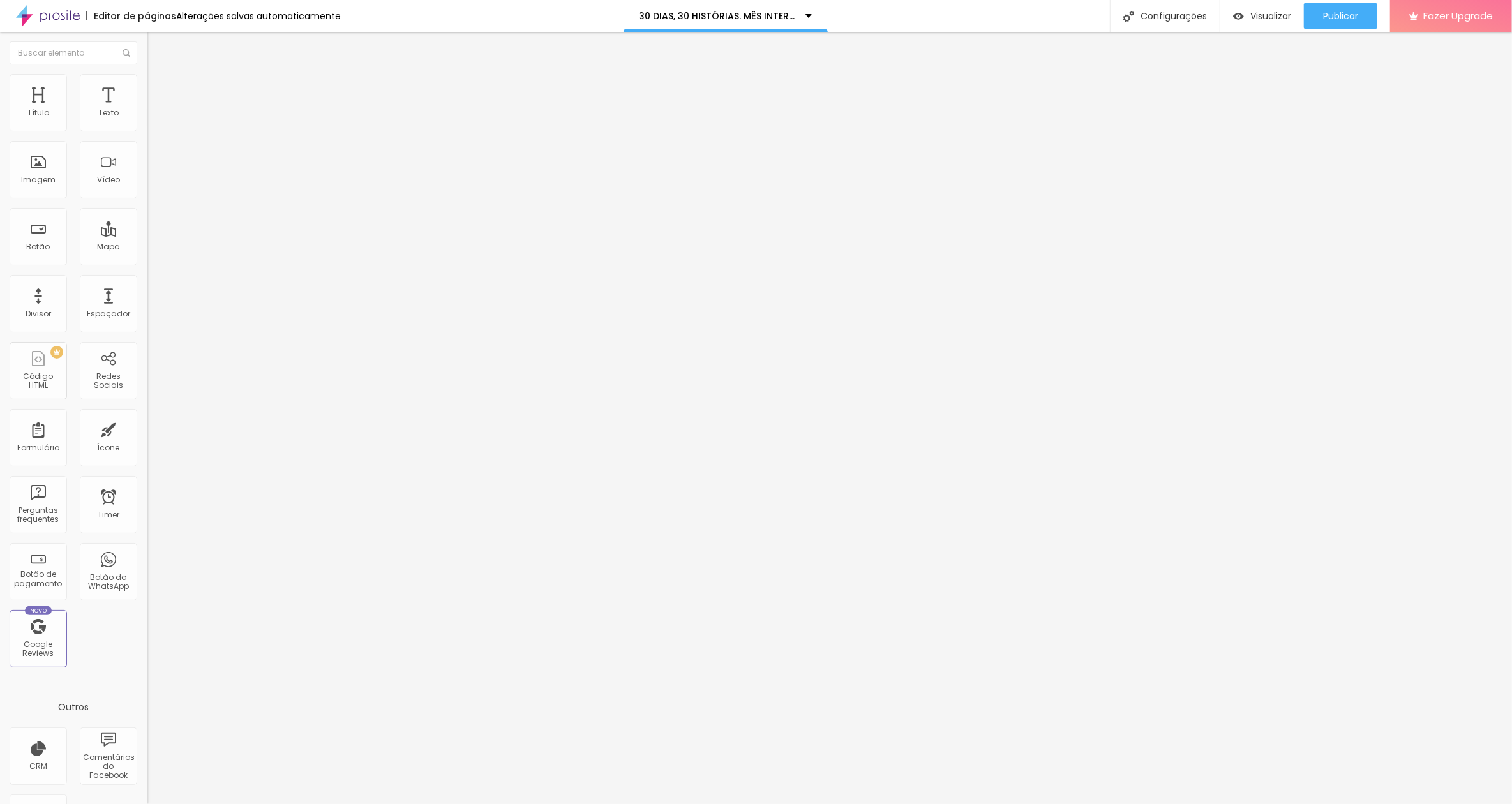
drag, startPoint x: 570, startPoint y: 543, endPoint x: 840, endPoint y: 555, distance: 270.3
drag, startPoint x: 544, startPoint y: 495, endPoint x: 543, endPoint y: 370, distance: 125.0
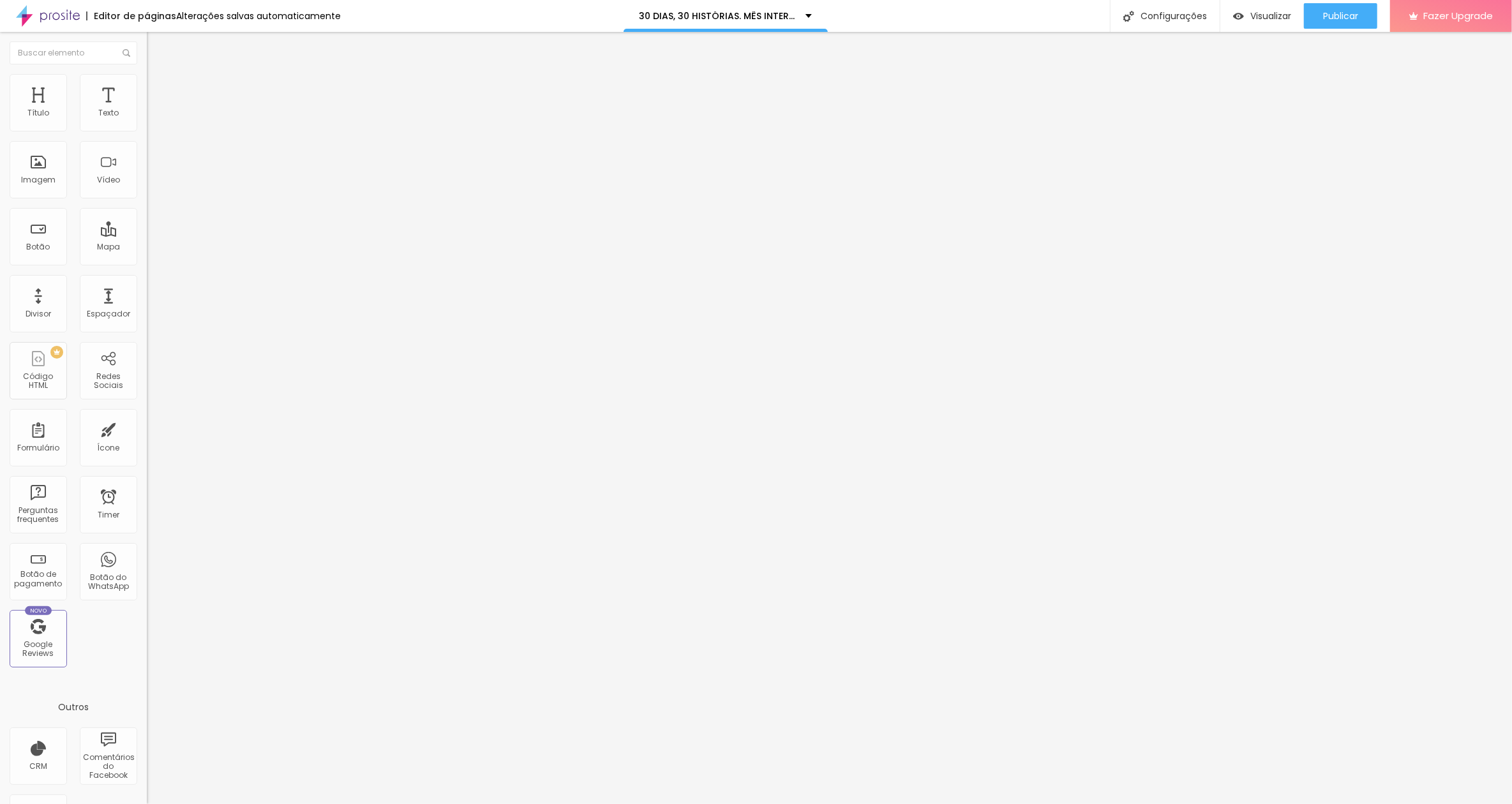
click at [147, 129] on div "Botão de pagamento [PERSON_NAME] RETRATISTA" at bounding box center [220, 116] width 147 height 39
click at [147, 133] on img at bounding box center [150, 130] width 8 height 8
click at [930, 602] on div at bounding box center [756, 817] width 1512 height 11
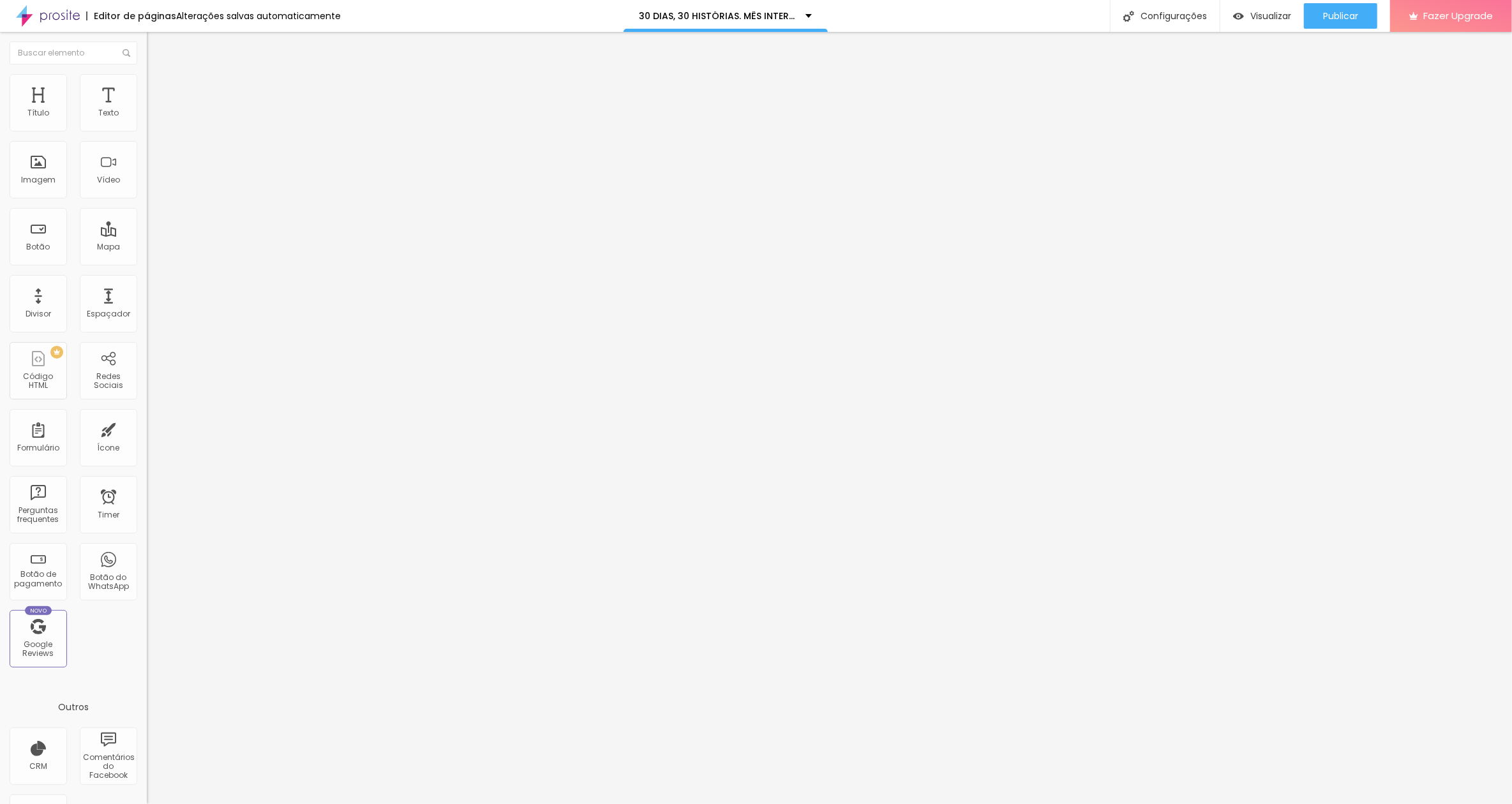
click at [147, 263] on input "[URL][DOMAIN_NAME]" at bounding box center [223, 256] width 153 height 13
drag, startPoint x: 44, startPoint y: 269, endPoint x: 96, endPoint y: 284, distance: 54.1
click at [147, 274] on div "URL [URL][DOMAIN_NAME]" at bounding box center [220, 258] width 147 height 32
click at [147, 263] on input "text" at bounding box center [223, 256] width 153 height 13
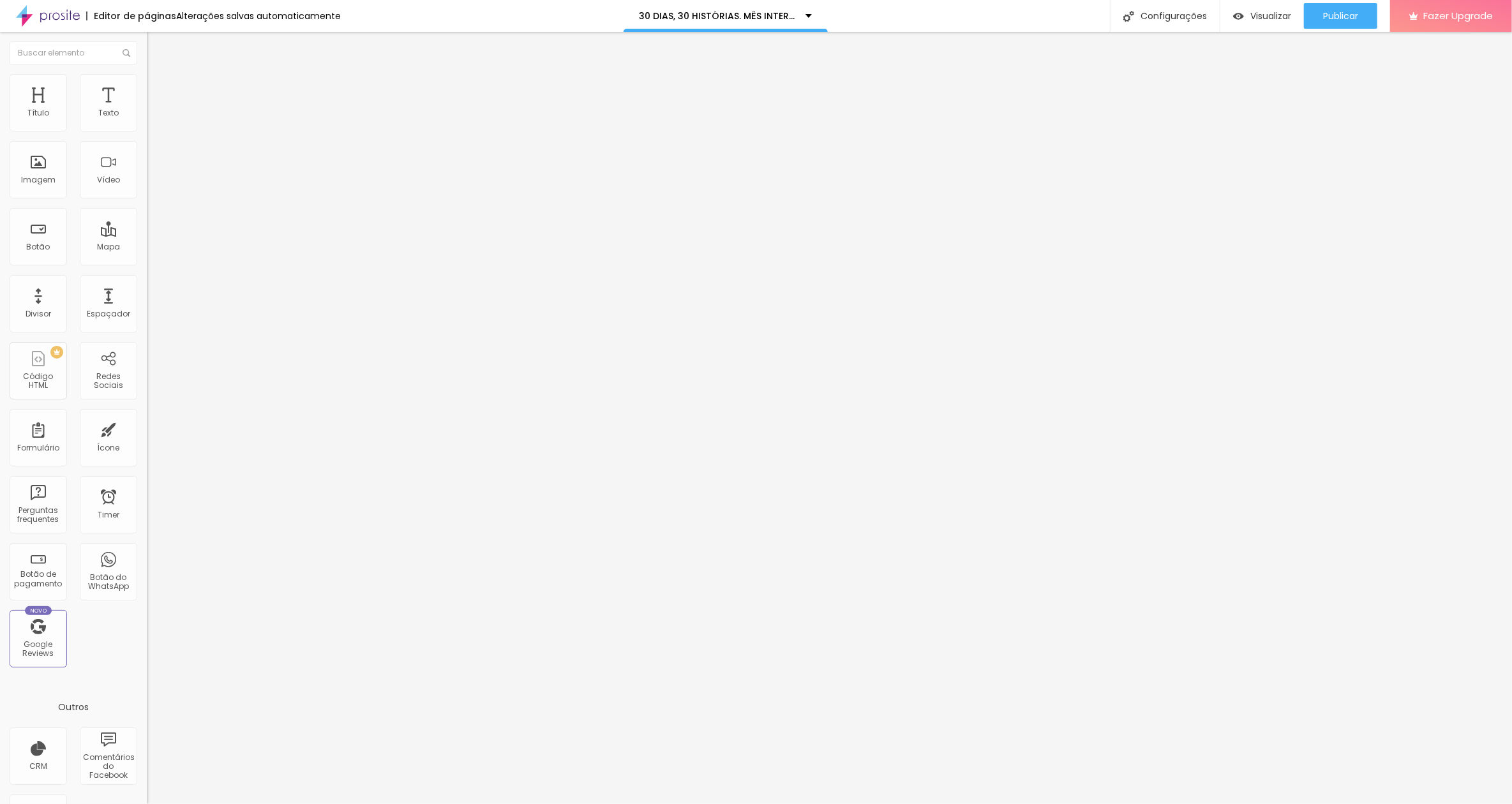
click at [158, 86] on span "Estilo" at bounding box center [168, 82] width 20 height 11
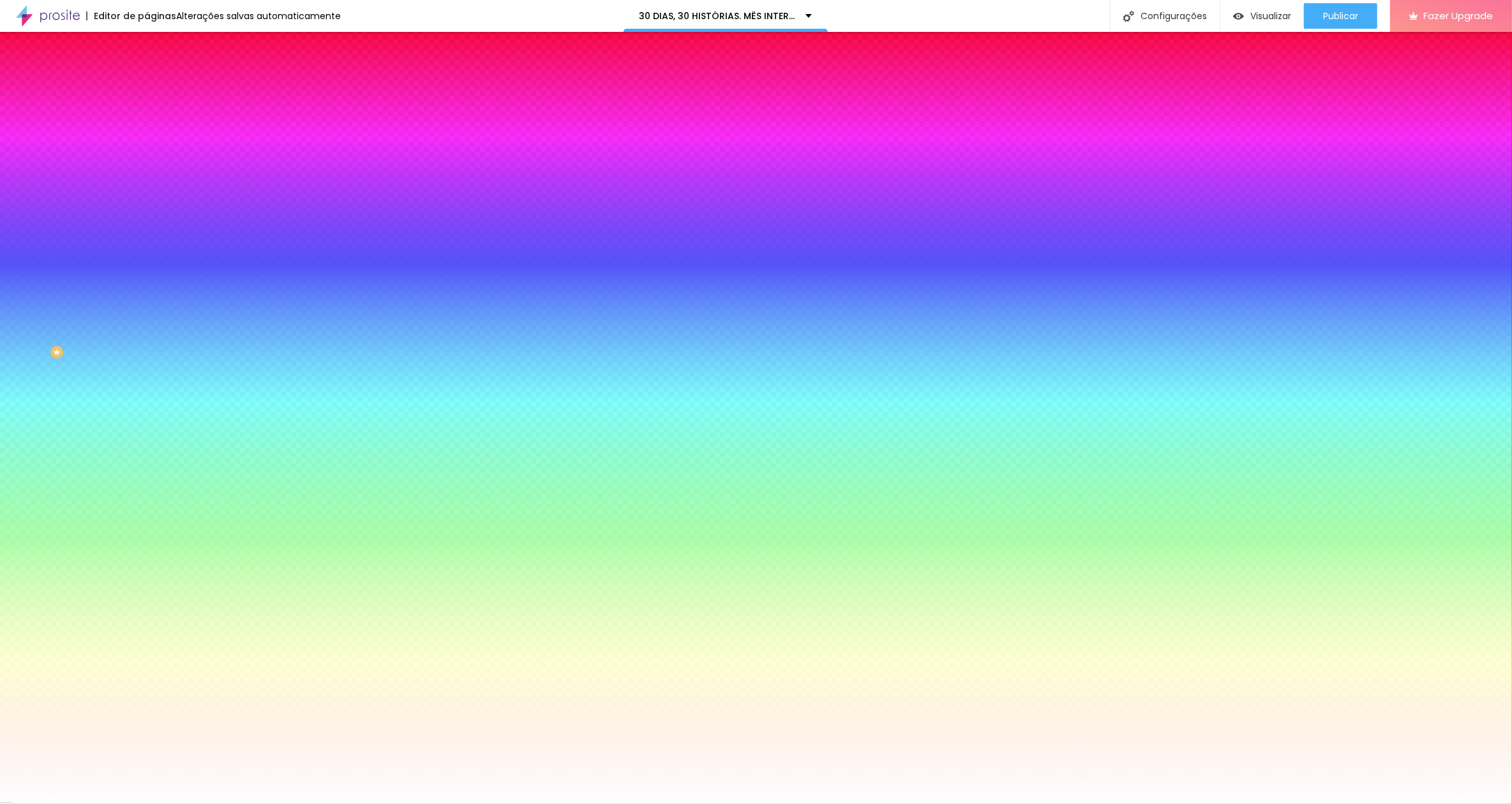
click at [147, 87] on li "Avançado" at bounding box center [220, 93] width 147 height 13
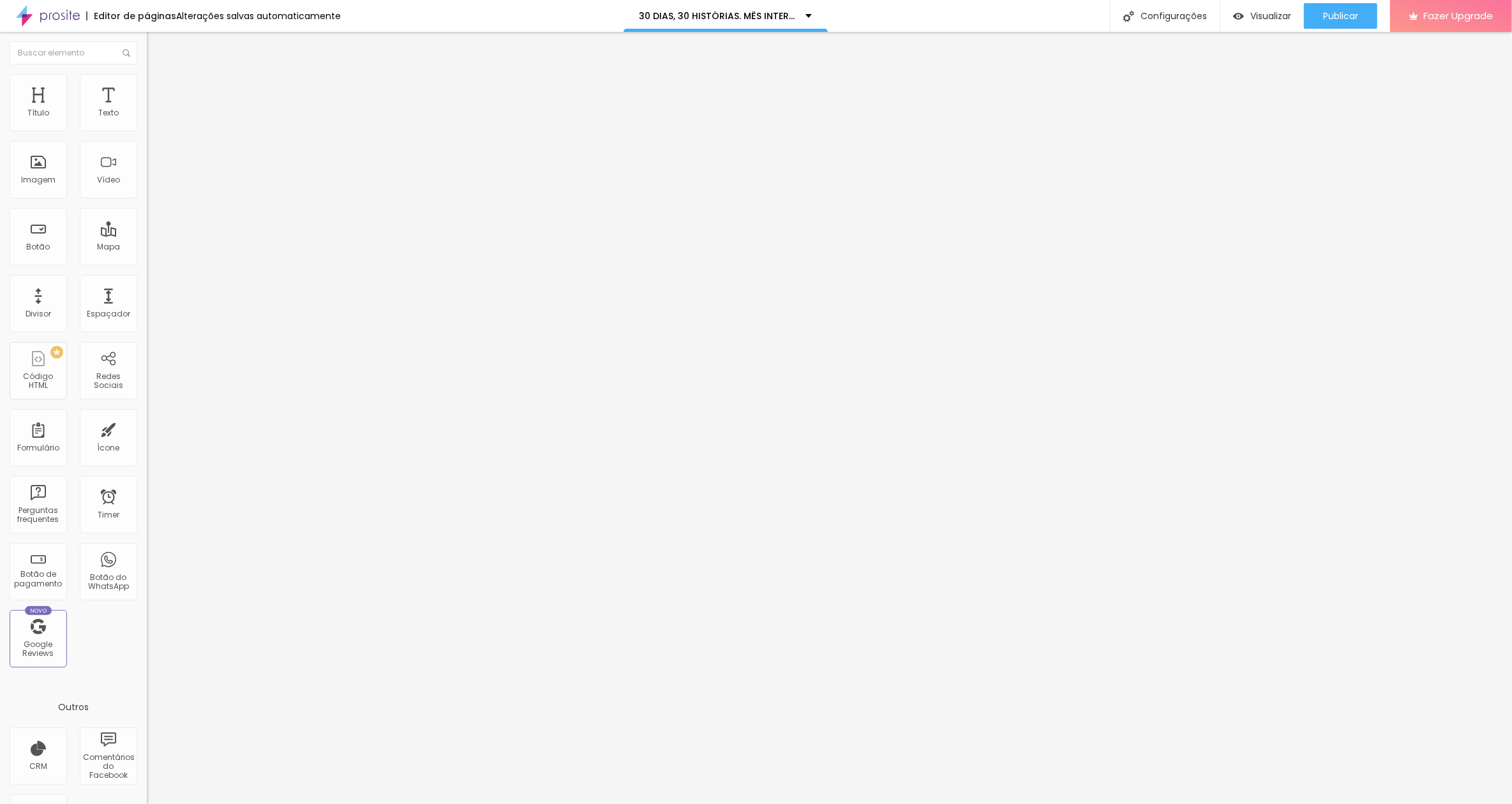
click at [147, 468] on input "[URL][DOMAIN_NAME]" at bounding box center [223, 475] width 153 height 13
paste input "[DOMAIN_NAME][URL]"
click at [158, 75] on span "Conteúdo" at bounding box center [178, 70] width 39 height 11
click at [147, 134] on img at bounding box center [150, 130] width 8 height 8
drag, startPoint x: 740, startPoint y: 265, endPoint x: 654, endPoint y: 263, distance: 86.0
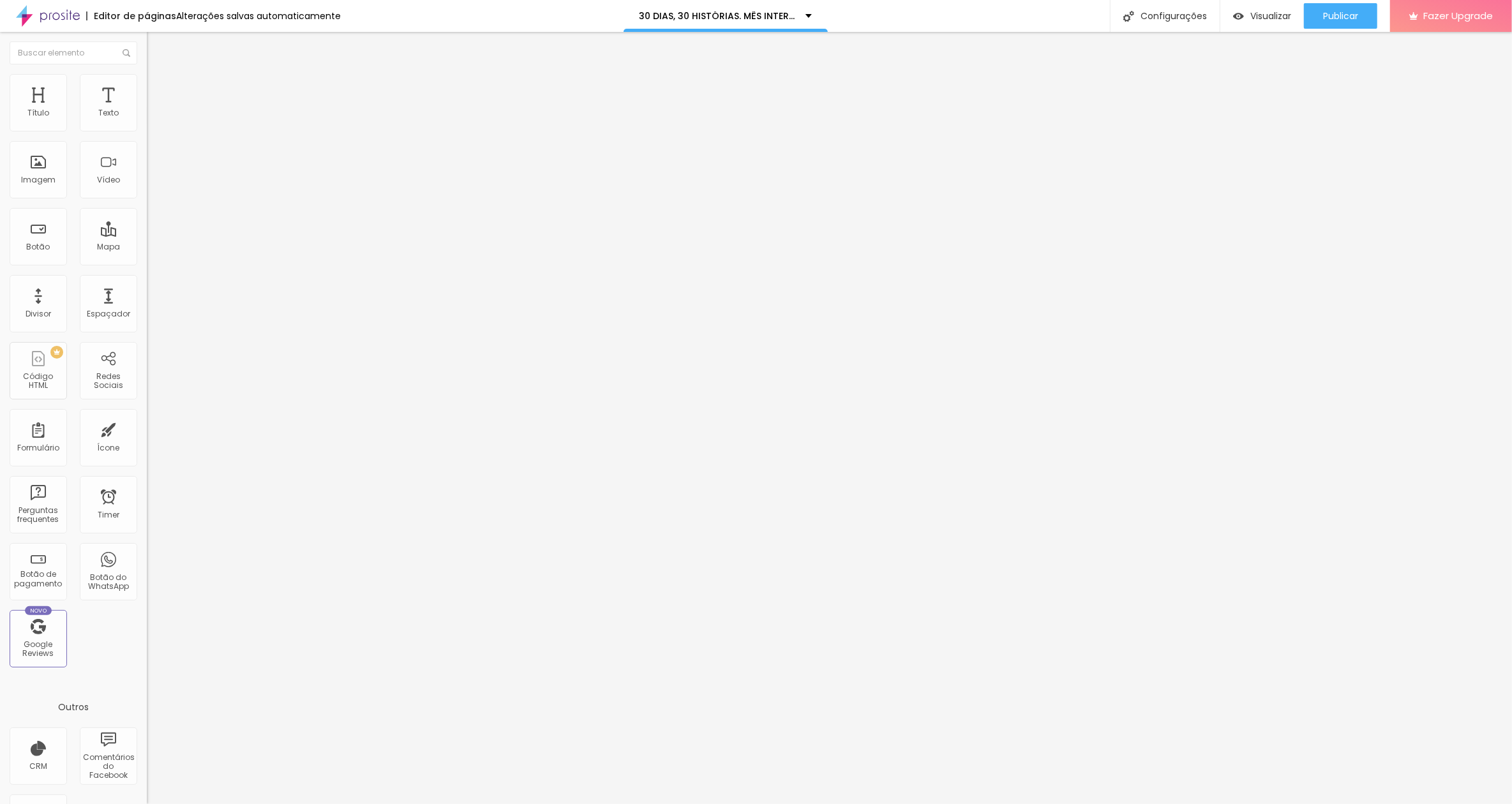
click at [147, 93] on li "Avançado" at bounding box center [220, 91] width 147 height 13
click at [157, 46] on div "Editar Botão de pagamento" at bounding box center [221, 51] width 128 height 20
click at [147, 93] on li "Avançado" at bounding box center [220, 91] width 147 height 13
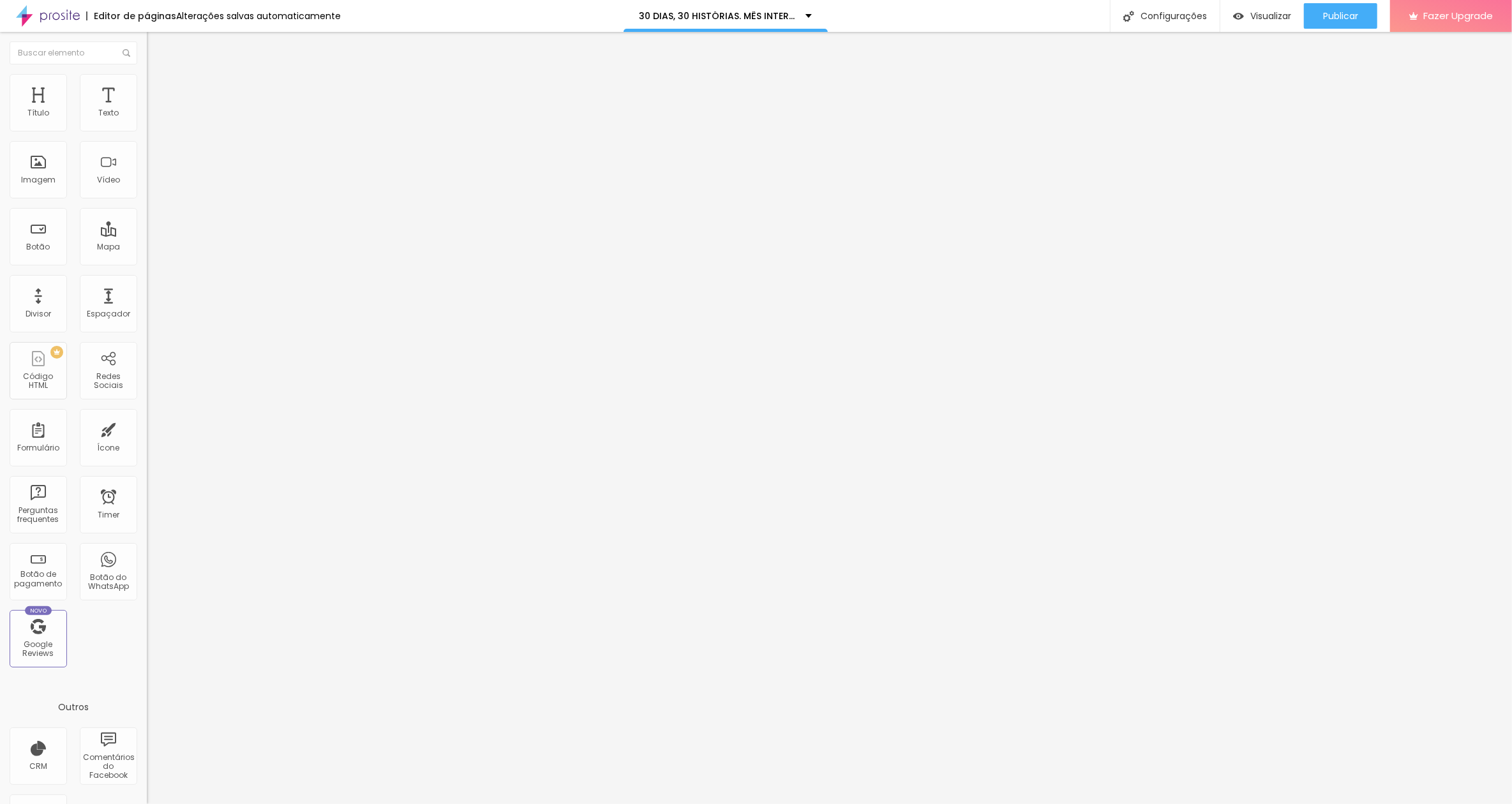
click at [147, 84] on li "Conteúdo" at bounding box center [220, 78] width 147 height 13
click at [147, 134] on span at bounding box center [150, 131] width 8 height 11
drag, startPoint x: 749, startPoint y: 268, endPoint x: 664, endPoint y: 267, distance: 85.0
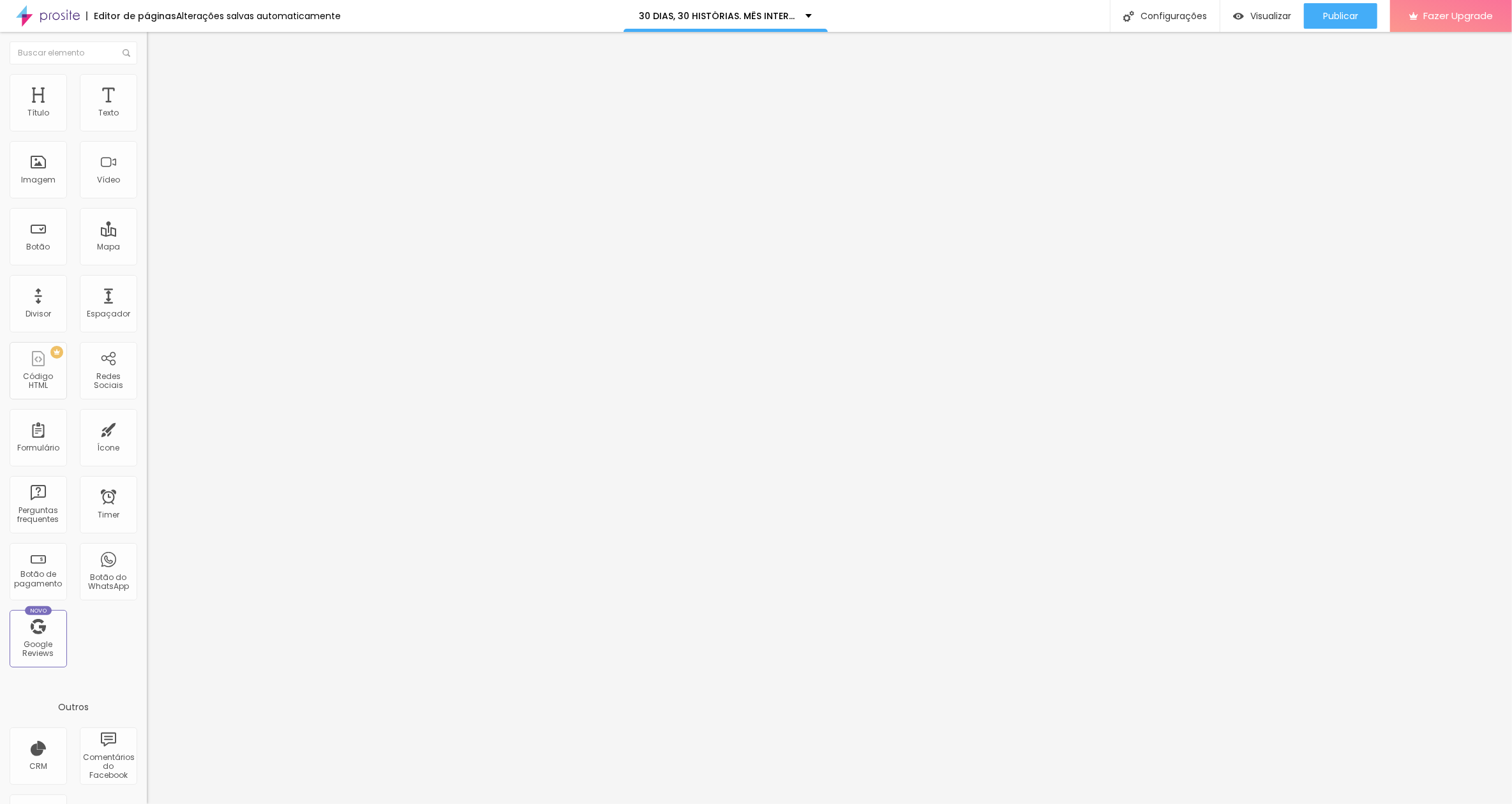
drag, startPoint x: 775, startPoint y: 345, endPoint x: 677, endPoint y: 319, distance: 101.4
click at [147, 131] on span at bounding box center [150, 131] width 8 height 11
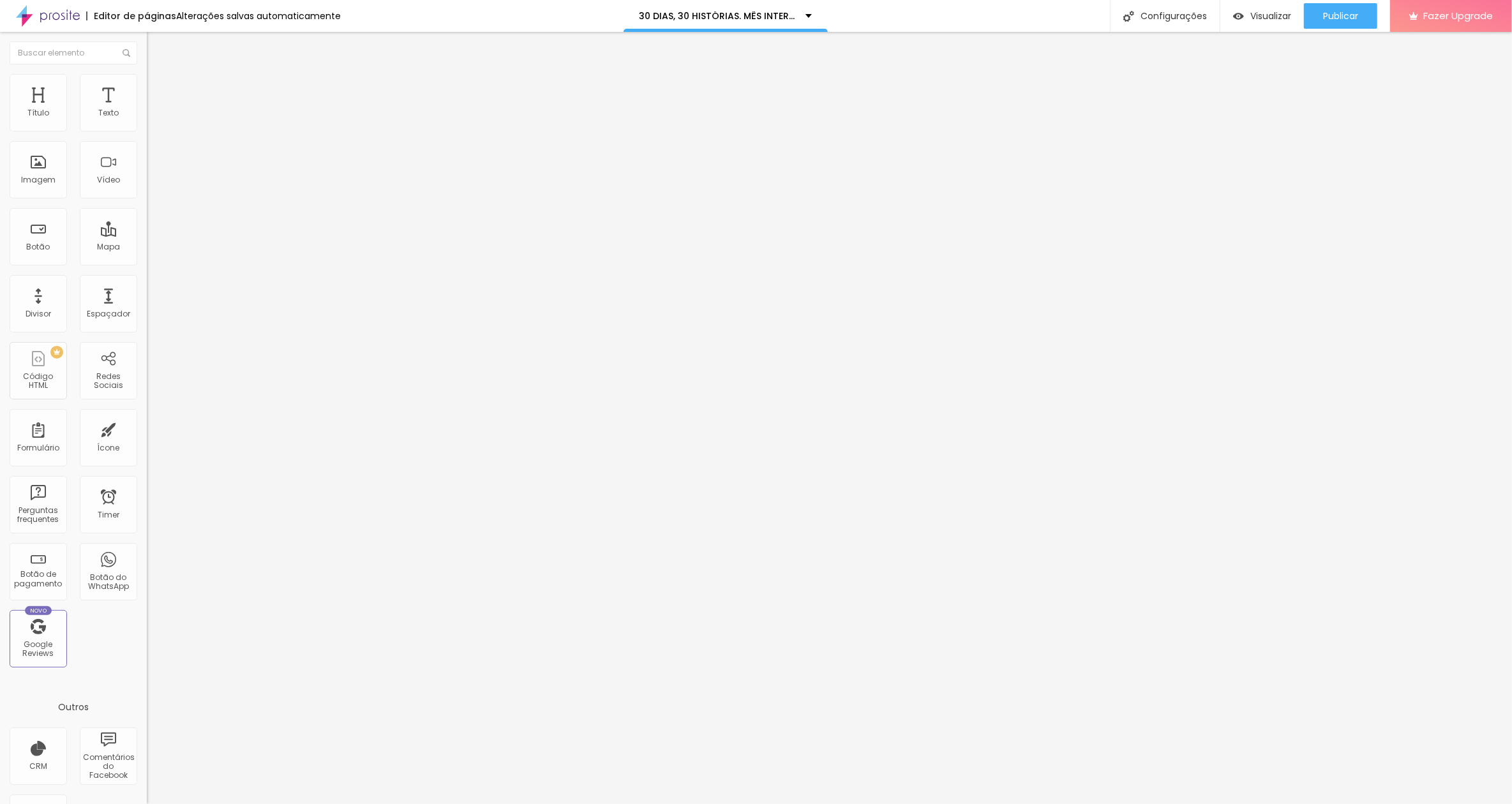
drag, startPoint x: 843, startPoint y: 237, endPoint x: 746, endPoint y: 238, distance: 97.0
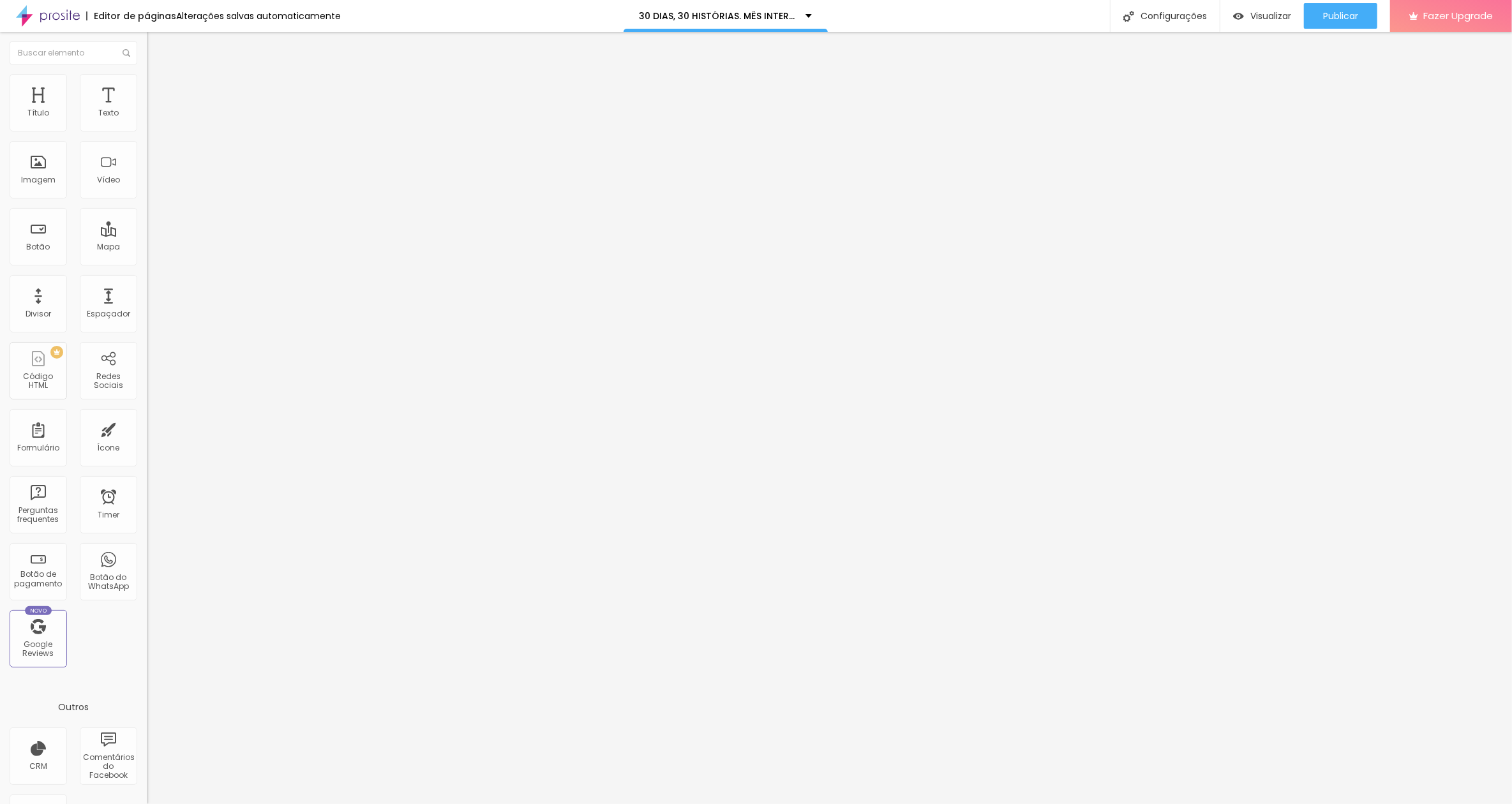
click at [147, 134] on img at bounding box center [150, 130] width 8 height 8
click at [941, 602] on div "Editar botão de pagamento" at bounding box center [756, 813] width 1512 height 19
click at [922, 602] on div at bounding box center [756, 817] width 1512 height 11
click at [147, 129] on img at bounding box center [150, 133] width 8 height 8
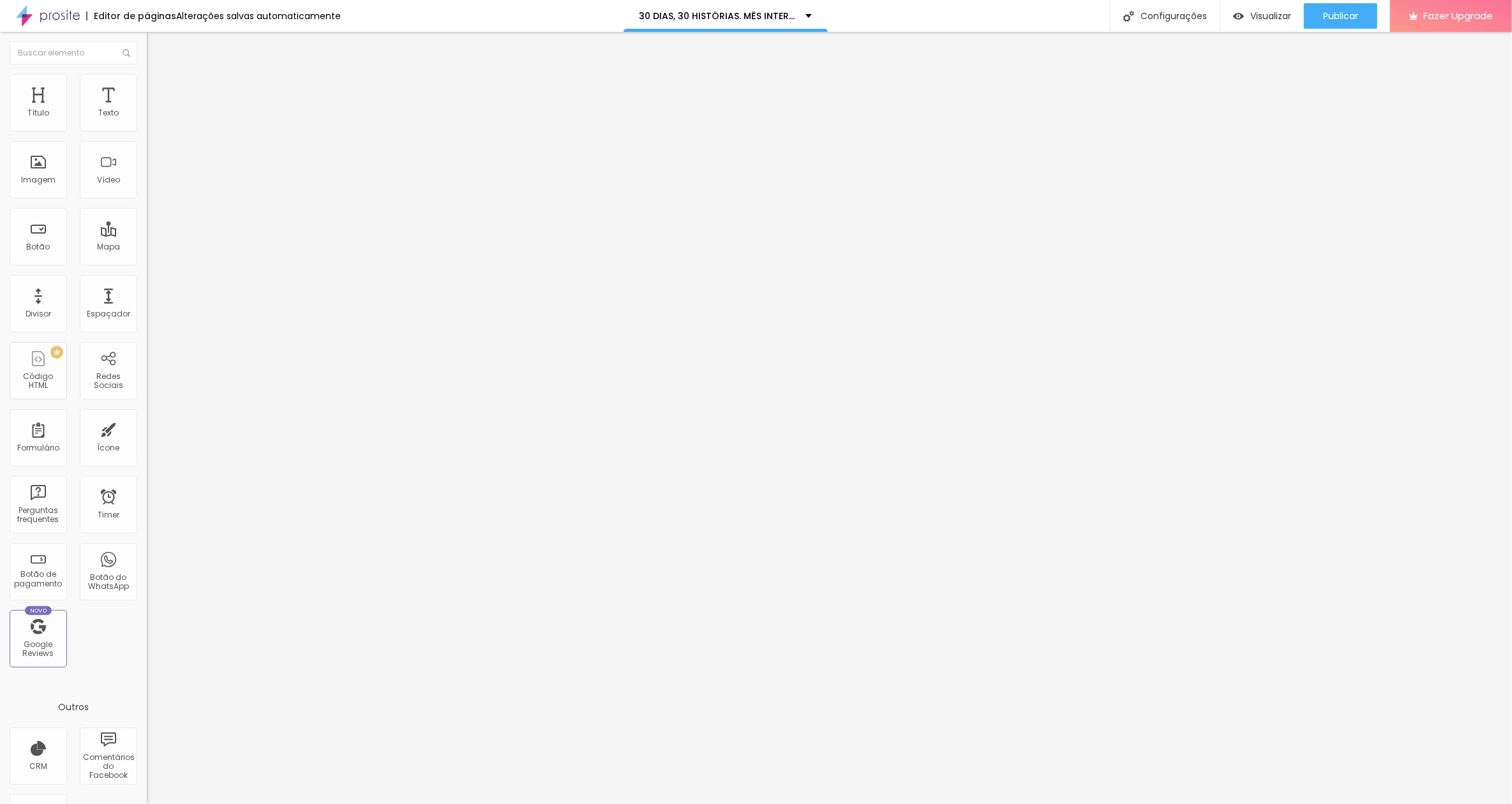
scroll to position [395, 0]
drag, startPoint x: 560, startPoint y: 512, endPoint x: 558, endPoint y: 545, distance: 33.1
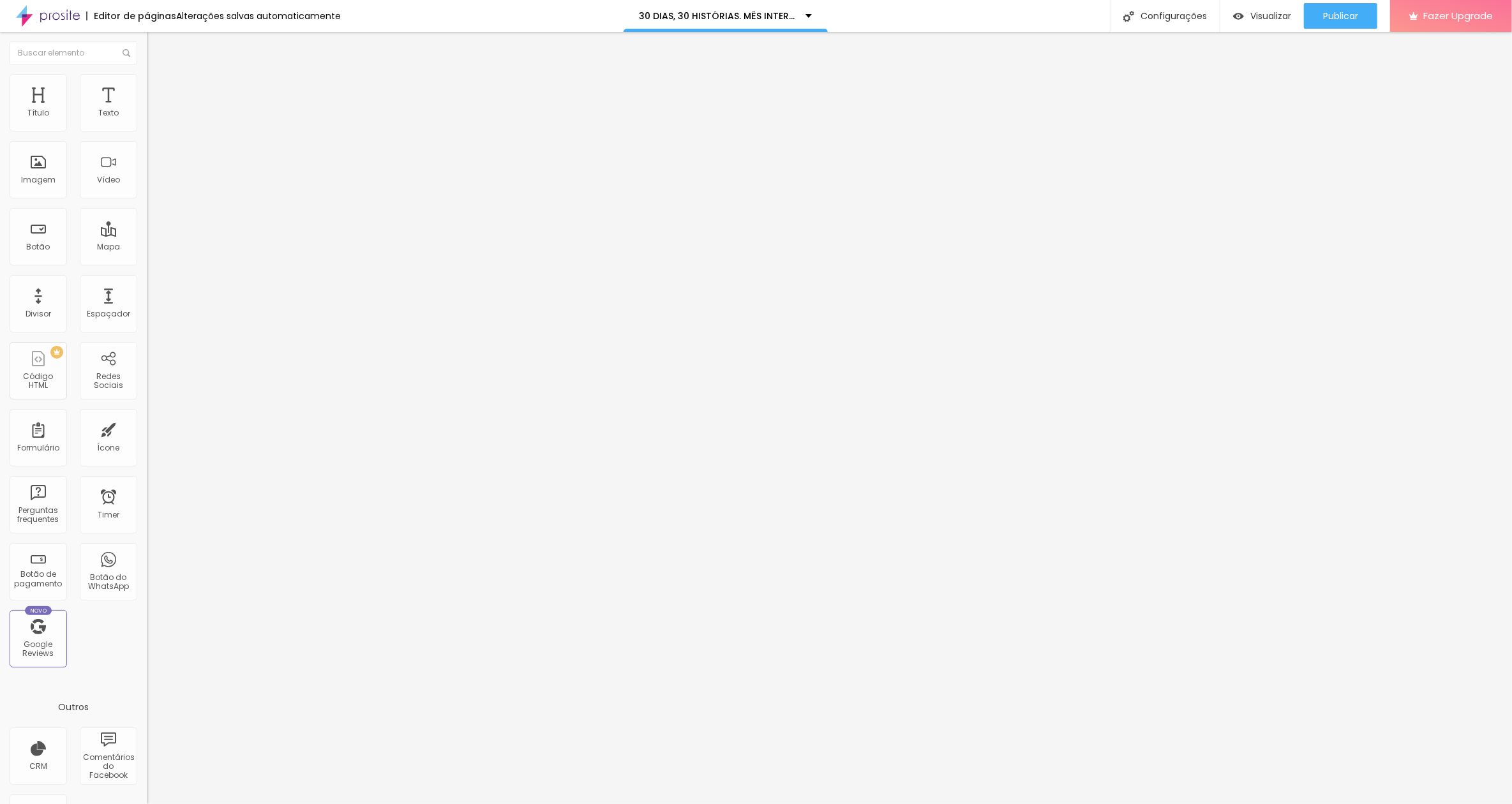
click at [147, 136] on span at bounding box center [150, 131] width 8 height 11
click at [930, 602] on div at bounding box center [756, 817] width 1512 height 11
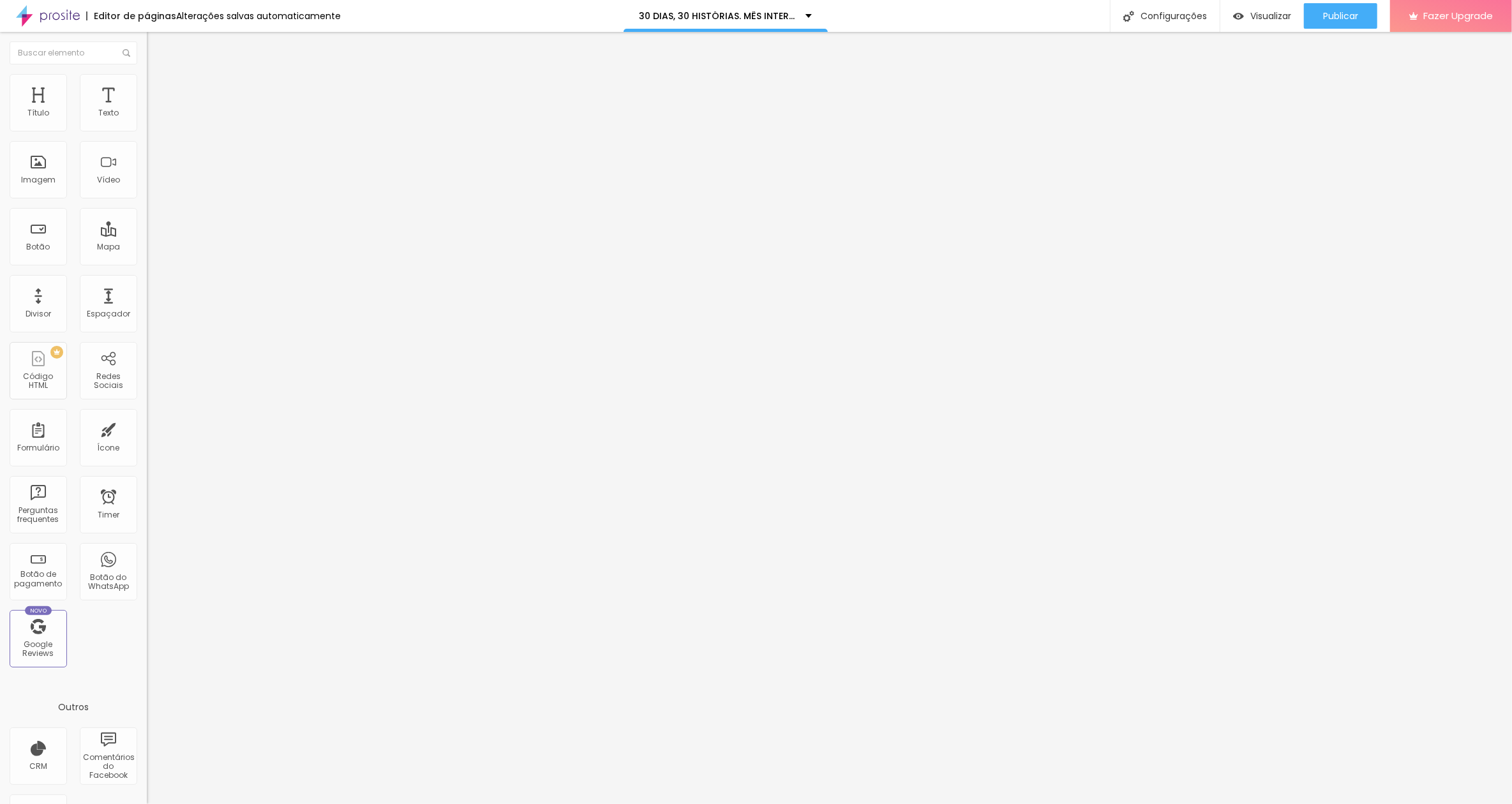
click at [147, 133] on img at bounding box center [150, 130] width 8 height 8
click at [931, 602] on div at bounding box center [756, 817] width 1512 height 11
click at [44, 242] on div "Botão" at bounding box center [39, 237] width 58 height 58
click at [147, 131] on span at bounding box center [150, 131] width 8 height 11
click at [147, 134] on img at bounding box center [150, 130] width 8 height 8
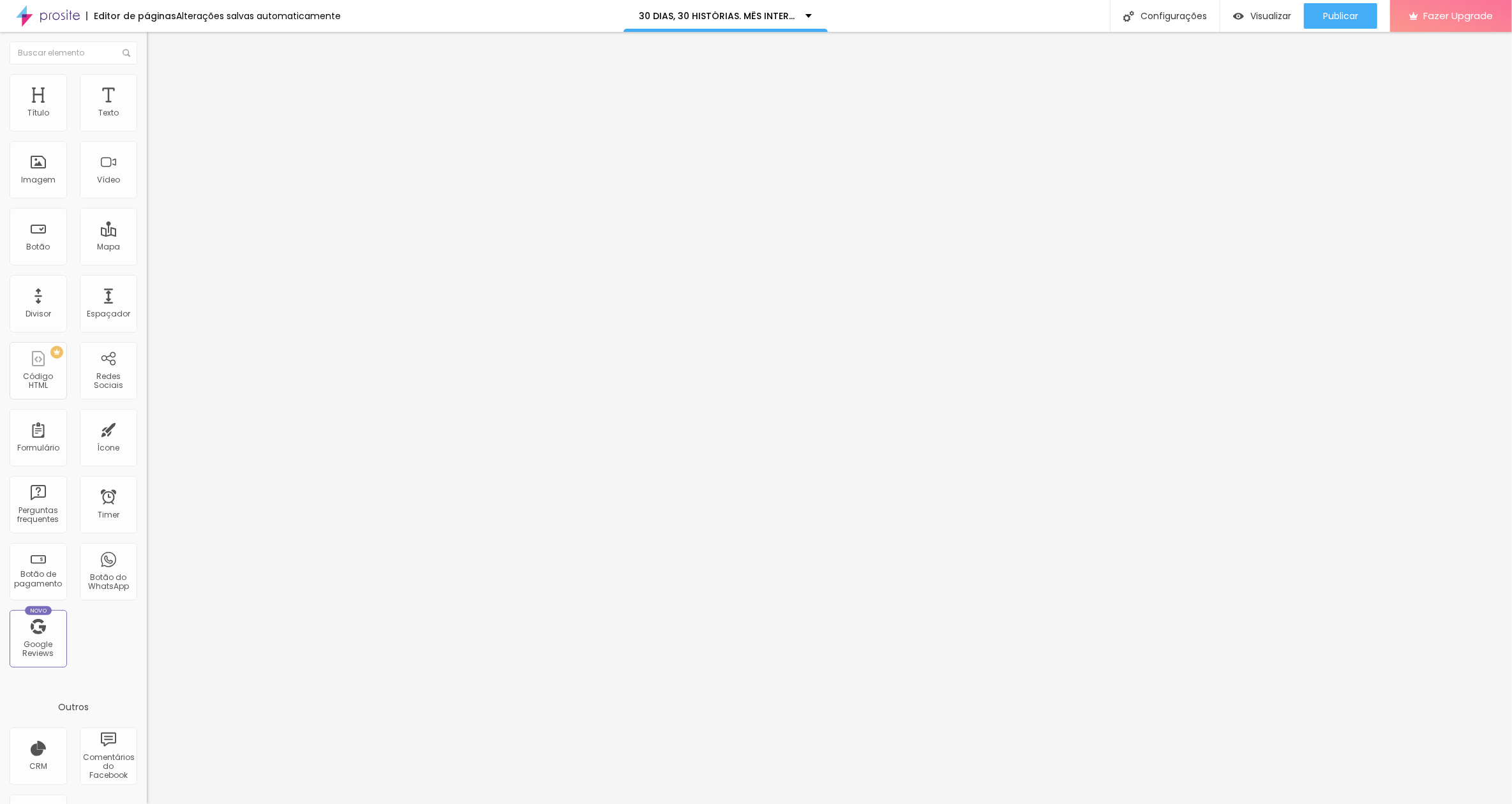
drag, startPoint x: 744, startPoint y: 271, endPoint x: 657, endPoint y: 265, distance: 87.2
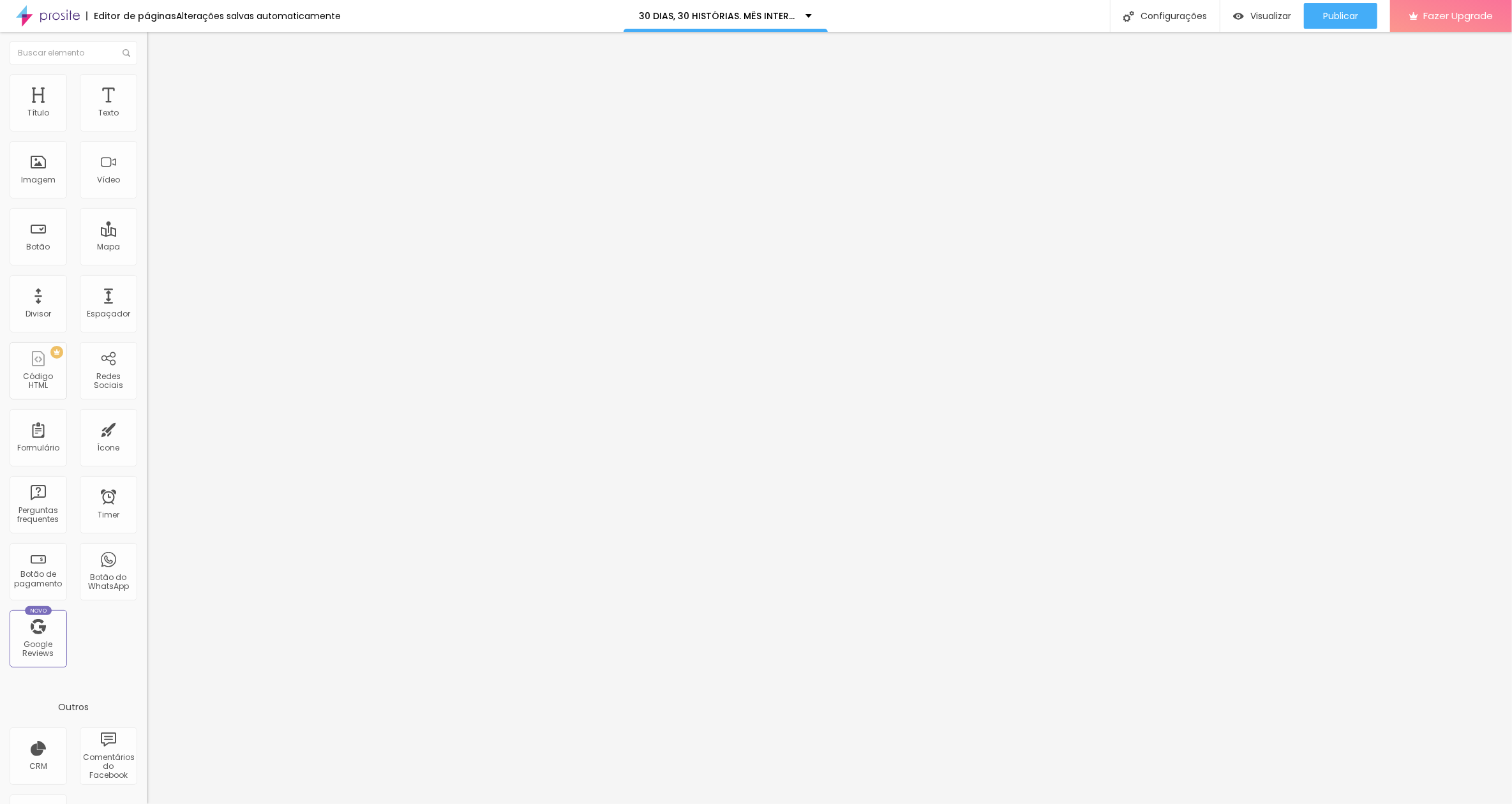
click at [147, 134] on img at bounding box center [150, 130] width 8 height 8
drag, startPoint x: 747, startPoint y: 271, endPoint x: 685, endPoint y: 271, distance: 62.0
click at [1067, 6] on div "Publicar" at bounding box center [1341, 16] width 35 height 25
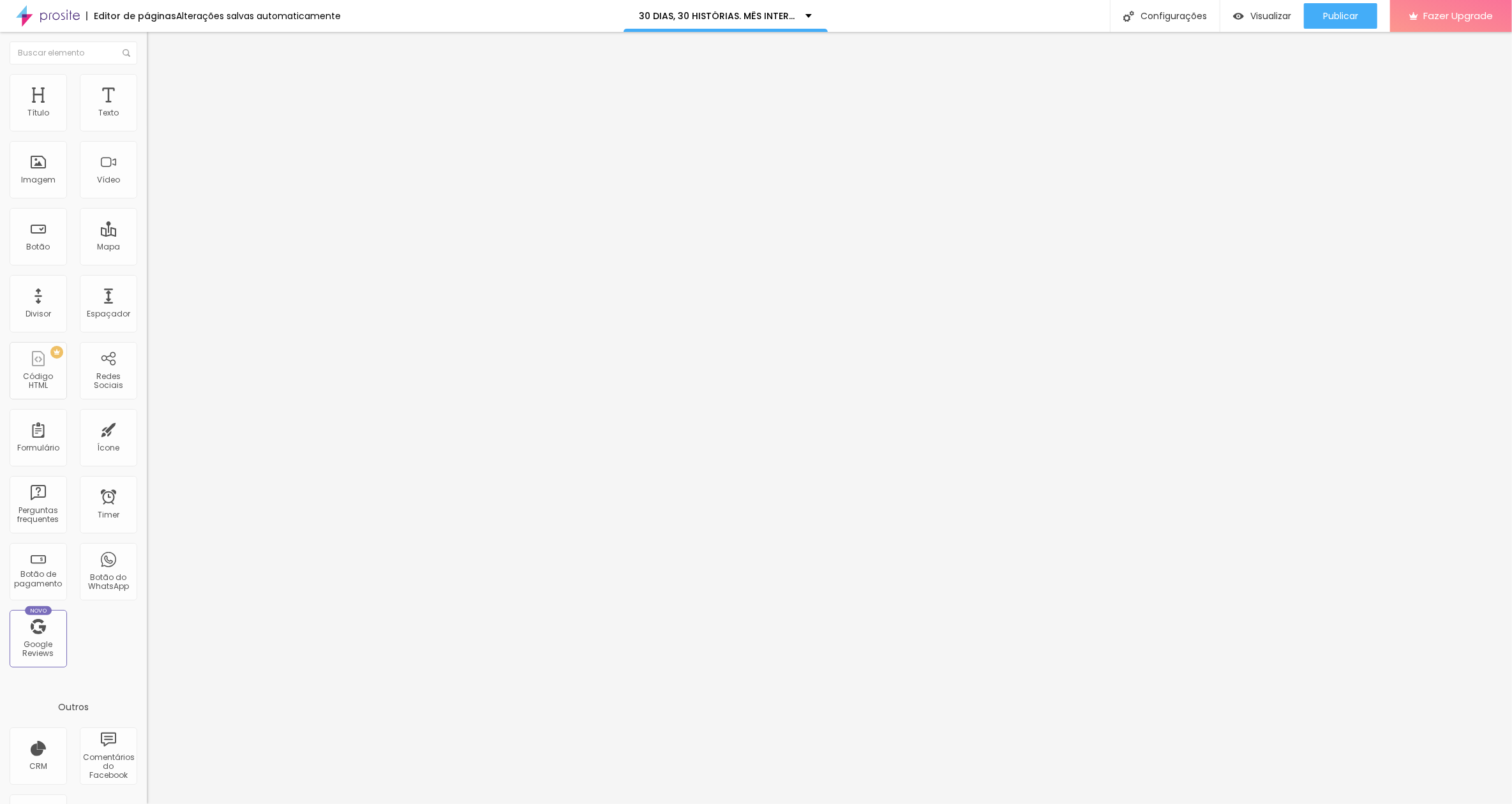
click at [147, 129] on img at bounding box center [150, 133] width 8 height 8
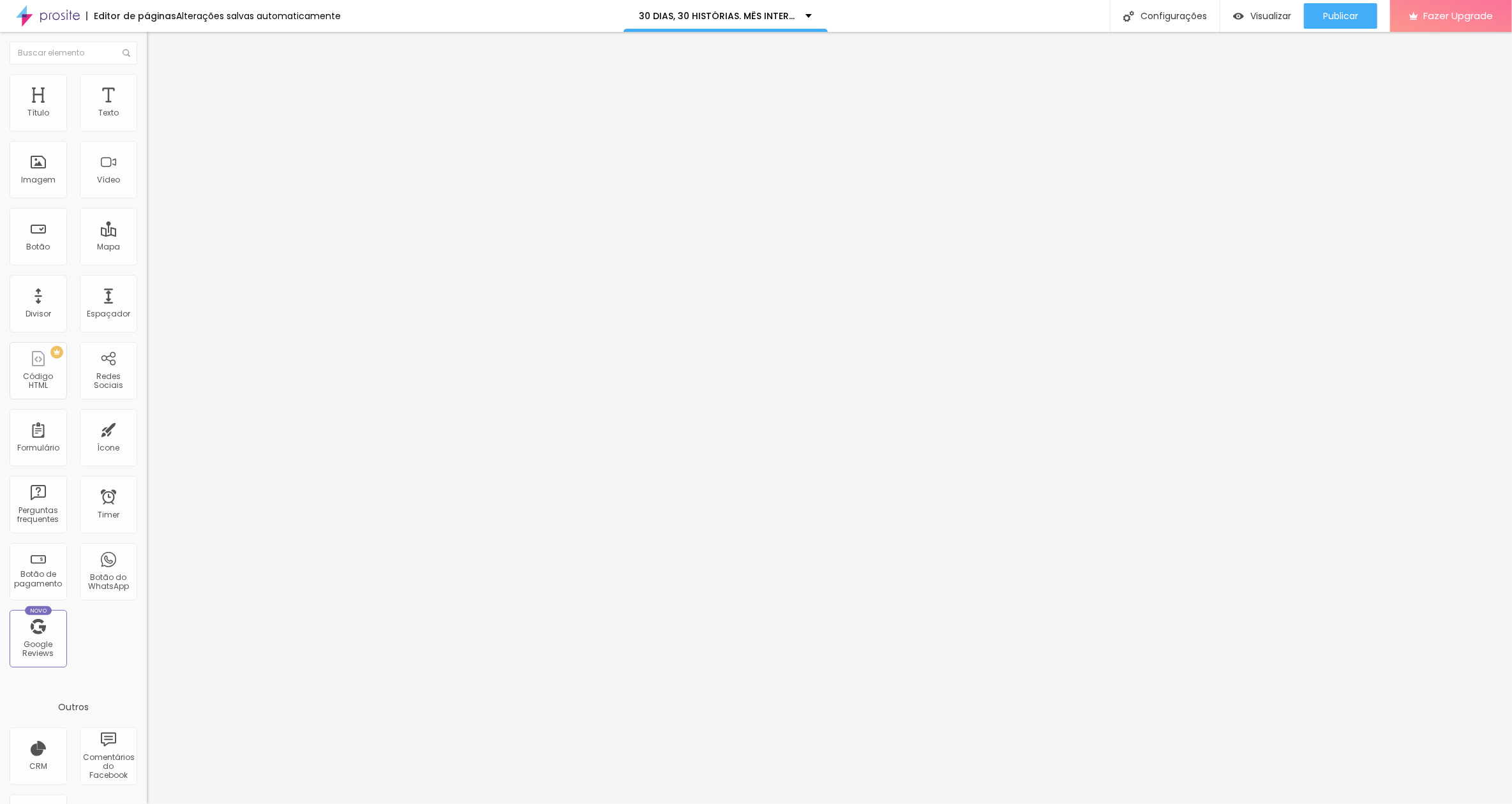
scroll to position [0, 0]
click at [1067, 17] on span "Publicar" at bounding box center [1341, 15] width 35 height 11
click at [1067, 8] on button "Publicar" at bounding box center [1341, 16] width 74 height 25
click at [1067, 13] on div "Configurações" at bounding box center [1165, 15] width 110 height 32
drag, startPoint x: 935, startPoint y: 314, endPoint x: 656, endPoint y: 312, distance: 279.0
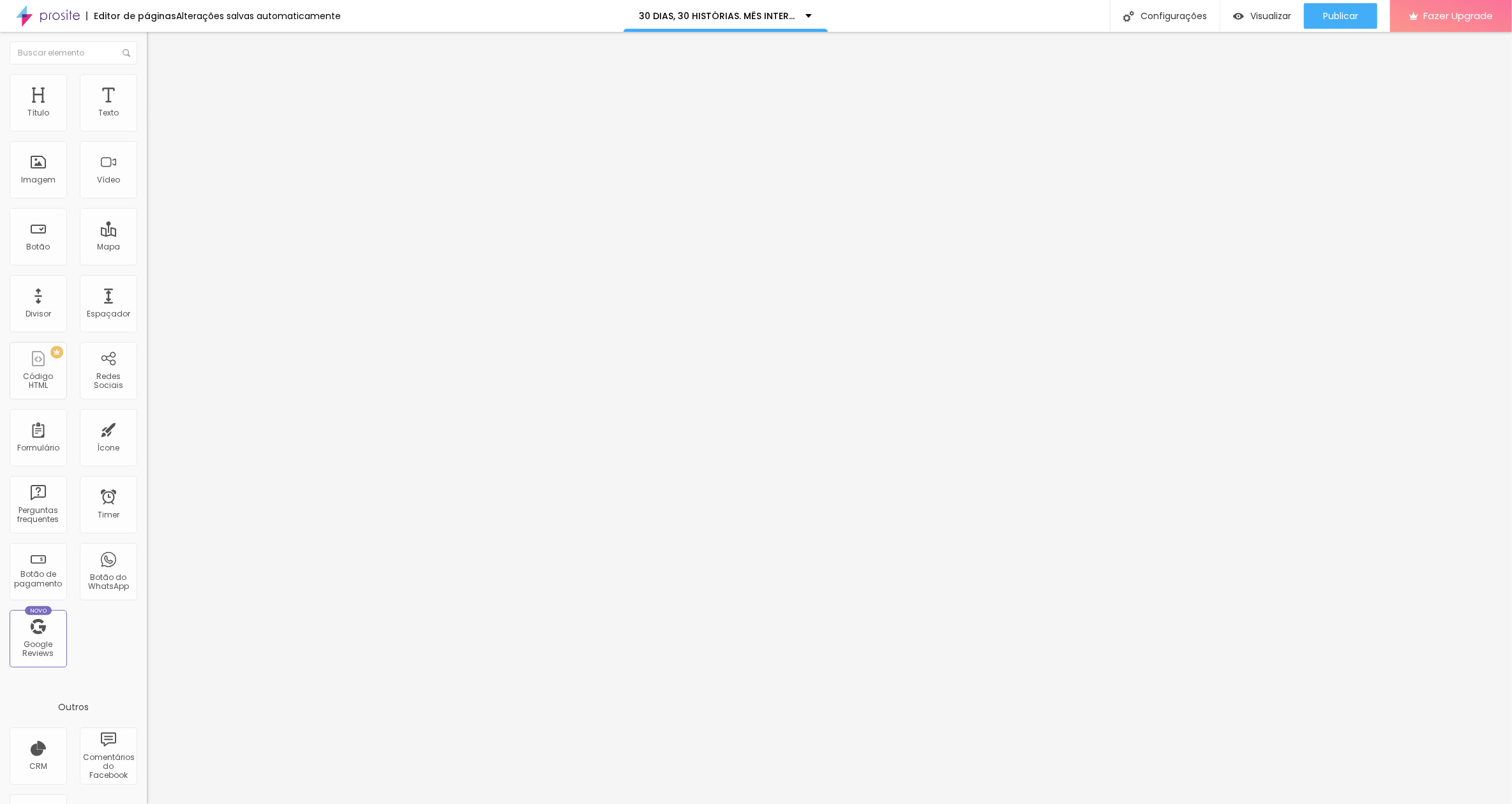
click at [987, 602] on div at bounding box center [756, 817] width 1512 height 11
click at [1067, 13] on span "Visualizar" at bounding box center [1271, 15] width 41 height 11
click at [1067, 11] on span "Publicar" at bounding box center [1341, 15] width 35 height 11
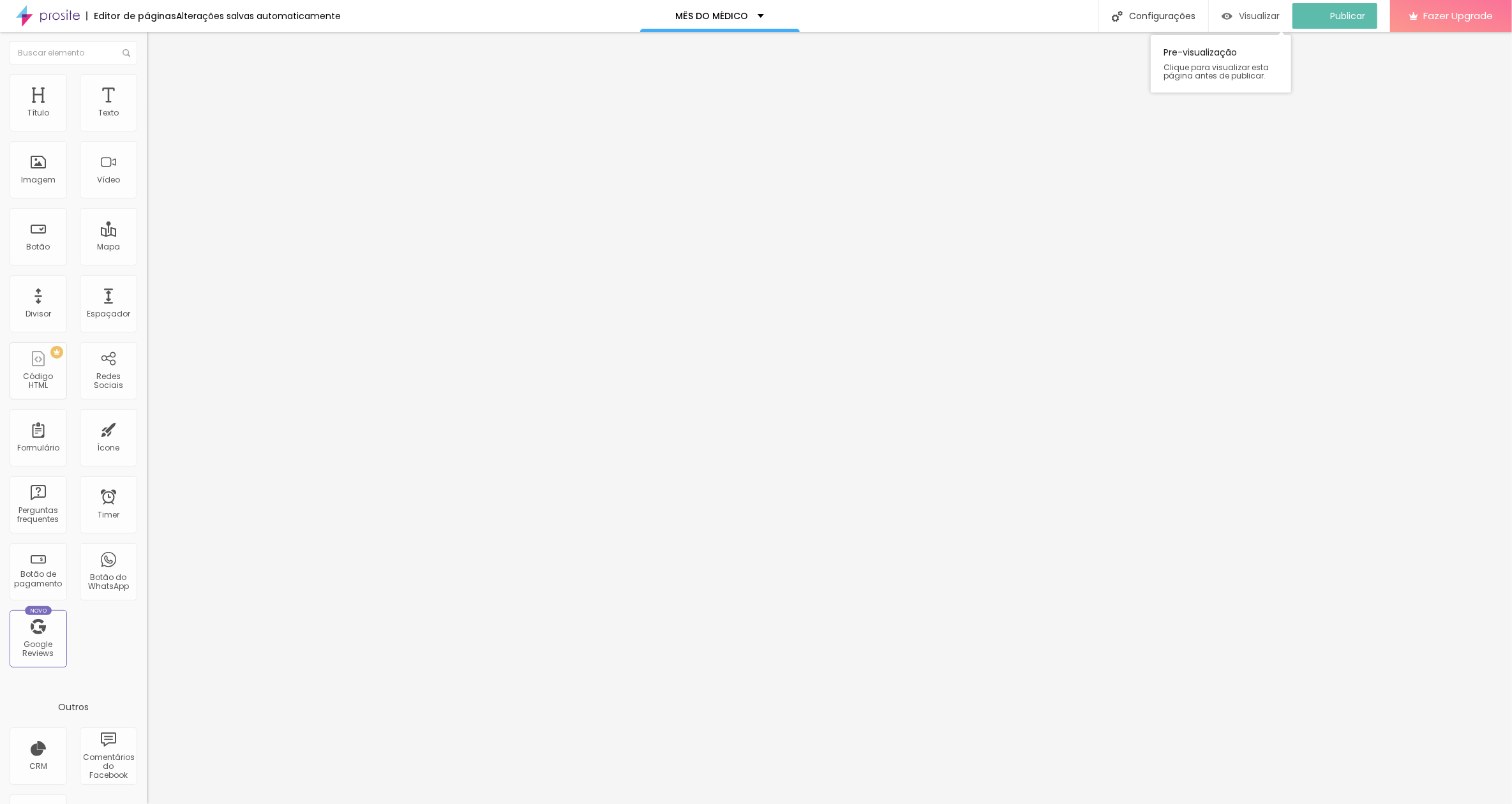
click at [1067, 19] on span "Visualizar" at bounding box center [1259, 15] width 41 height 11
click at [1067, 18] on span "Publicar" at bounding box center [1341, 15] width 35 height 11
click at [861, 4] on div "Editor de páginas Alterações salvas automaticamente MÊS DO MÉDICO Configurações…" at bounding box center [756, 15] width 1512 height 32
click at [1067, 11] on span "Visualizar" at bounding box center [1271, 15] width 41 height 11
click at [1067, 9] on div "Visualizar" at bounding box center [1262, 16] width 58 height 25
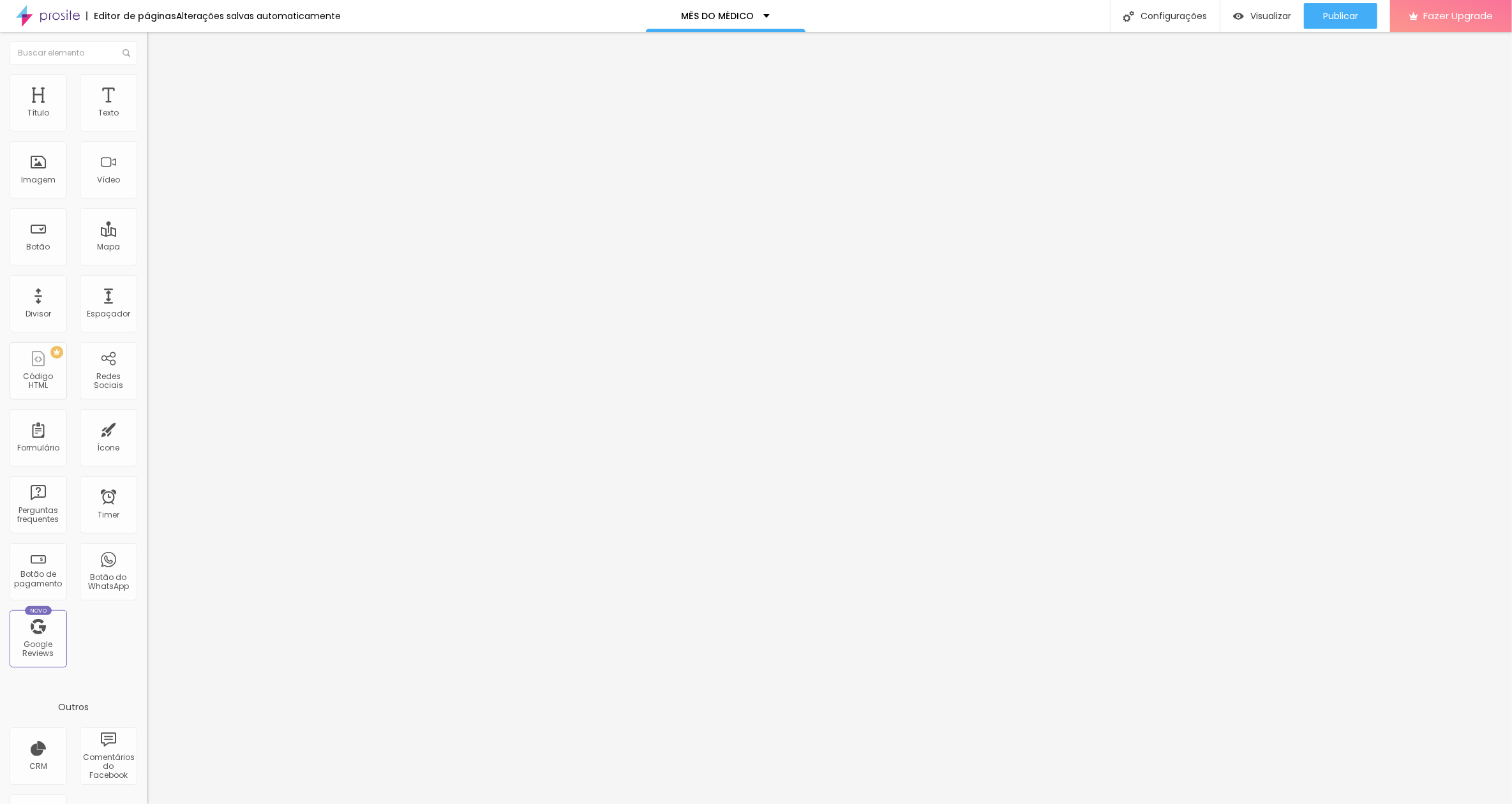
click at [147, 263] on input "text" at bounding box center [223, 256] width 153 height 13
click at [147, 82] on li "Estilo" at bounding box center [220, 80] width 147 height 13
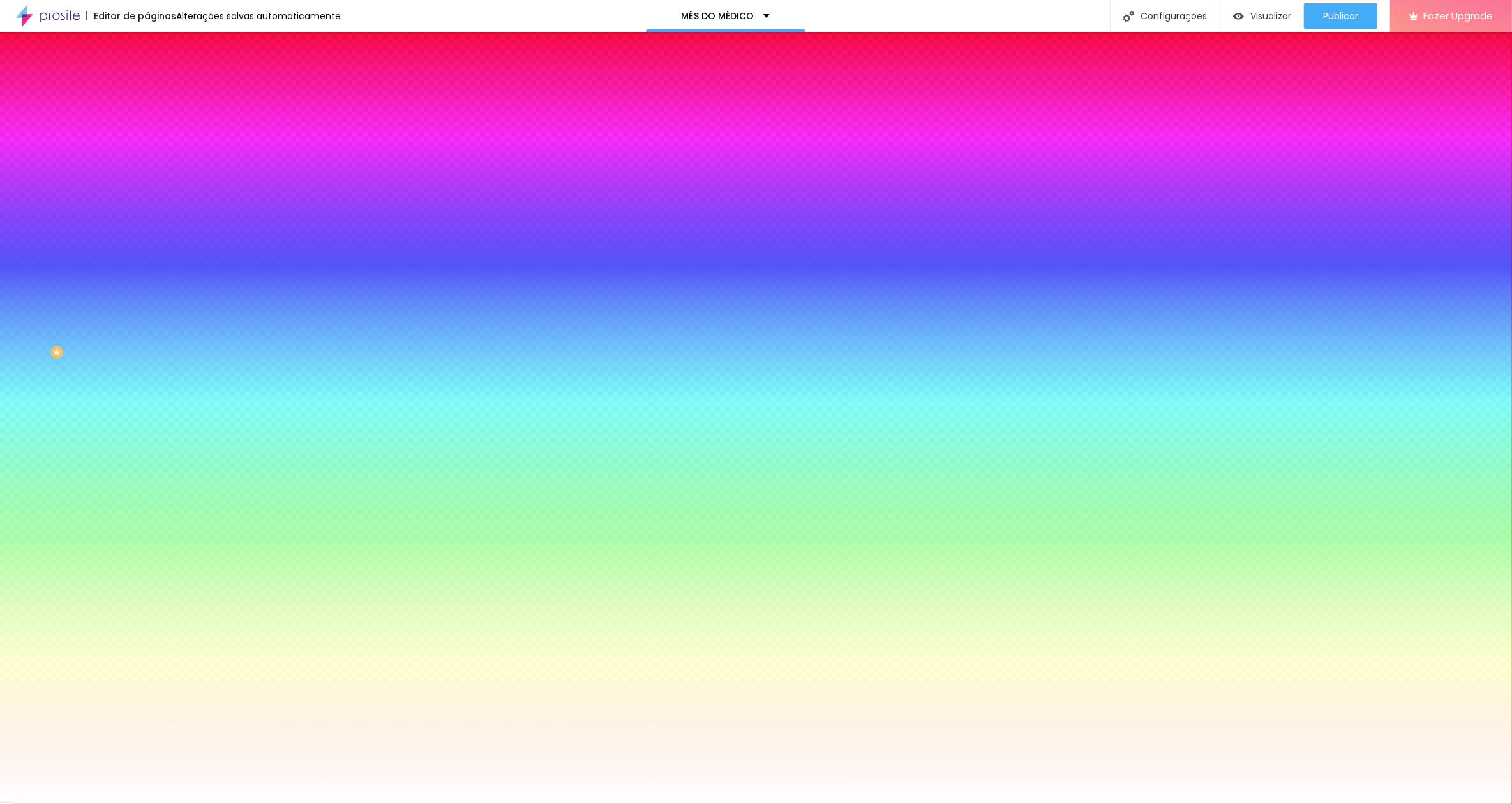
click at [147, 87] on li "Avançado" at bounding box center [220, 93] width 147 height 13
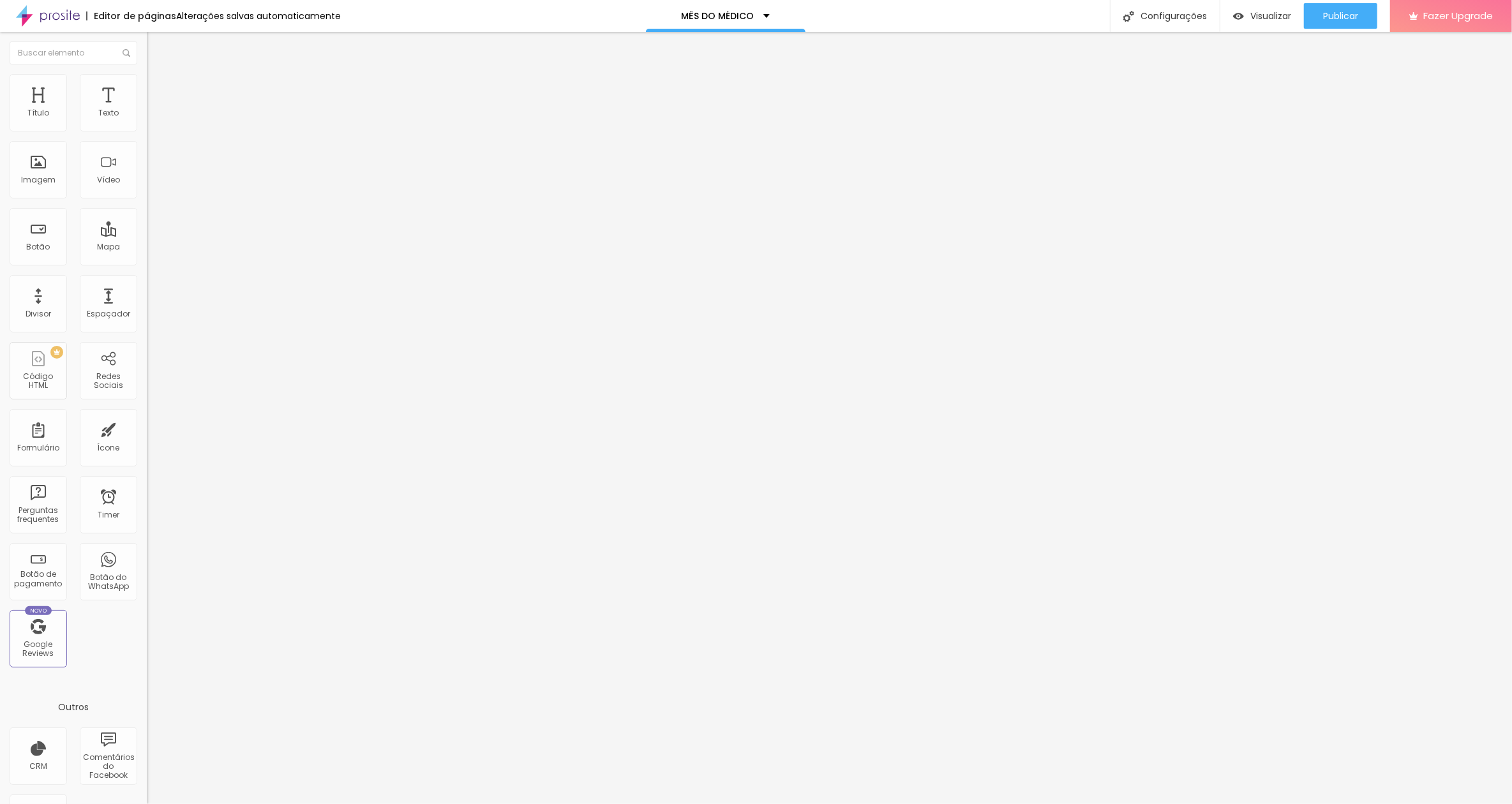
click at [147, 468] on input "[URL][DOMAIN_NAME]" at bounding box center [223, 475] width 153 height 13
click at [158, 75] on span "Conteúdo" at bounding box center [178, 70] width 39 height 11
paste input "[URL][DOMAIN_NAME]"
click at [1067, 15] on span "Publicar" at bounding box center [1341, 15] width 35 height 11
click at [1067, 29] on div "Pre-visualização Clique para visualizar esta página antes de publicar." at bounding box center [1232, 60] width 140 height 64
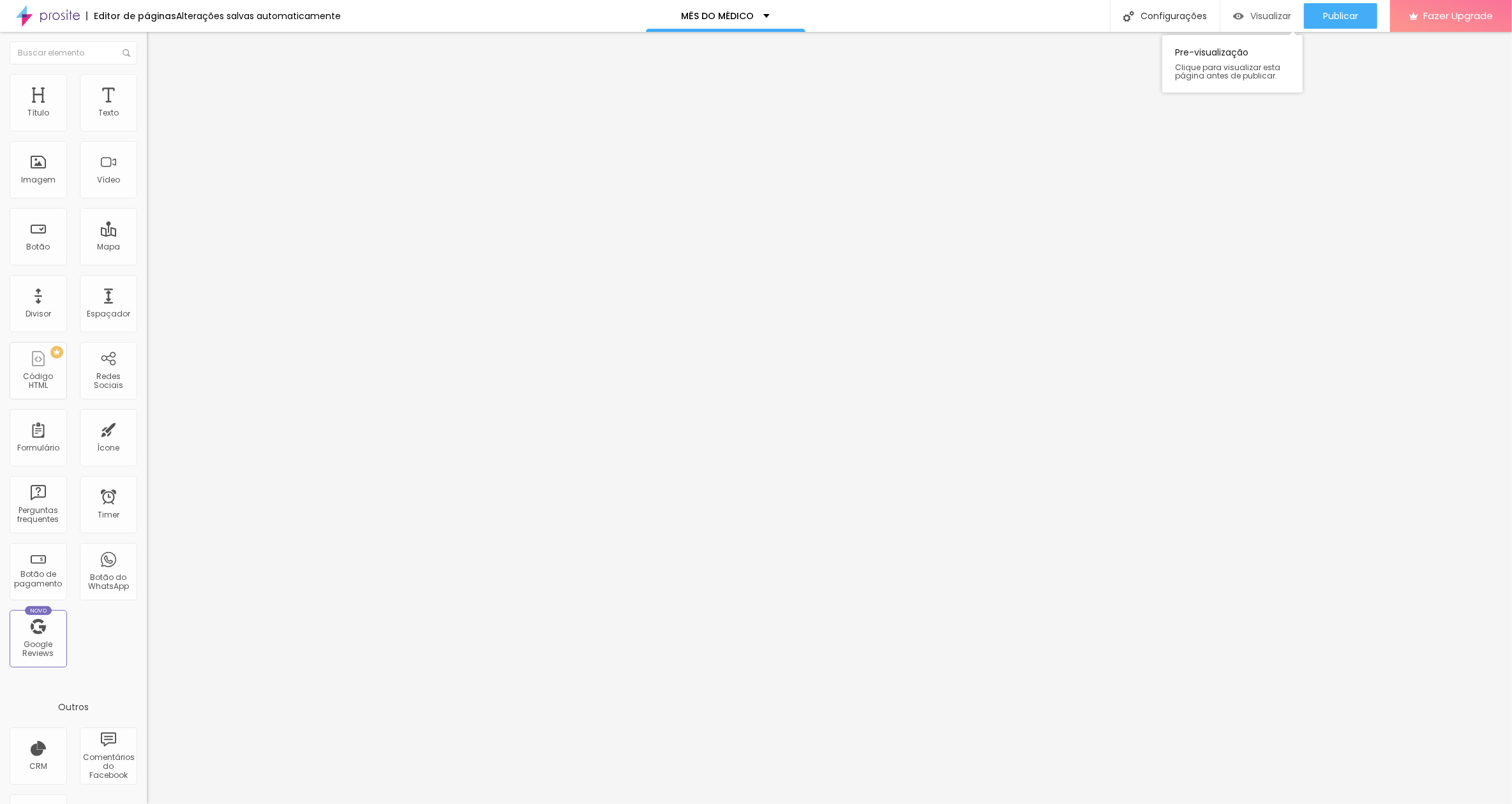
click at [1067, 17] on span "Visualizar" at bounding box center [1271, 15] width 41 height 11
click at [1067, 8] on div "Publicar" at bounding box center [1341, 16] width 35 height 25
click at [1067, 16] on span "Visualizar" at bounding box center [1259, 15] width 41 height 11
click at [1067, 11] on span "Publicar" at bounding box center [1341, 15] width 35 height 11
